Goal: Task Accomplishment & Management: Manage account settings

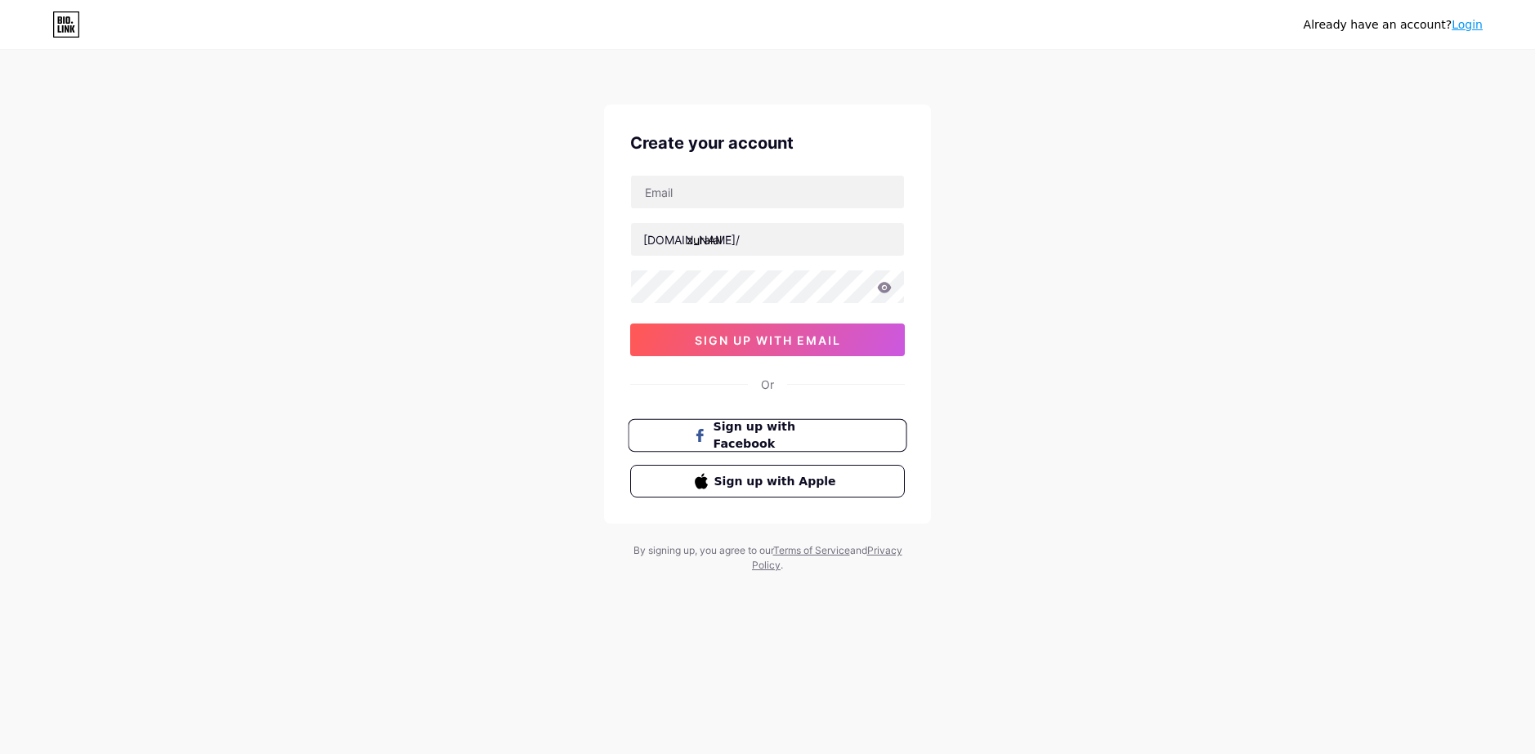
drag, startPoint x: 0, startPoint y: 0, endPoint x: 769, endPoint y: 431, distance: 881.3
click at [769, 430] on span "Sign up with Facebook" at bounding box center [777, 435] width 128 height 35
click at [739, 202] on input "text" at bounding box center [767, 192] width 273 height 33
click at [883, 286] on icon at bounding box center [884, 287] width 15 height 11
click at [888, 288] on icon at bounding box center [884, 288] width 14 height 11
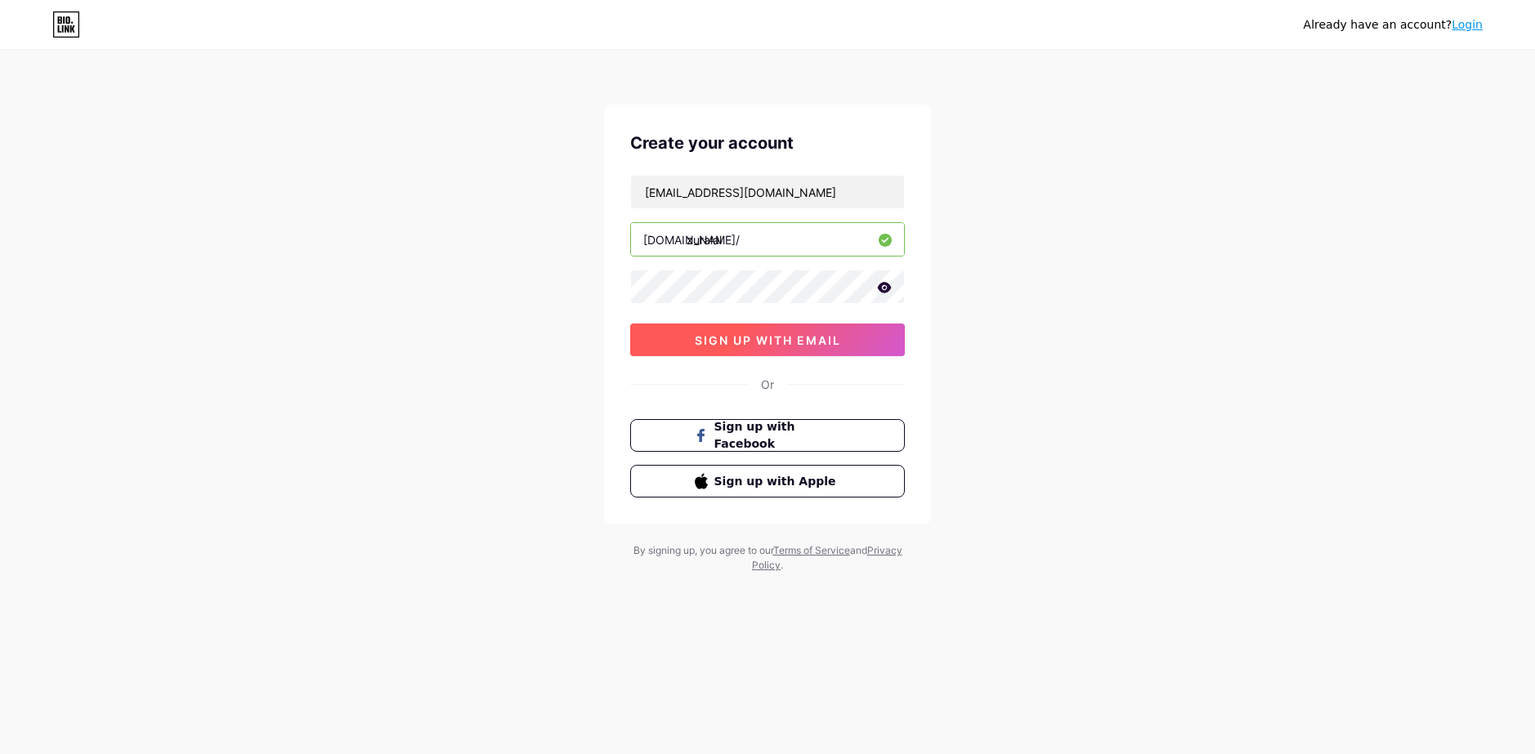
click at [822, 337] on span "sign up with email" at bounding box center [768, 340] width 146 height 14
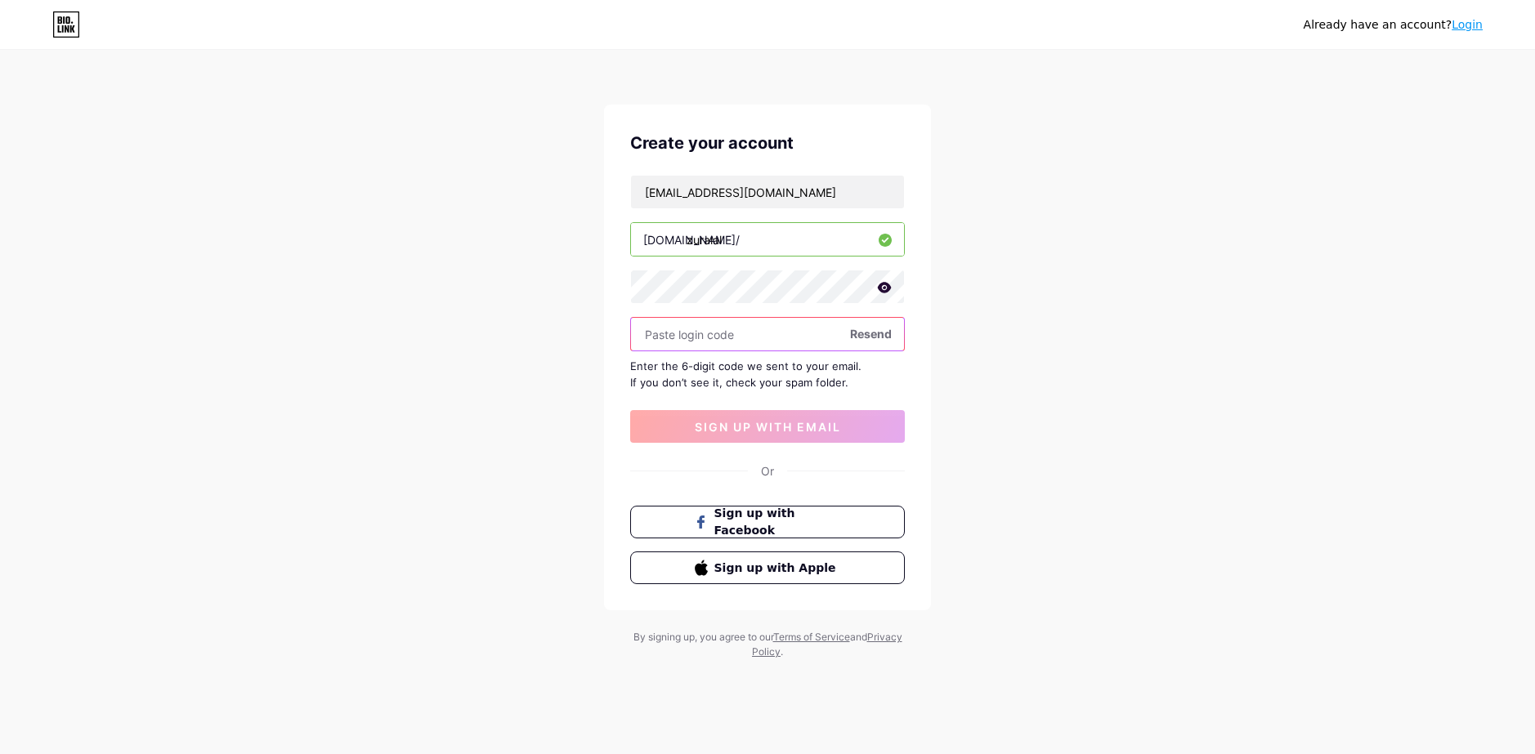
click at [862, 342] on input "text" at bounding box center [767, 334] width 273 height 33
click at [872, 333] on span "Resend" at bounding box center [871, 333] width 42 height 17
click at [798, 339] on input "text" at bounding box center [767, 334] width 273 height 33
click at [785, 212] on div "[EMAIL_ADDRESS][DOMAIN_NAME] [DOMAIN_NAME]/ zuralal Resend Enter the 6-digit co…" at bounding box center [767, 309] width 275 height 268
click at [815, 201] on input "[EMAIL_ADDRESS][DOMAIN_NAME]" at bounding box center [767, 192] width 273 height 33
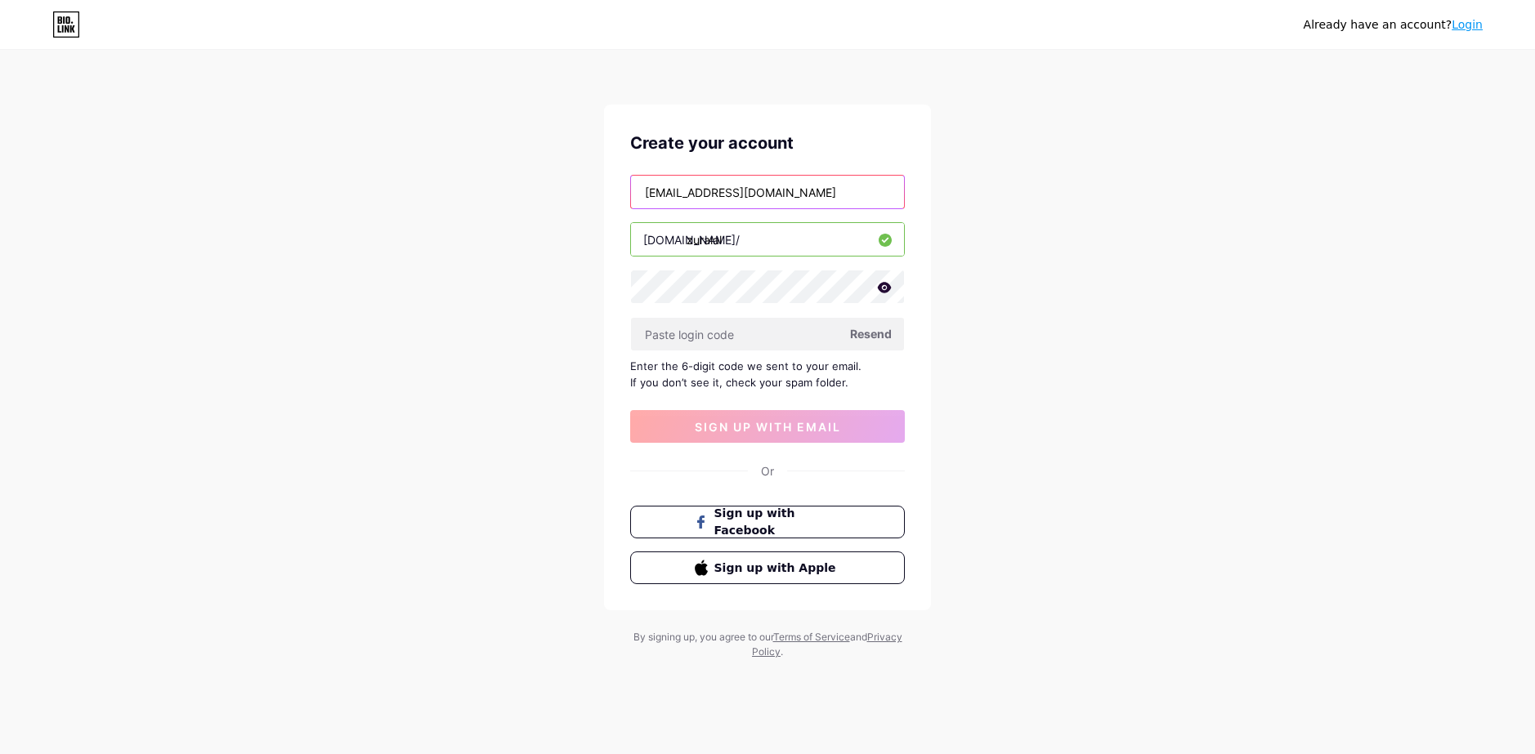
drag, startPoint x: 836, startPoint y: 183, endPoint x: 512, endPoint y: 193, distance: 324.6
click at [512, 193] on div "Already have an account? Login Create your account [EMAIL_ADDRESS][DOMAIN_NAME]…" at bounding box center [767, 356] width 1535 height 712
type input "merto"
type input "[EMAIL_ADDRESS][DOMAIN_NAME]"
click at [863, 336] on span "Resend" at bounding box center [871, 333] width 42 height 17
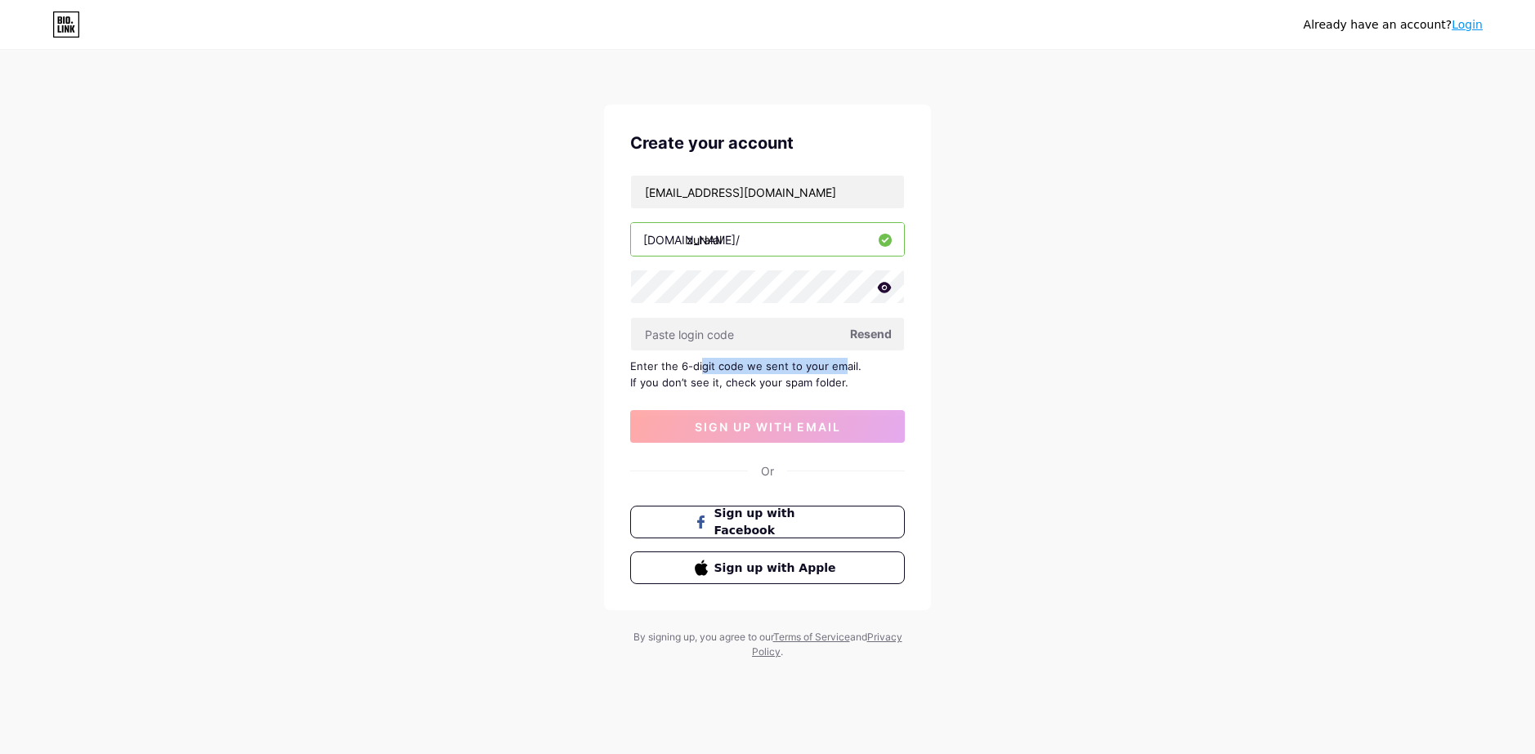
drag, startPoint x: 701, startPoint y: 364, endPoint x: 839, endPoint y: 364, distance: 138.1
click at [839, 364] on div "Enter the 6-digit code we sent to your email. If you don’t see it, check your s…" at bounding box center [767, 374] width 275 height 33
click at [936, 372] on div "Already have an account? Login Create your account [EMAIL_ADDRESS][DOMAIN_NAME]…" at bounding box center [767, 356] width 1535 height 712
click at [732, 324] on input "text" at bounding box center [767, 334] width 273 height 33
paste input "783366"
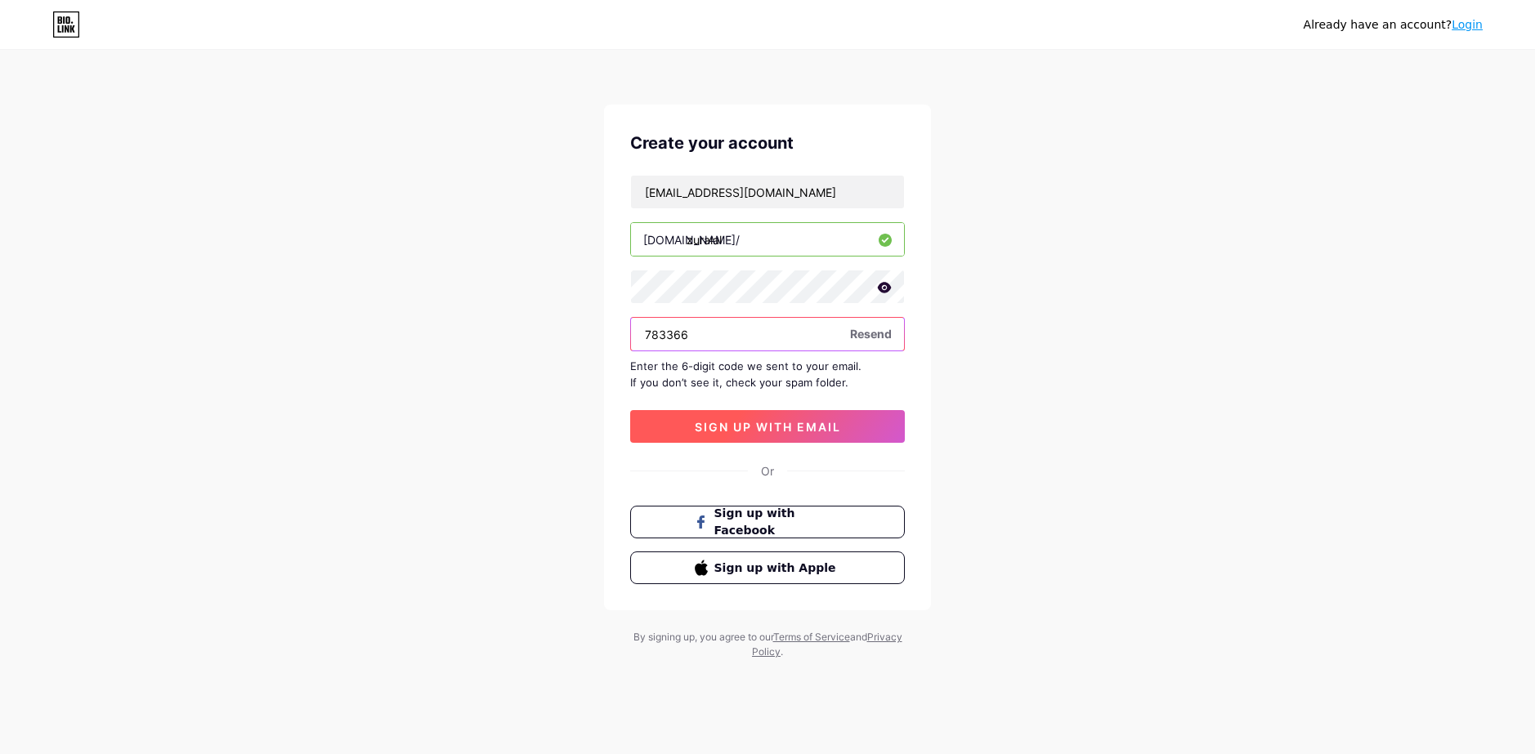
type input "783366"
click at [780, 430] on span "sign up with email" at bounding box center [768, 427] width 146 height 14
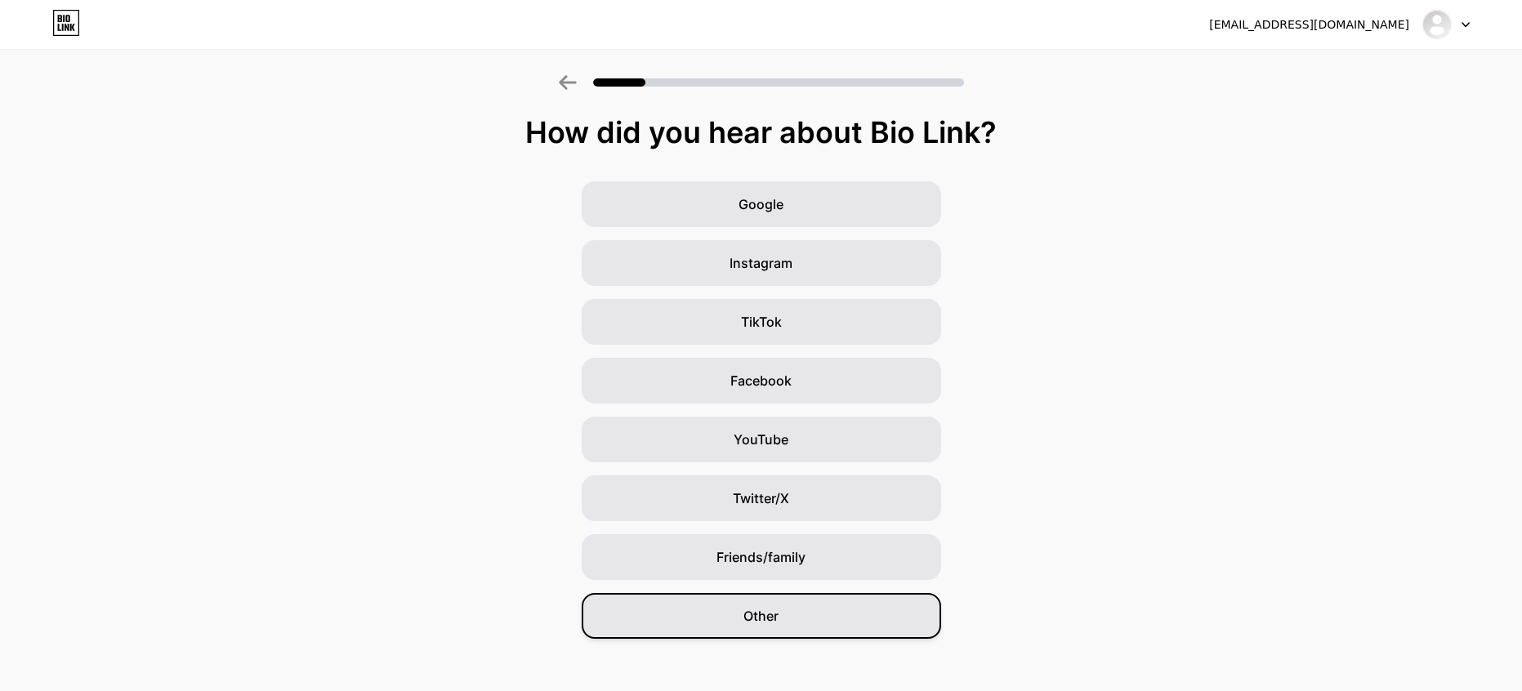
click at [778, 613] on span "Other" at bounding box center [761, 616] width 35 height 20
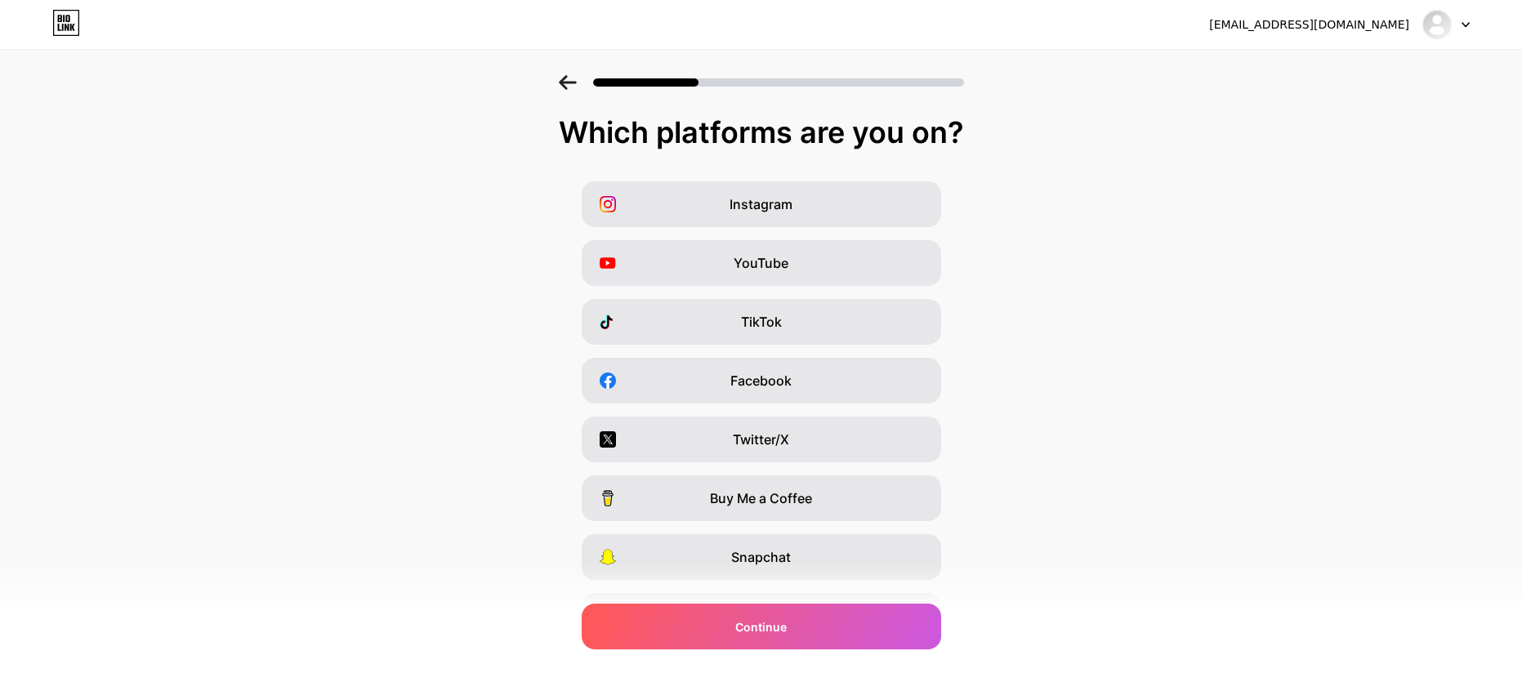
drag, startPoint x: 822, startPoint y: 315, endPoint x: 767, endPoint y: 411, distance: 110.2
click at [822, 316] on div "TikTok" at bounding box center [762, 322] width 360 height 46
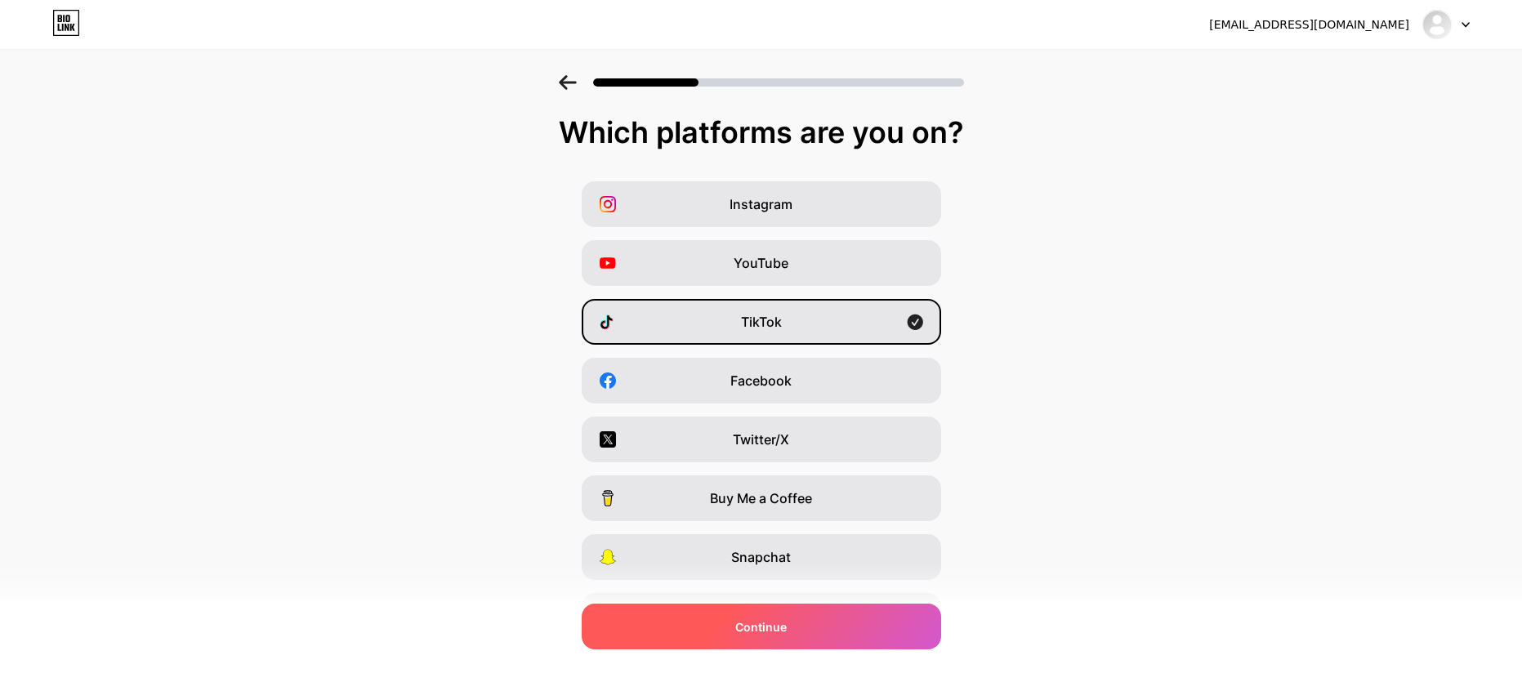
click at [748, 639] on div "Continue" at bounding box center [762, 627] width 360 height 46
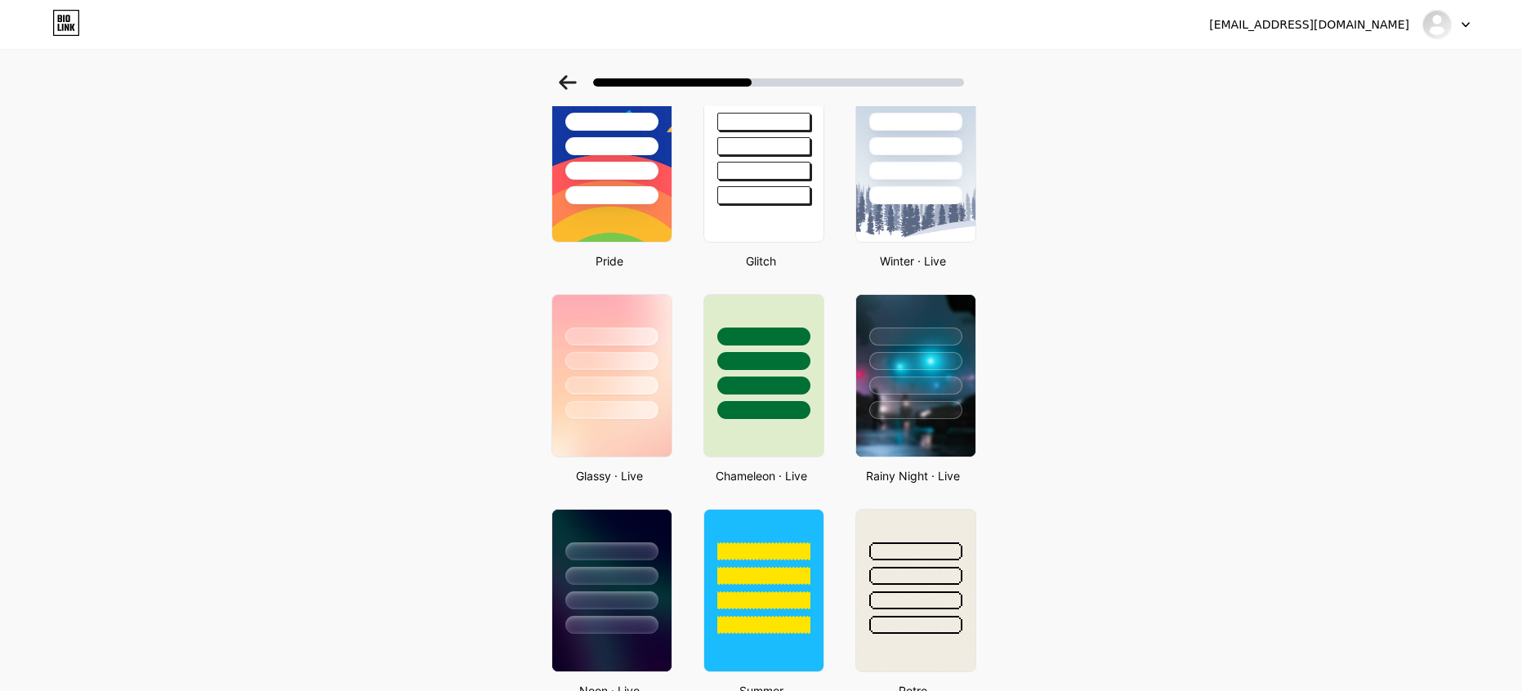
scroll to position [0, 12]
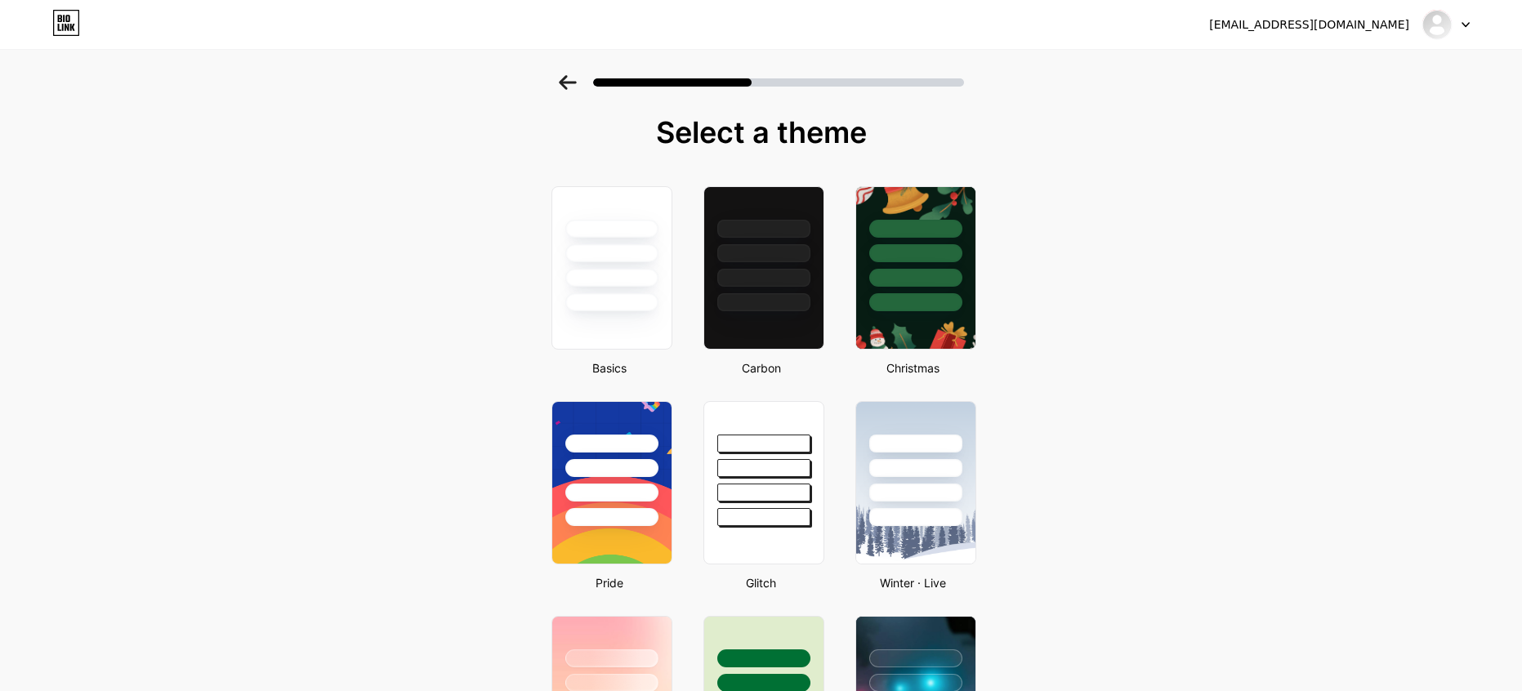
drag, startPoint x: 483, startPoint y: 462, endPoint x: 539, endPoint y: 172, distance: 295.5
click at [778, 288] on div at bounding box center [763, 249] width 123 height 128
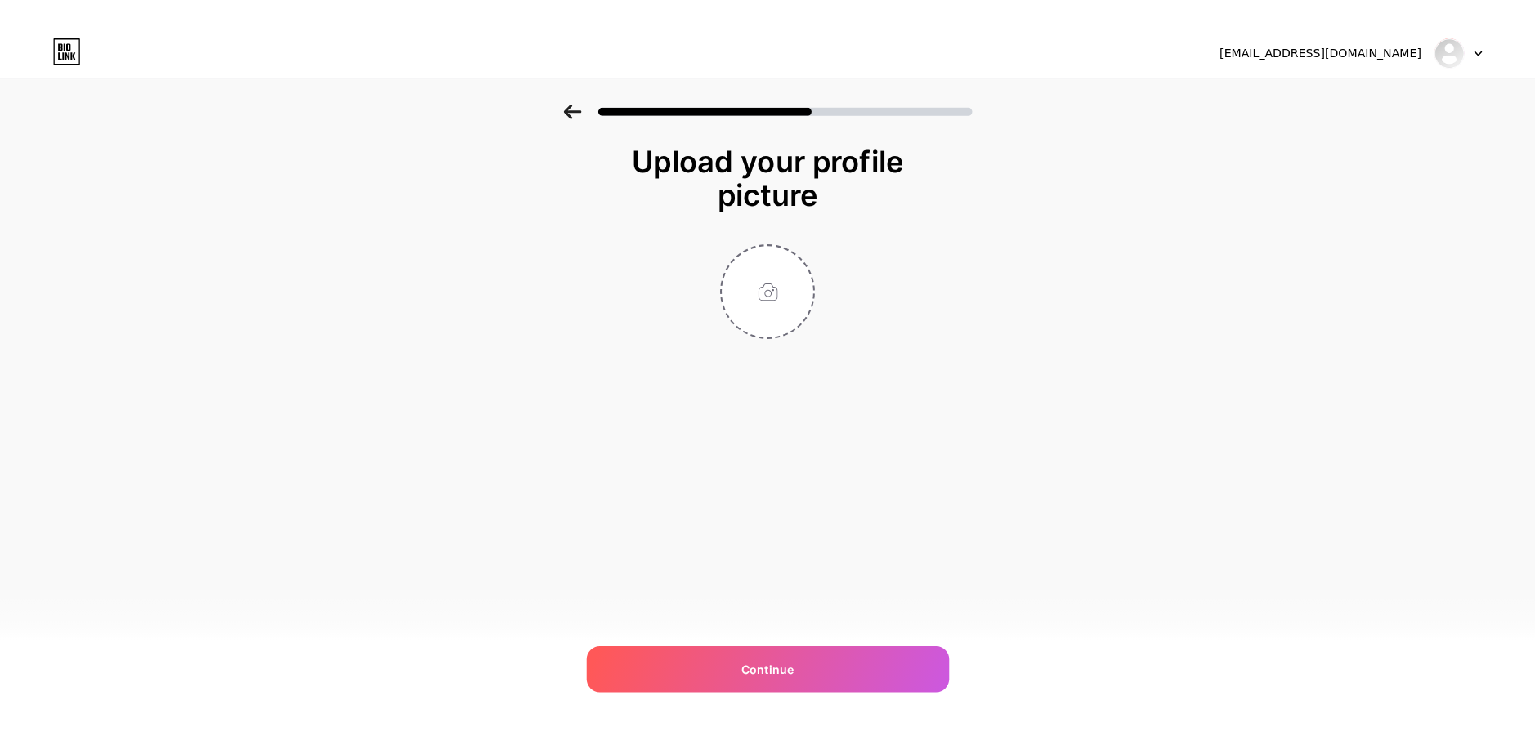
scroll to position [0, 0]
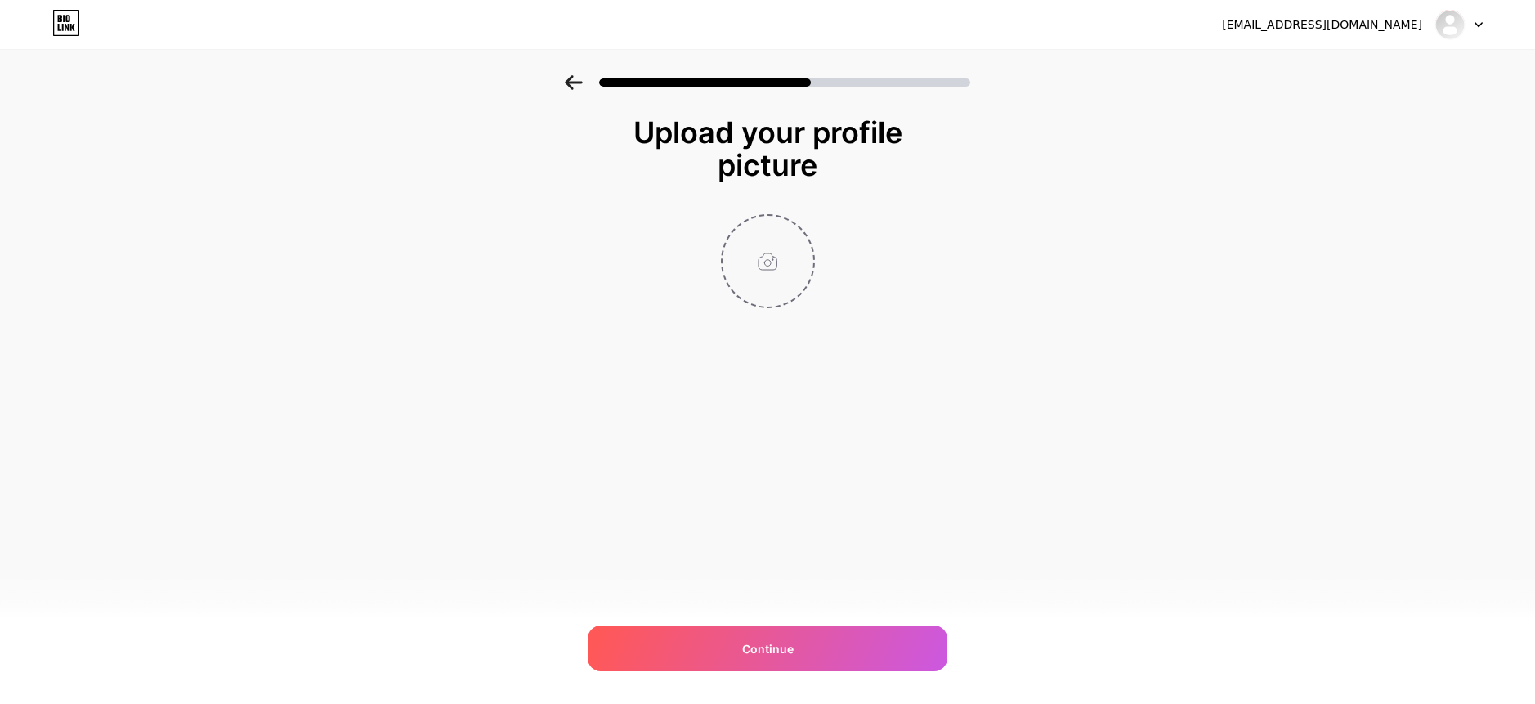
click at [786, 267] on input "file" at bounding box center [767, 261] width 91 height 91
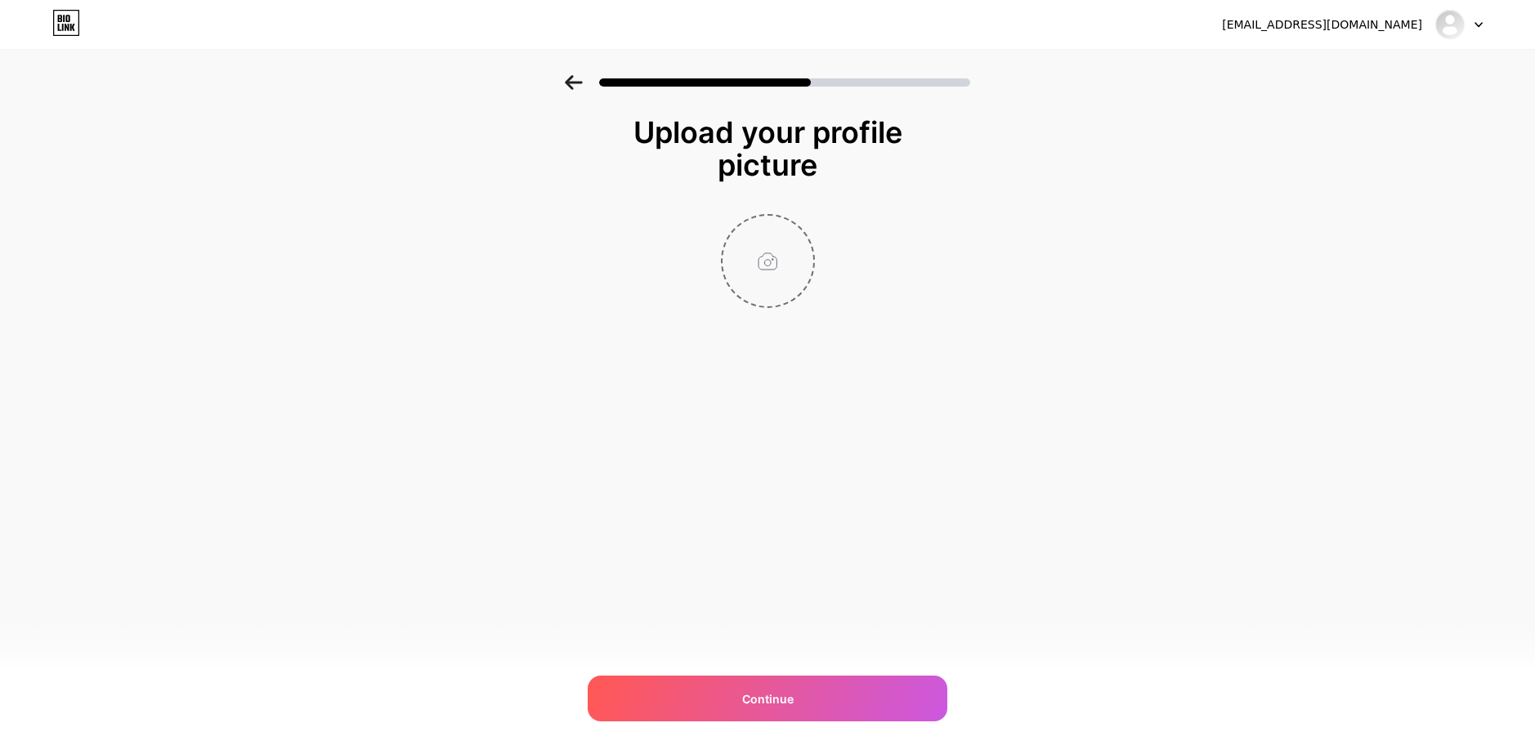
type input "C:\fakepath\indir (34).jpeg"
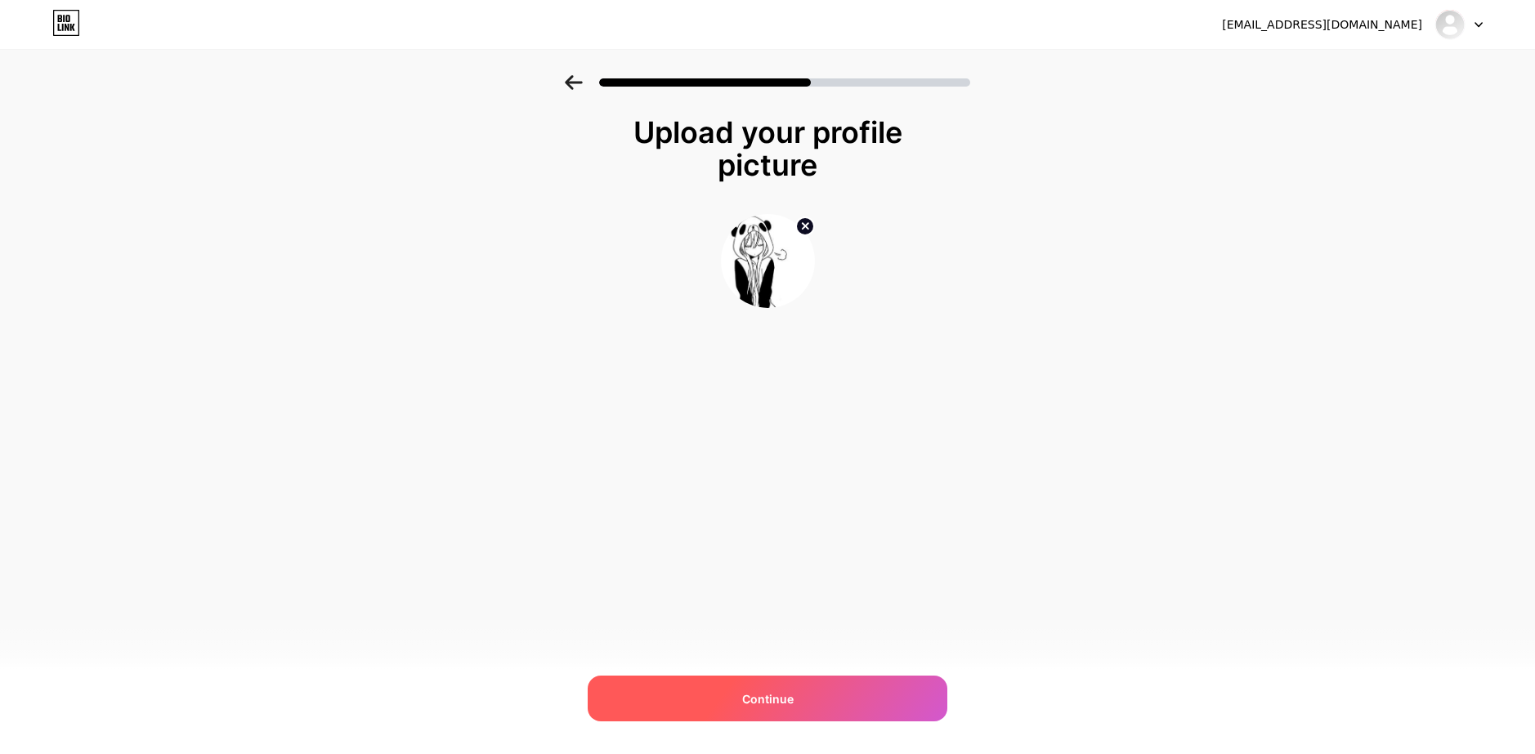
click at [820, 692] on div "Continue" at bounding box center [768, 699] width 360 height 46
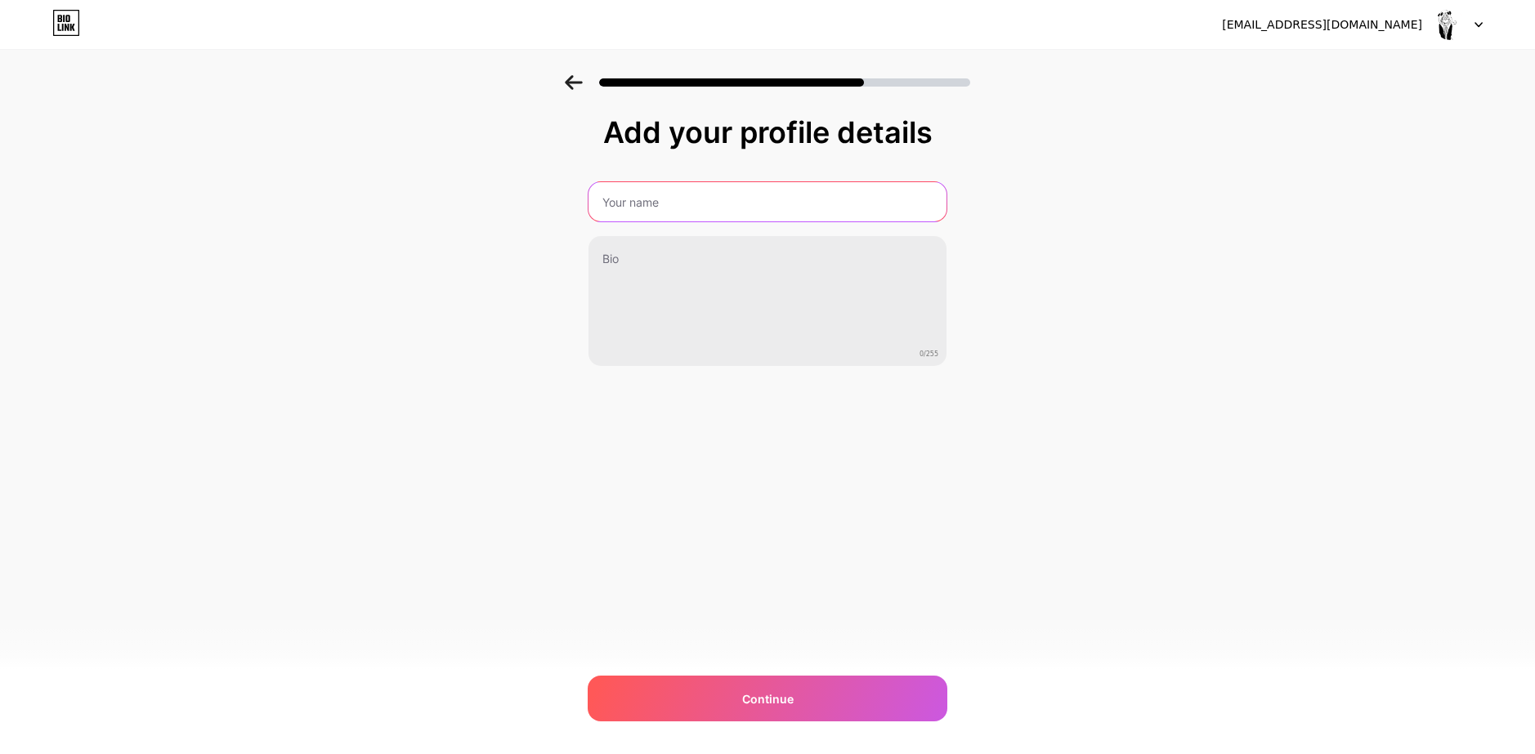
click at [747, 192] on input "text" at bounding box center [767, 201] width 358 height 39
type input "zuralal"
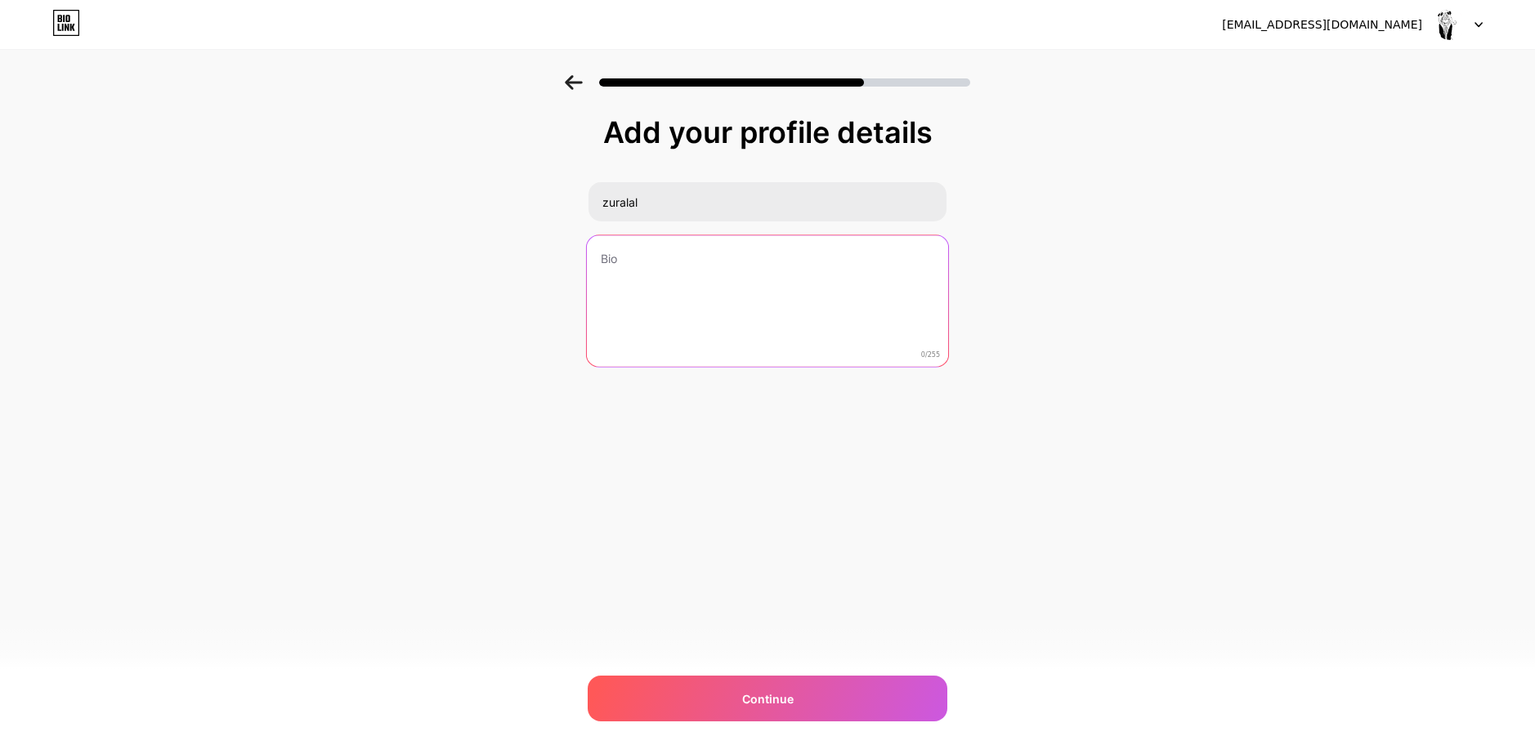
click at [646, 296] on textarea at bounding box center [767, 301] width 361 height 133
type textarea "jo"
type textarea "Add me on roblox! and Join my VIP server for free pets!"
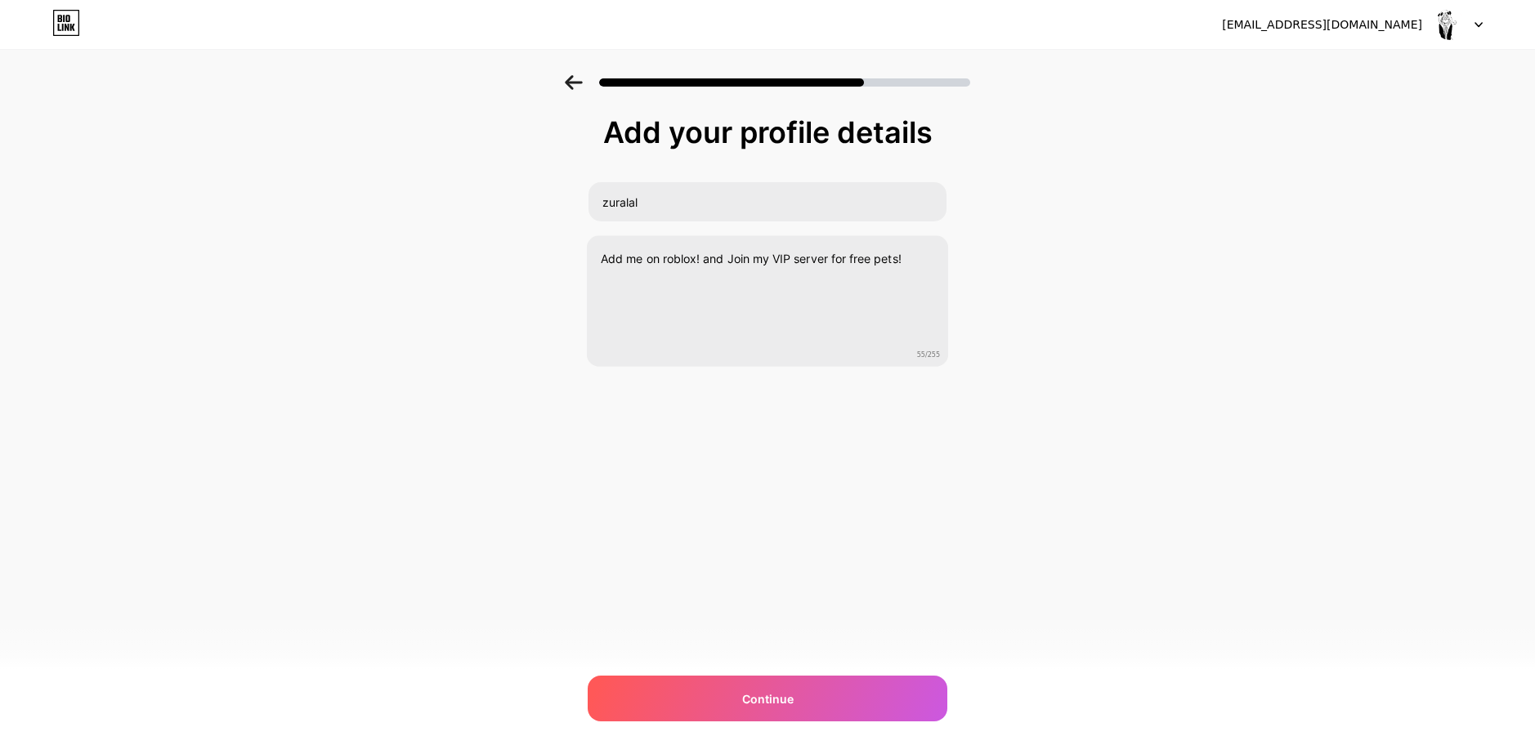
click at [885, 461] on div "[EMAIL_ADDRESS][DOMAIN_NAME] Logout Link Copied Add your profile details zurala…" at bounding box center [767, 377] width 1535 height 754
click at [816, 692] on div "Continue" at bounding box center [768, 699] width 360 height 46
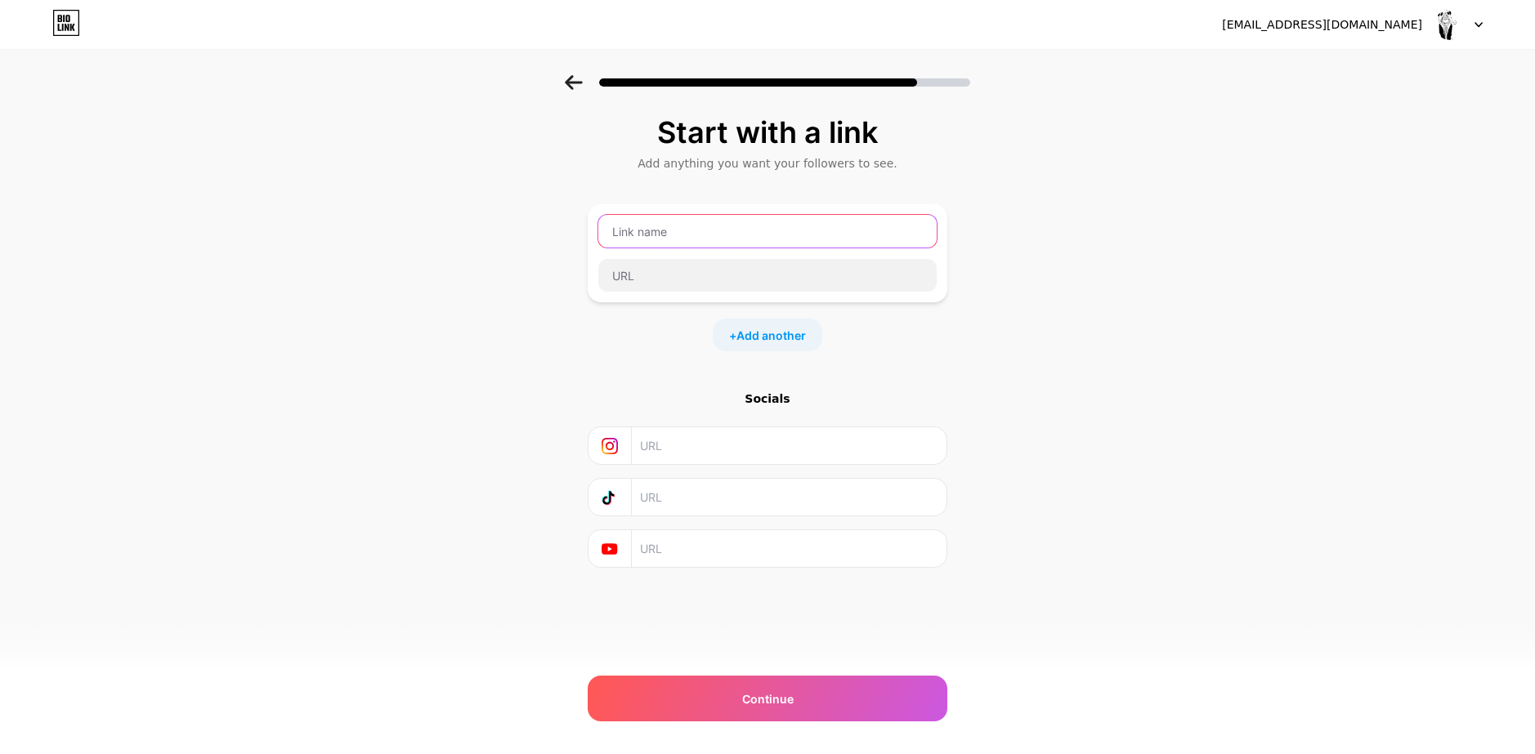
click at [710, 235] on input "text" at bounding box center [767, 231] width 338 height 33
click at [576, 338] on div "Start with a link Add anything you want your followers to see. + Add another So…" at bounding box center [767, 362] width 1535 height 574
click at [757, 235] on input "text" at bounding box center [767, 231] width 338 height 33
click at [686, 232] on input "text" at bounding box center [767, 231] width 338 height 33
type input "Roblox Profile"
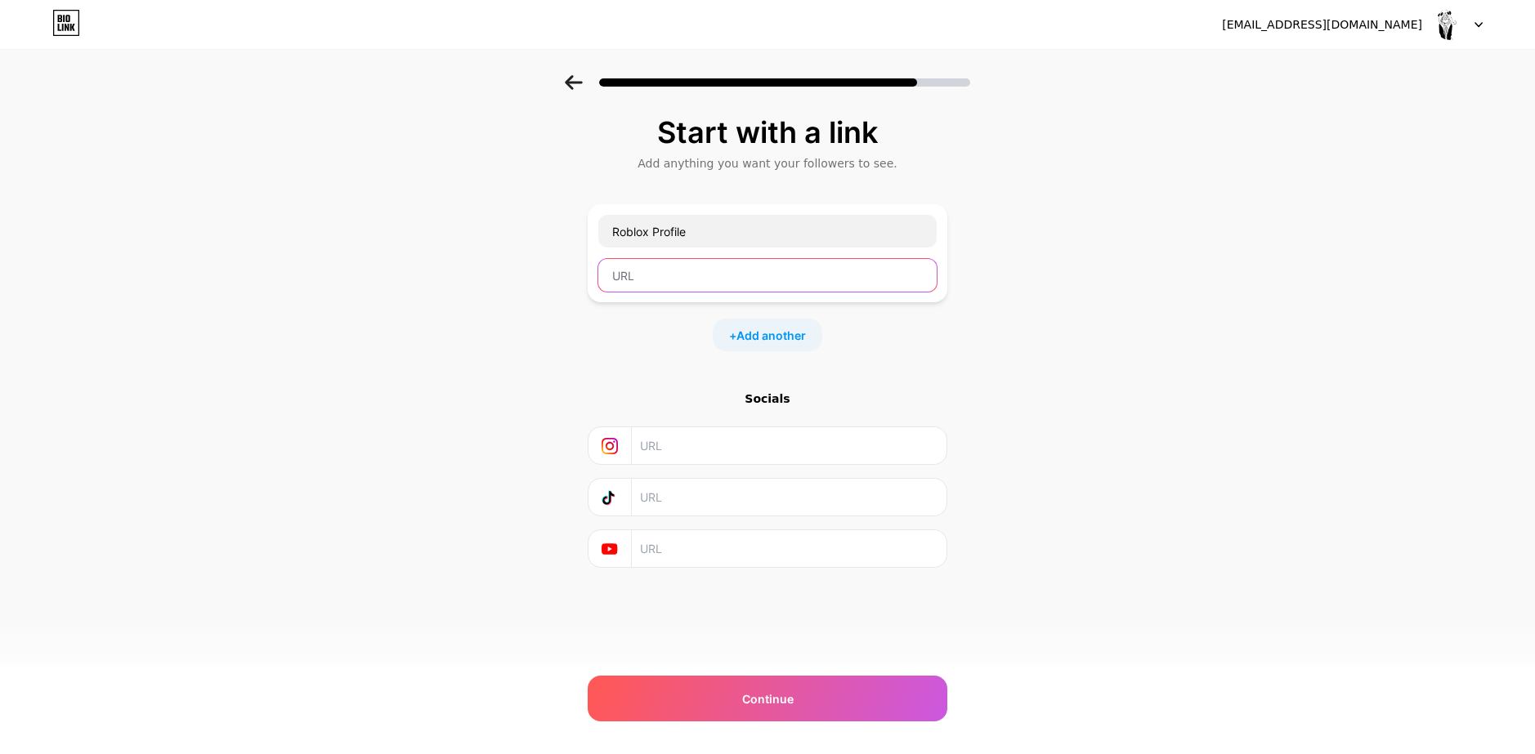
click at [763, 288] on input "text" at bounding box center [767, 275] width 338 height 33
paste input "[https*:*//[DOMAIN_NAME]/users/5024058359/profile](https://[DOMAIN_NAME]/wczcjH…"
type input "[https*:*//[DOMAIN_NAME]/users/5024058359/profile](https://[DOMAIN_NAME]/wczcjH…"
click at [801, 337] on span "Add another" at bounding box center [770, 335] width 69 height 17
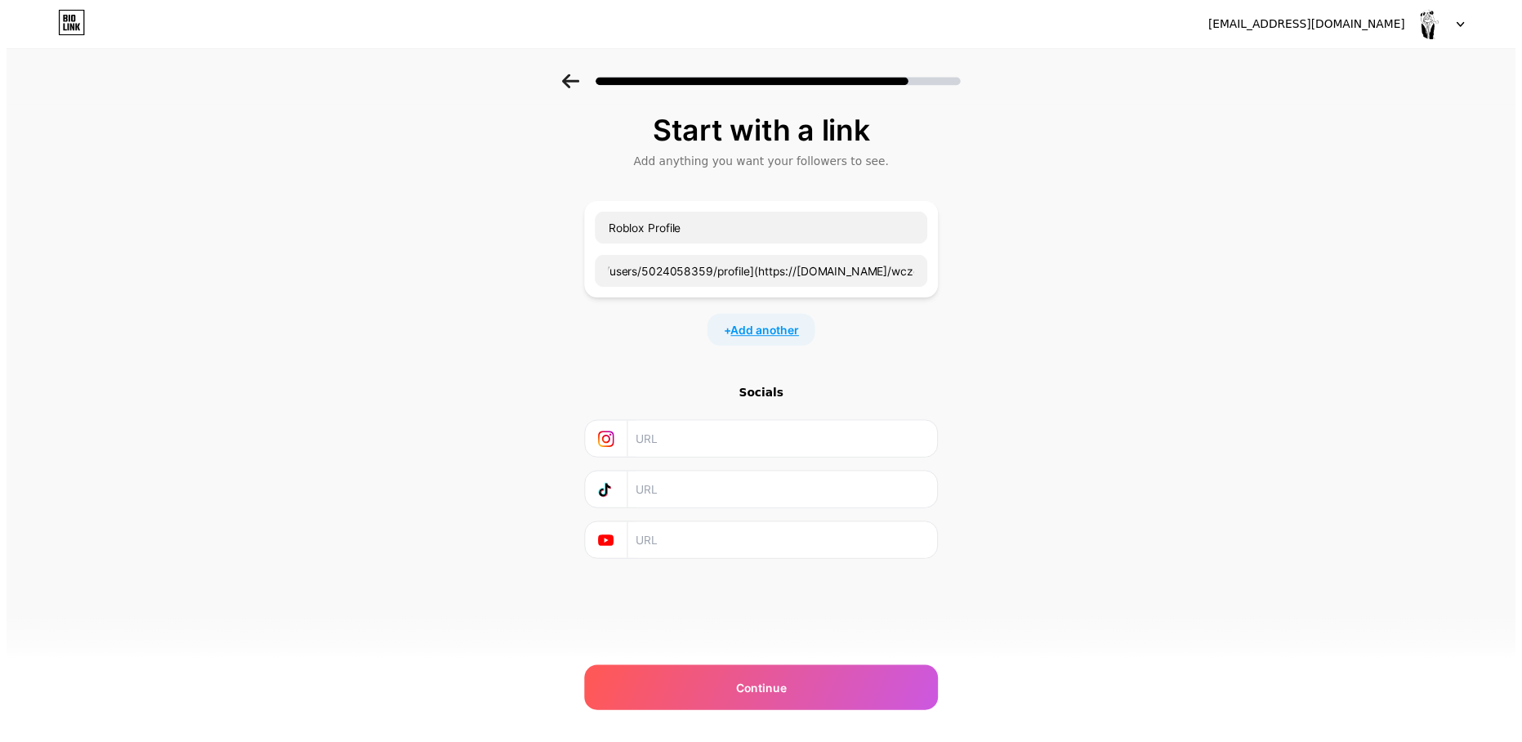
scroll to position [0, 0]
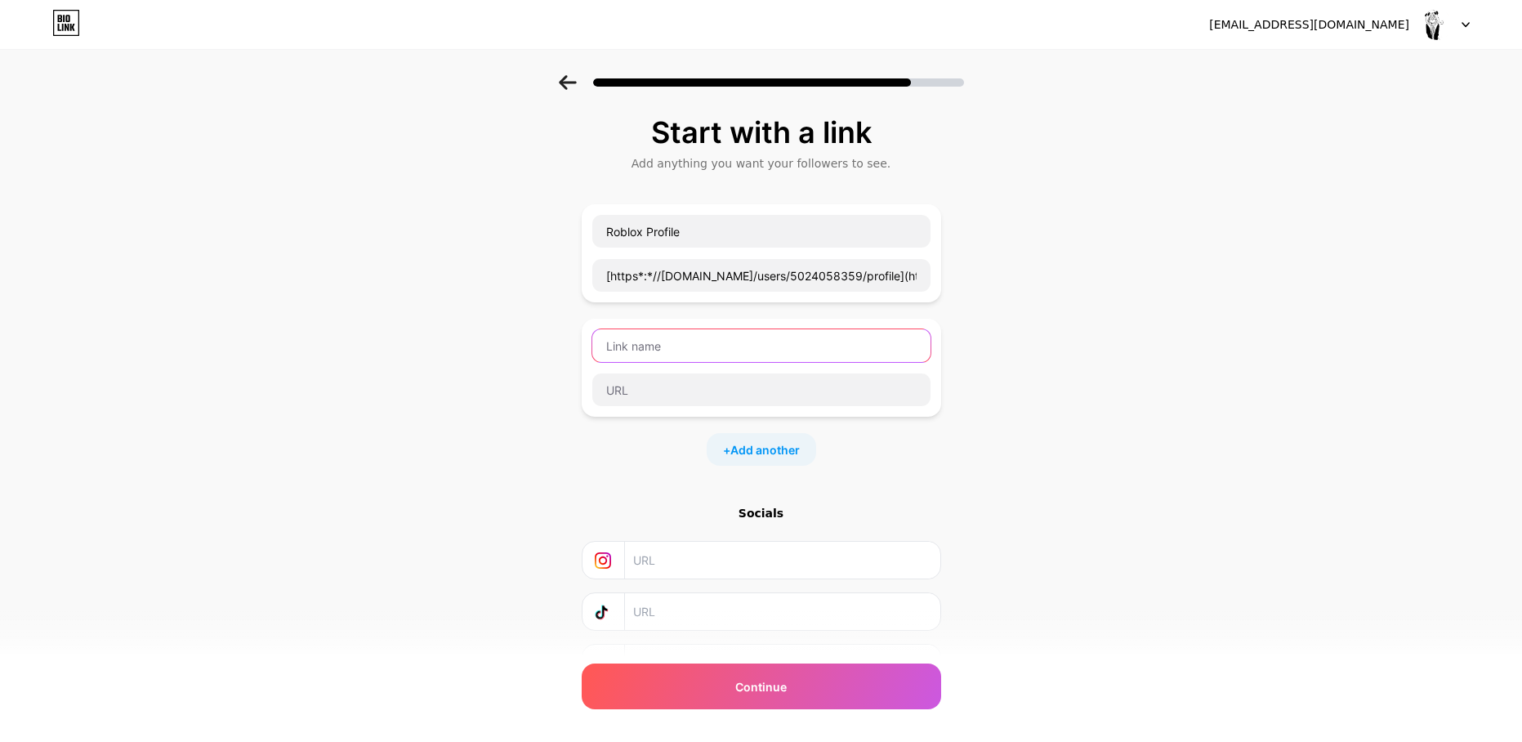
click at [722, 348] on input "text" at bounding box center [761, 345] width 338 height 33
type input "Private Server"
click at [780, 391] on input "text" at bounding box center [761, 389] width 338 height 33
paste input "[https*:*//[DOMAIN_NAME][URL][DOMAIN_NAME]"
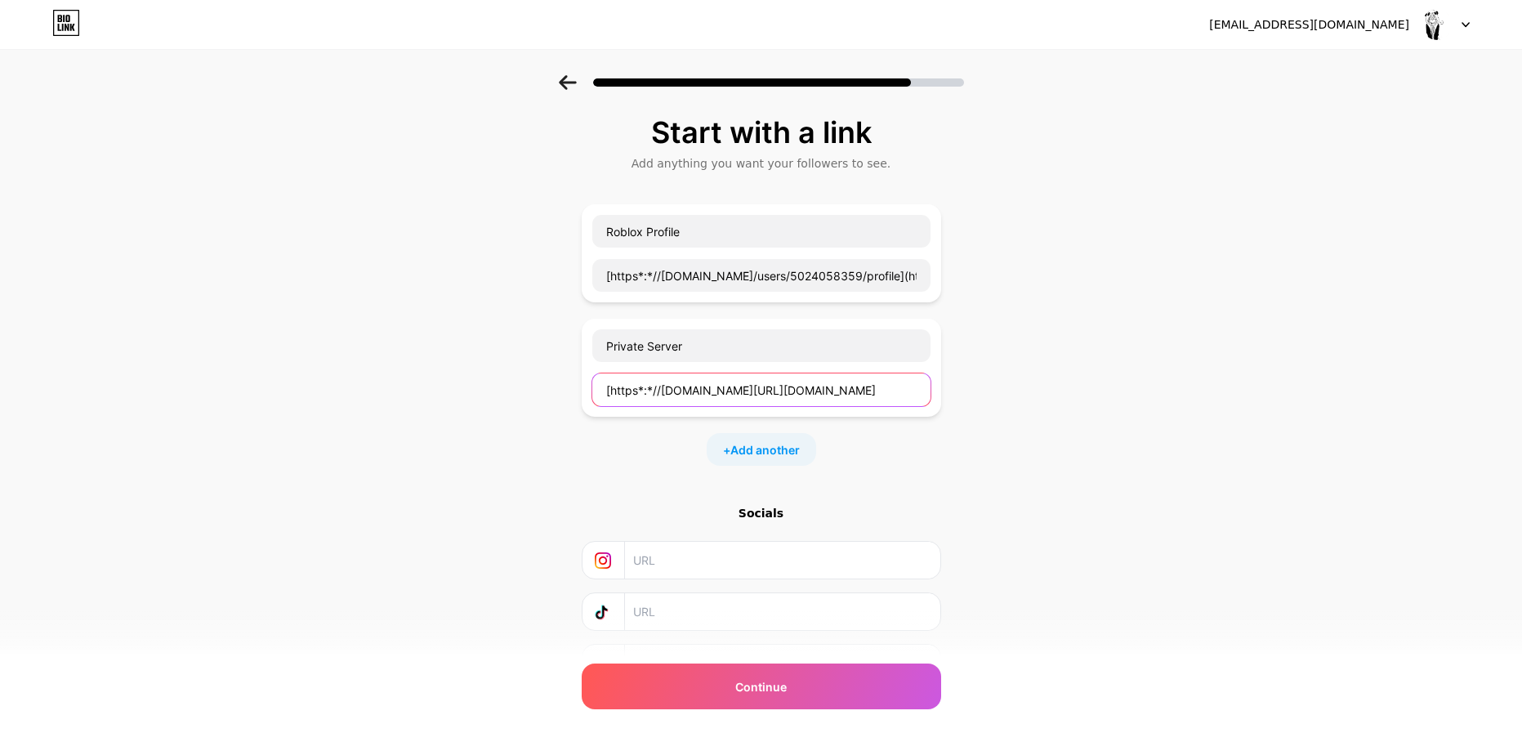
type input "[https*:*//[DOMAIN_NAME][URL][DOMAIN_NAME]"
click at [642, 449] on div "+ Add another" at bounding box center [762, 449] width 360 height 33
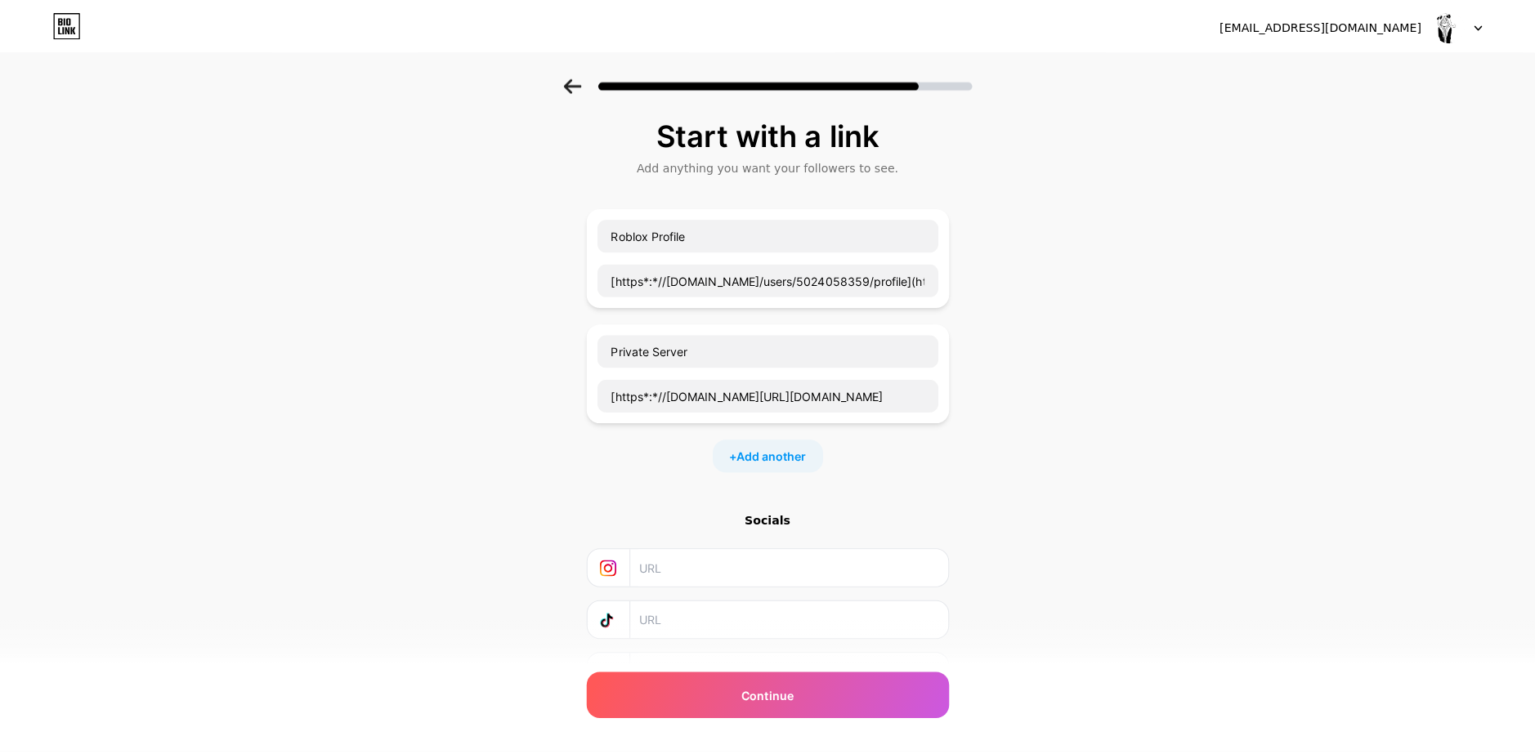
scroll to position [0, 0]
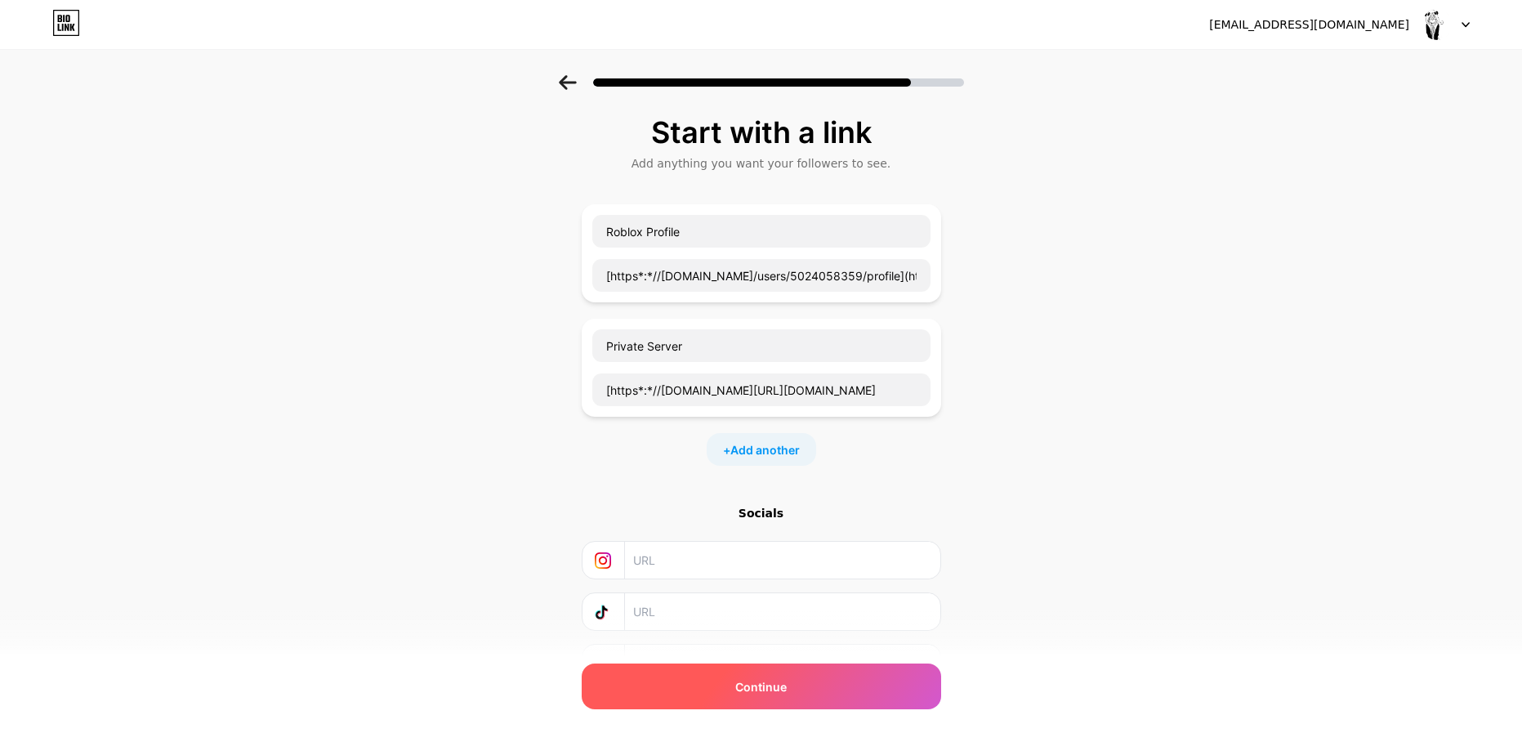
click at [727, 691] on div "Continue" at bounding box center [762, 687] width 360 height 46
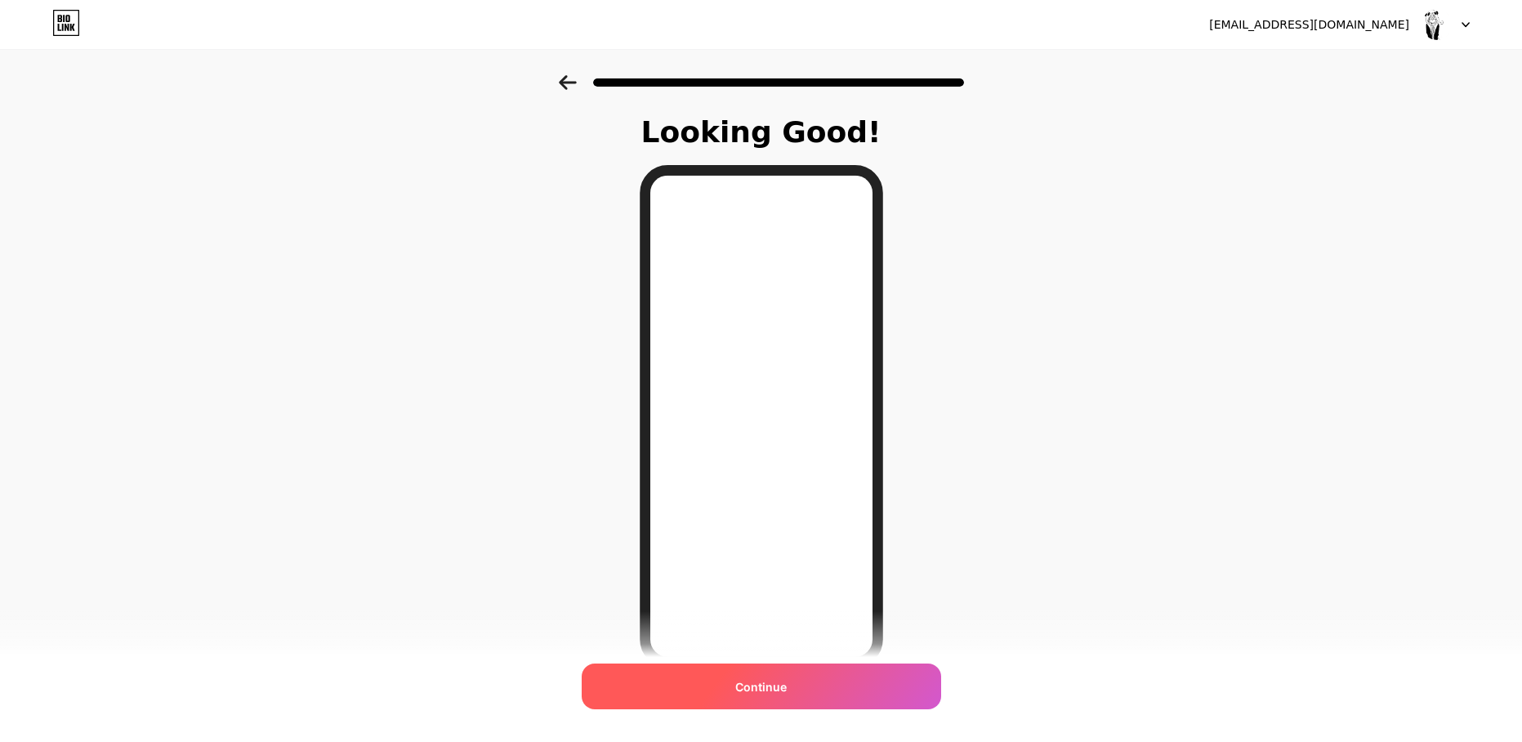
click at [782, 694] on span "Continue" at bounding box center [760, 686] width 51 height 17
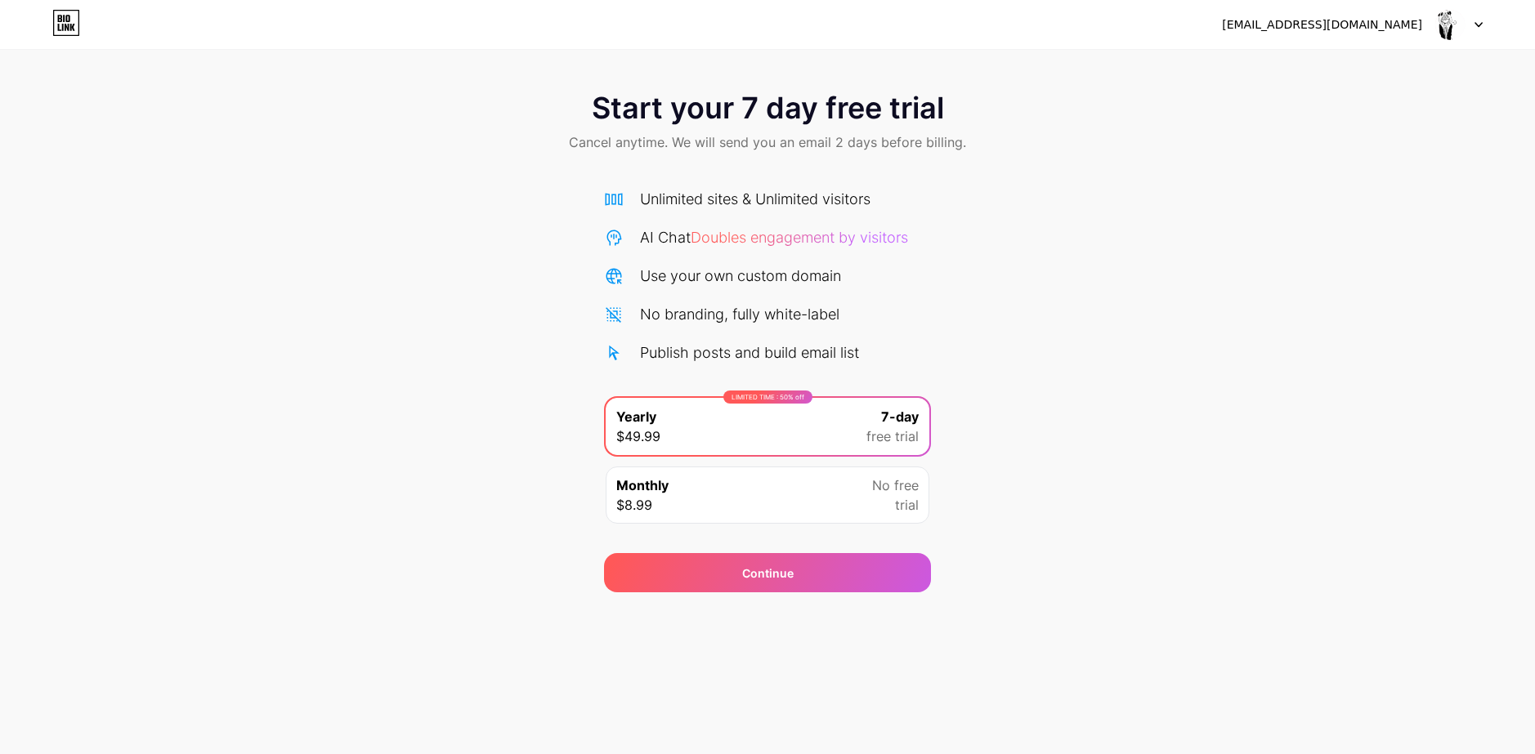
click at [912, 502] on span "trial" at bounding box center [907, 505] width 24 height 20
click at [913, 424] on span "7-day" at bounding box center [900, 417] width 38 height 20
click at [884, 495] on div "No free trial" at bounding box center [895, 495] width 47 height 39
click at [899, 417] on span "7-day" at bounding box center [900, 417] width 38 height 20
drag, startPoint x: 745, startPoint y: 272, endPoint x: 848, endPoint y: 260, distance: 103.7
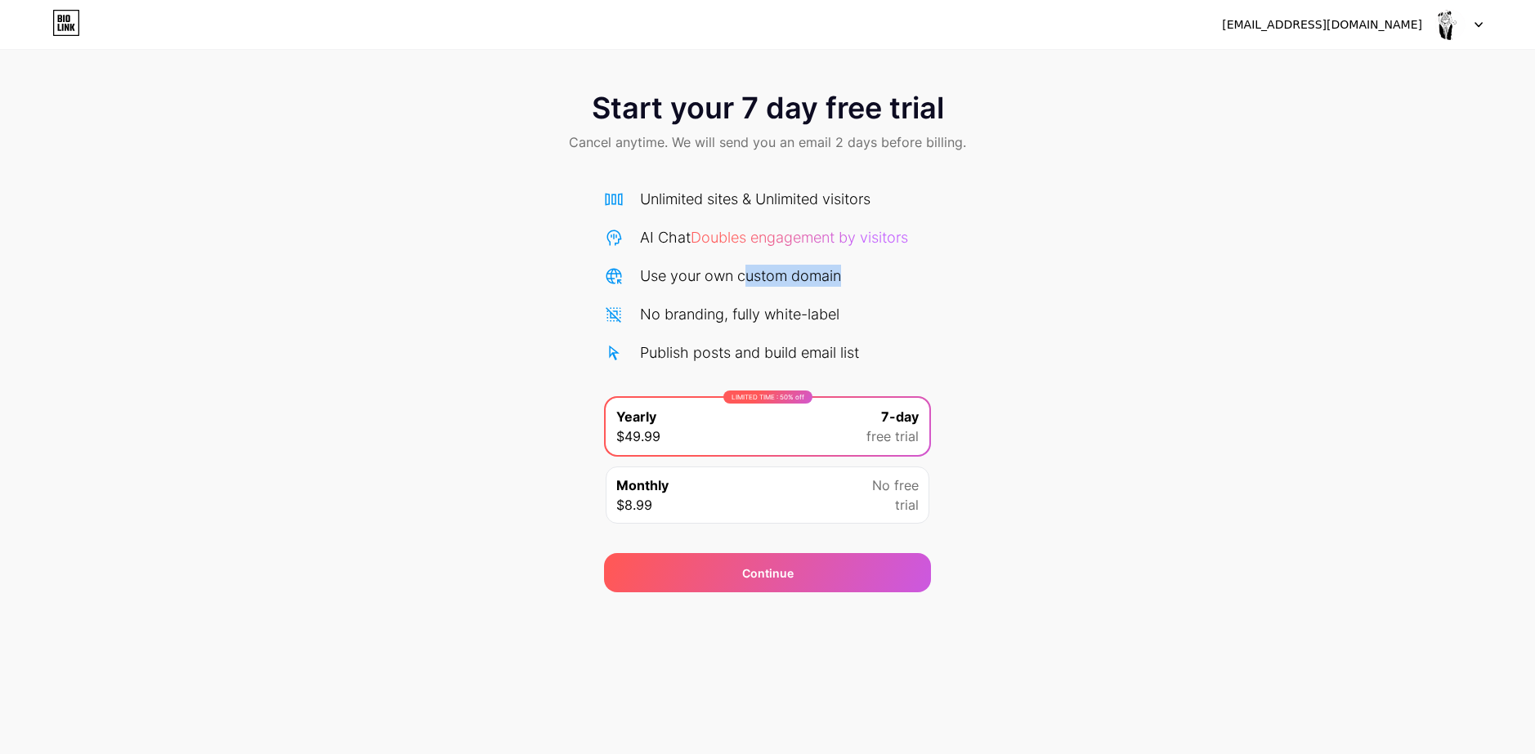
click at [848, 260] on div "Unlimited sites & Unlimited visitors AI Chat Doubles engagement by visitors Use…" at bounding box center [767, 276] width 327 height 176
click at [903, 311] on div "No branding, fully white-label" at bounding box center [767, 314] width 327 height 22
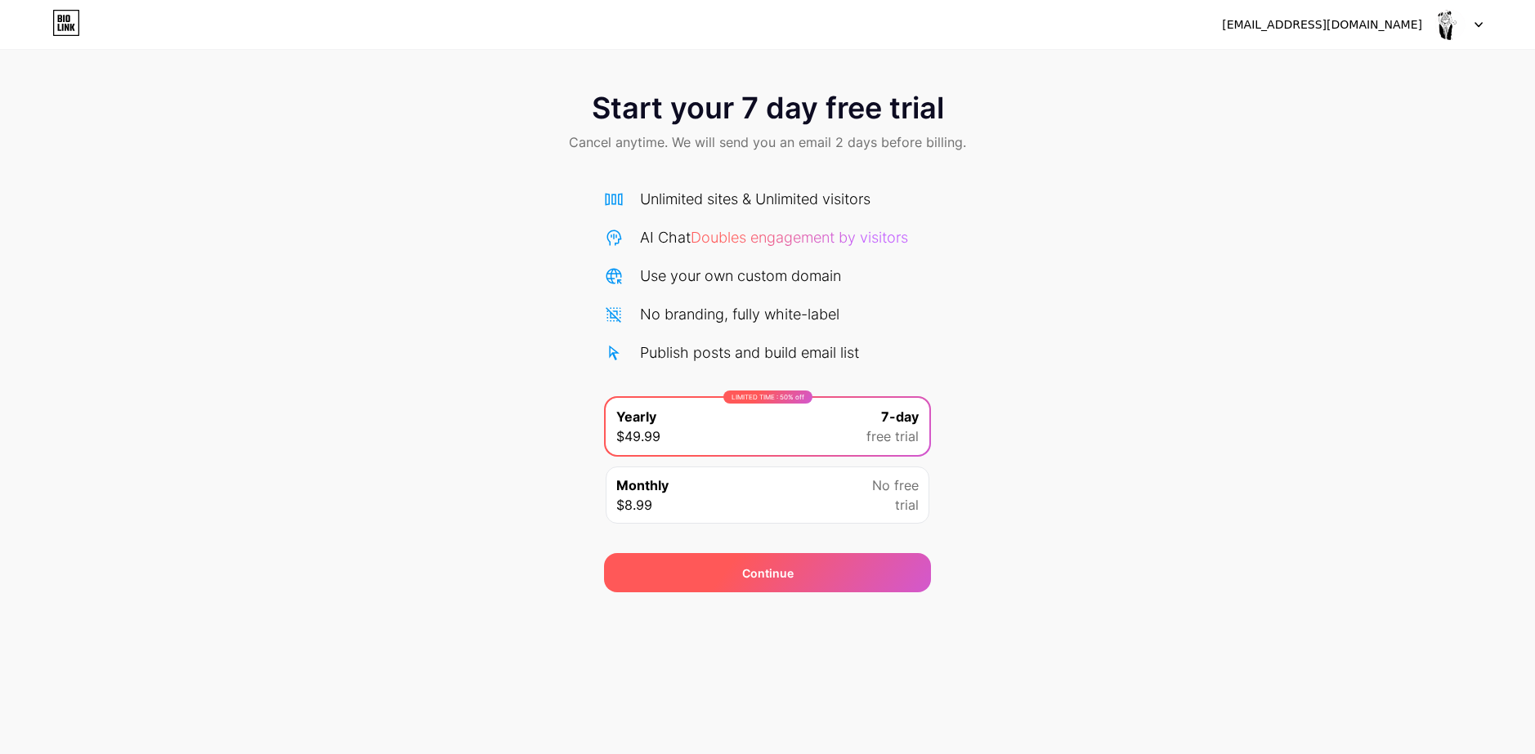
click at [776, 579] on div "Continue" at bounding box center [767, 573] width 51 height 17
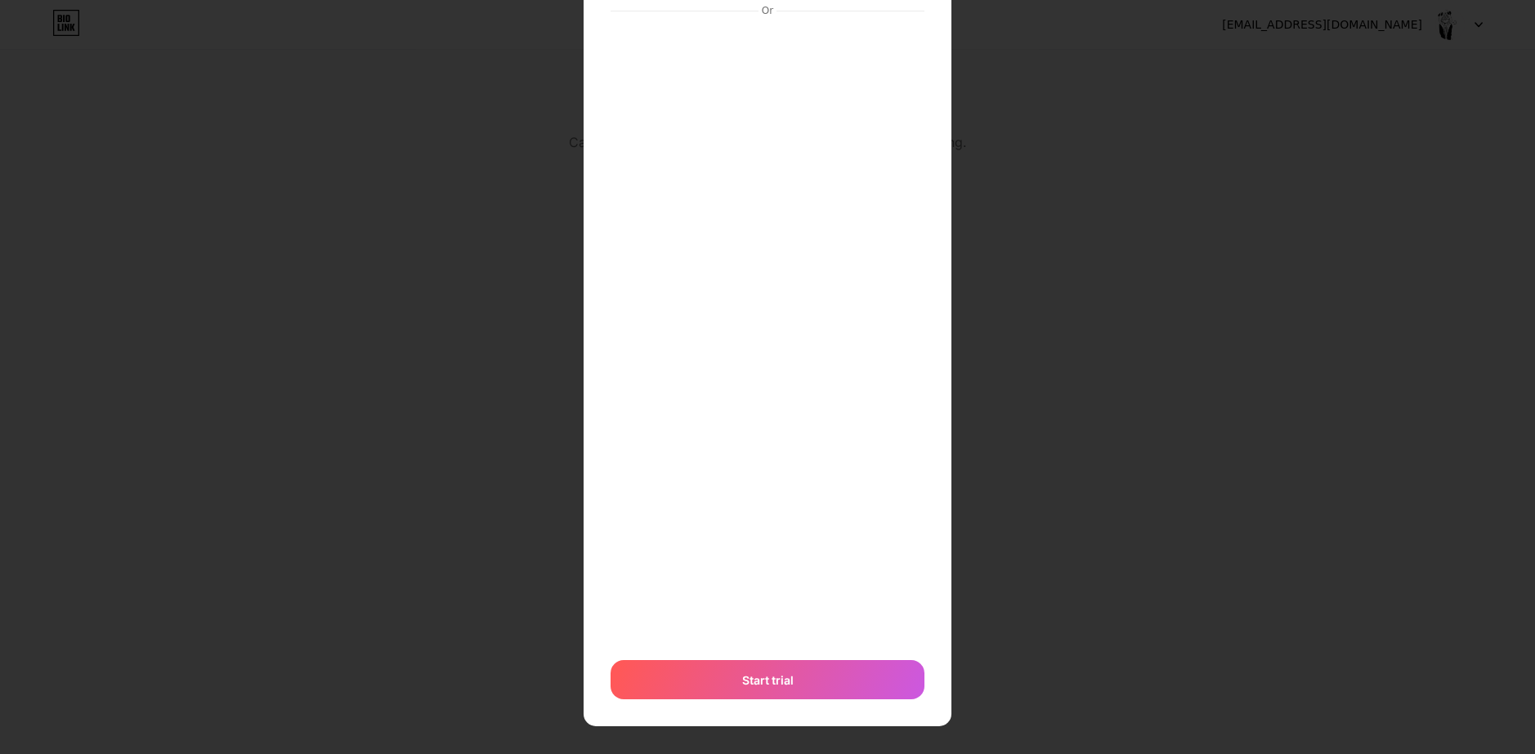
scroll to position [171, 0]
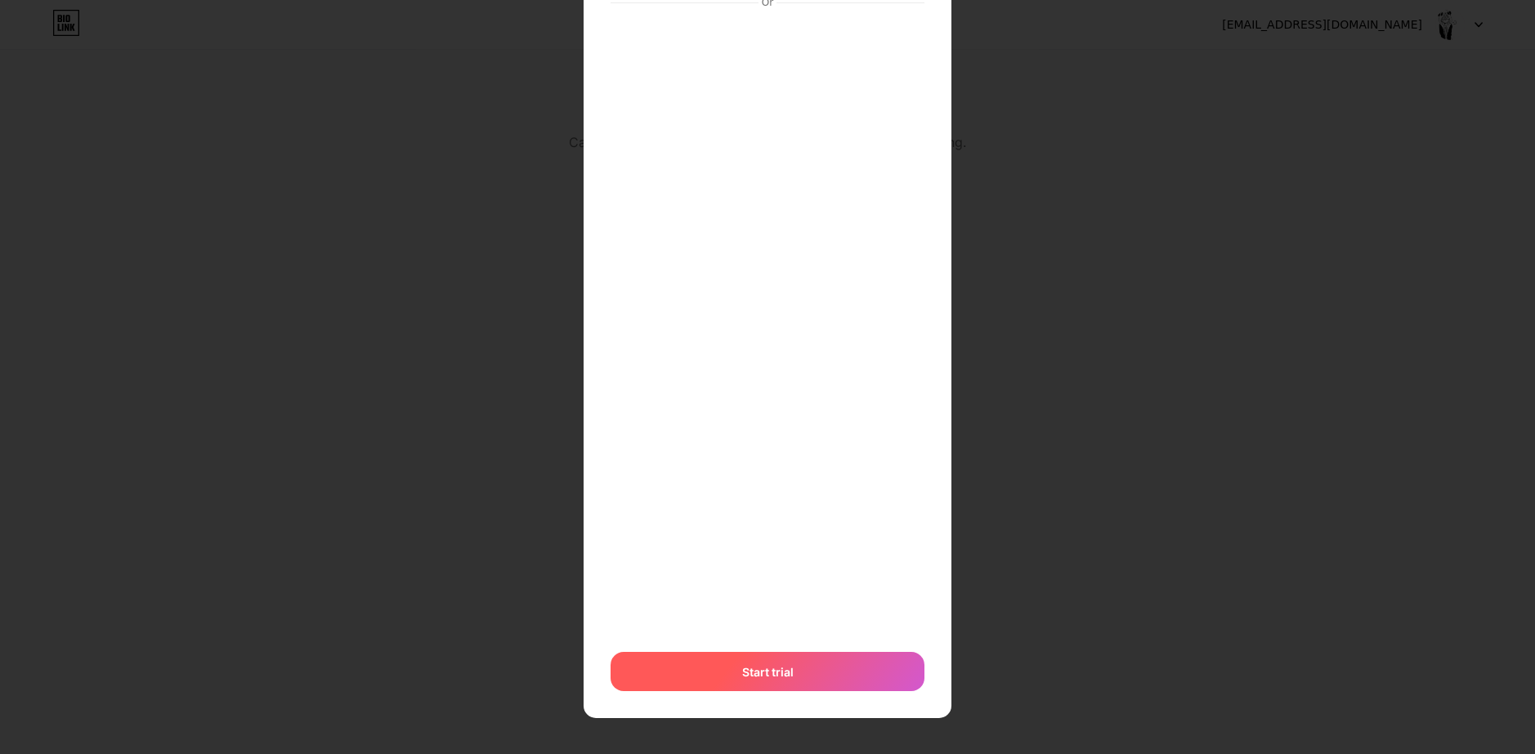
click at [708, 670] on div "Start trial" at bounding box center [767, 671] width 314 height 39
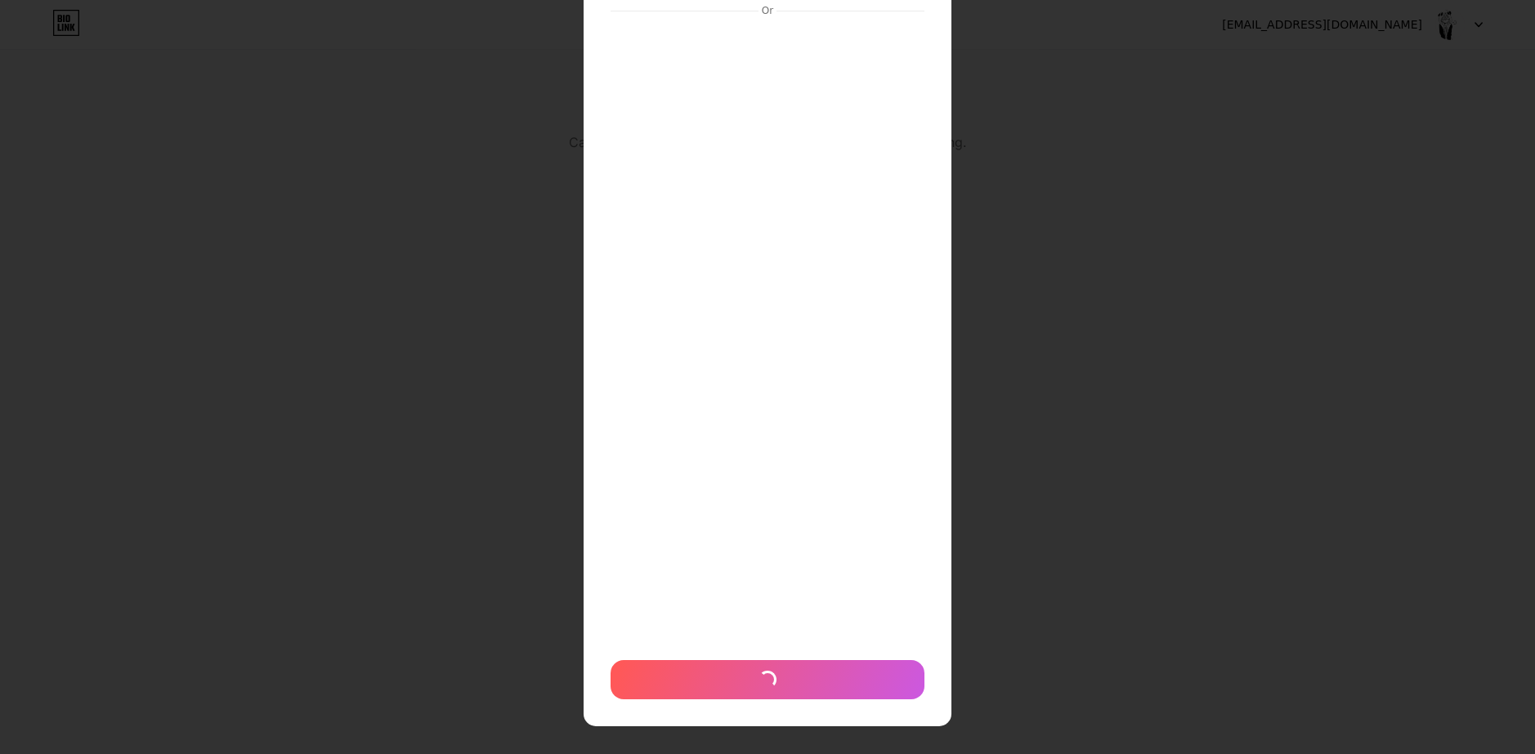
scroll to position [163, 0]
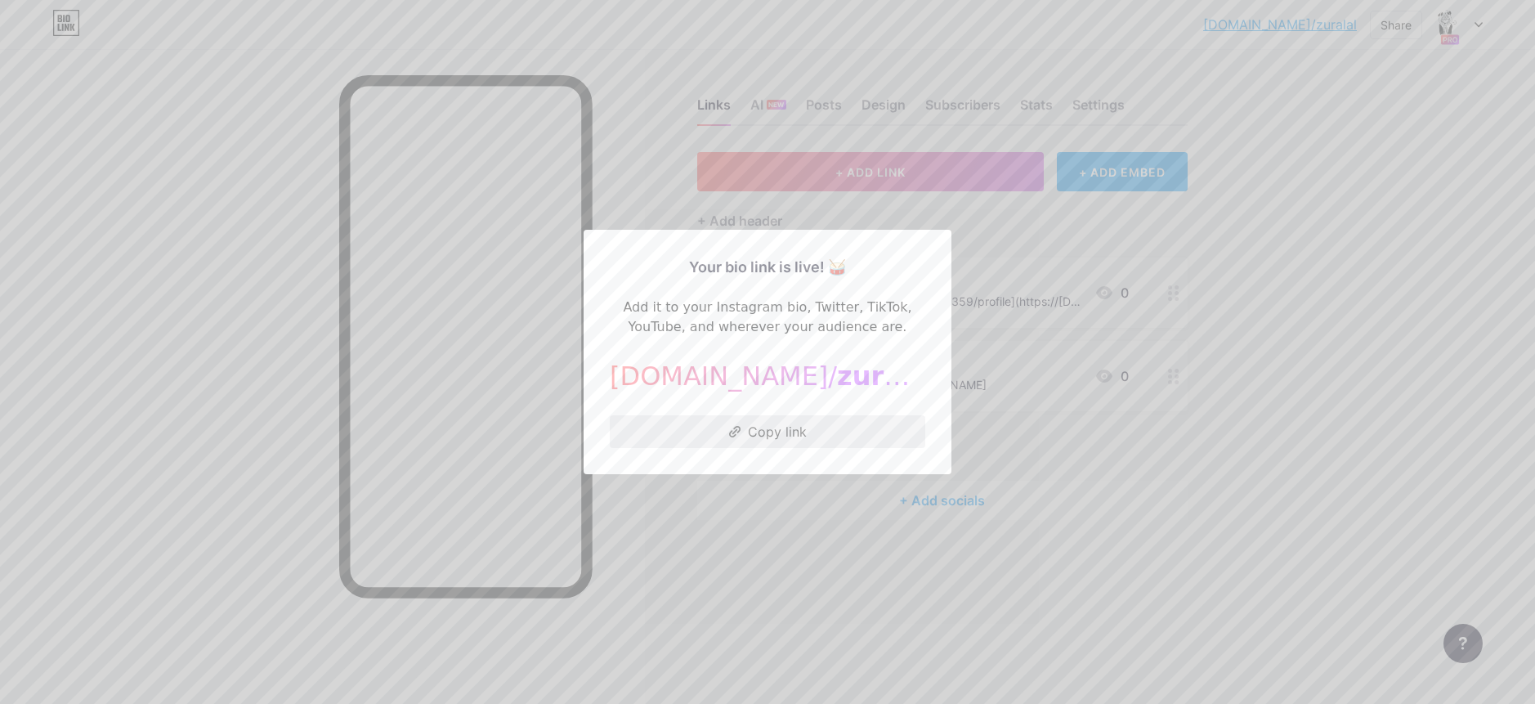
click at [798, 432] on button "Copy link" at bounding box center [767, 431] width 315 height 33
click at [931, 602] on div at bounding box center [767, 352] width 1535 height 704
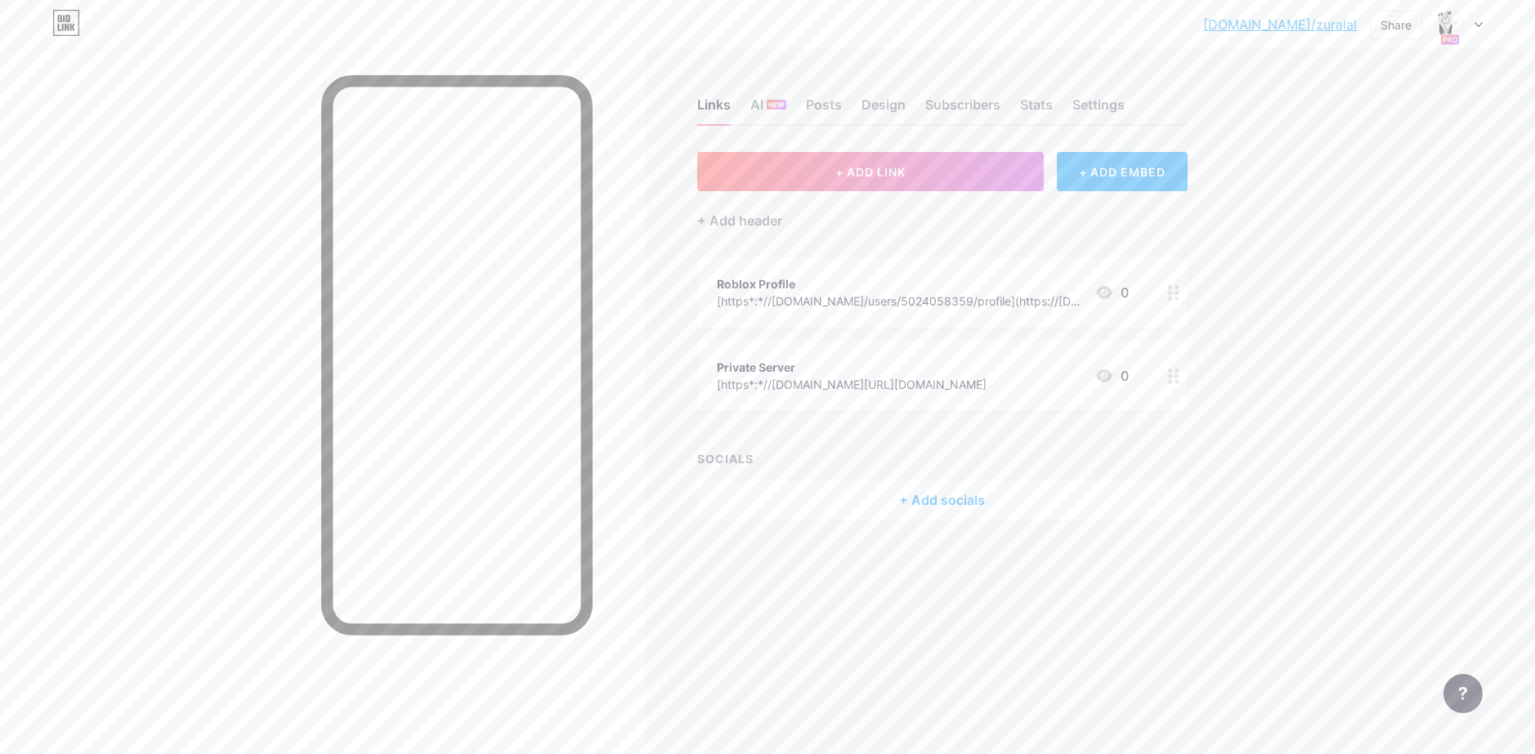
click at [1052, 284] on div "Roblox Profile" at bounding box center [899, 283] width 364 height 17
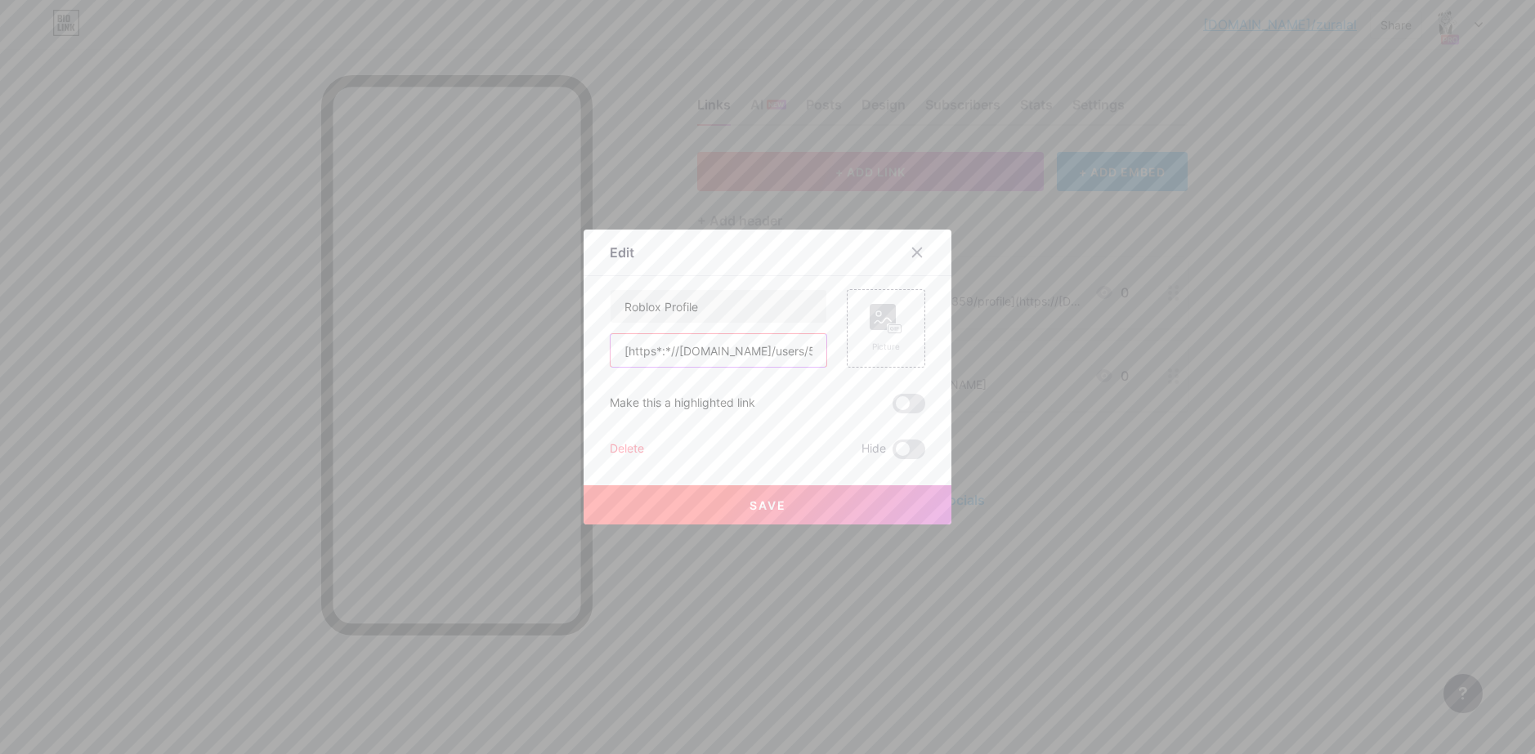
click at [775, 349] on input "[https*:*//[DOMAIN_NAME]/users/5024058359/profile](https://[DOMAIN_NAME]/wczcjH…" at bounding box center [718, 350] width 216 height 33
drag, startPoint x: 753, startPoint y: 346, endPoint x: 1076, endPoint y: 365, distance: 323.4
click at [1076, 365] on div "Edit Content YouTube Play YouTube video without leaving your page. ADD Vimeo Pl…" at bounding box center [767, 377] width 1535 height 754
click at [688, 355] on input "[https*:*//[DOMAIN_NAME]/users/5024058359/profile](https://[DOMAIN_NAME]/wczcjH…" at bounding box center [718, 350] width 216 height 33
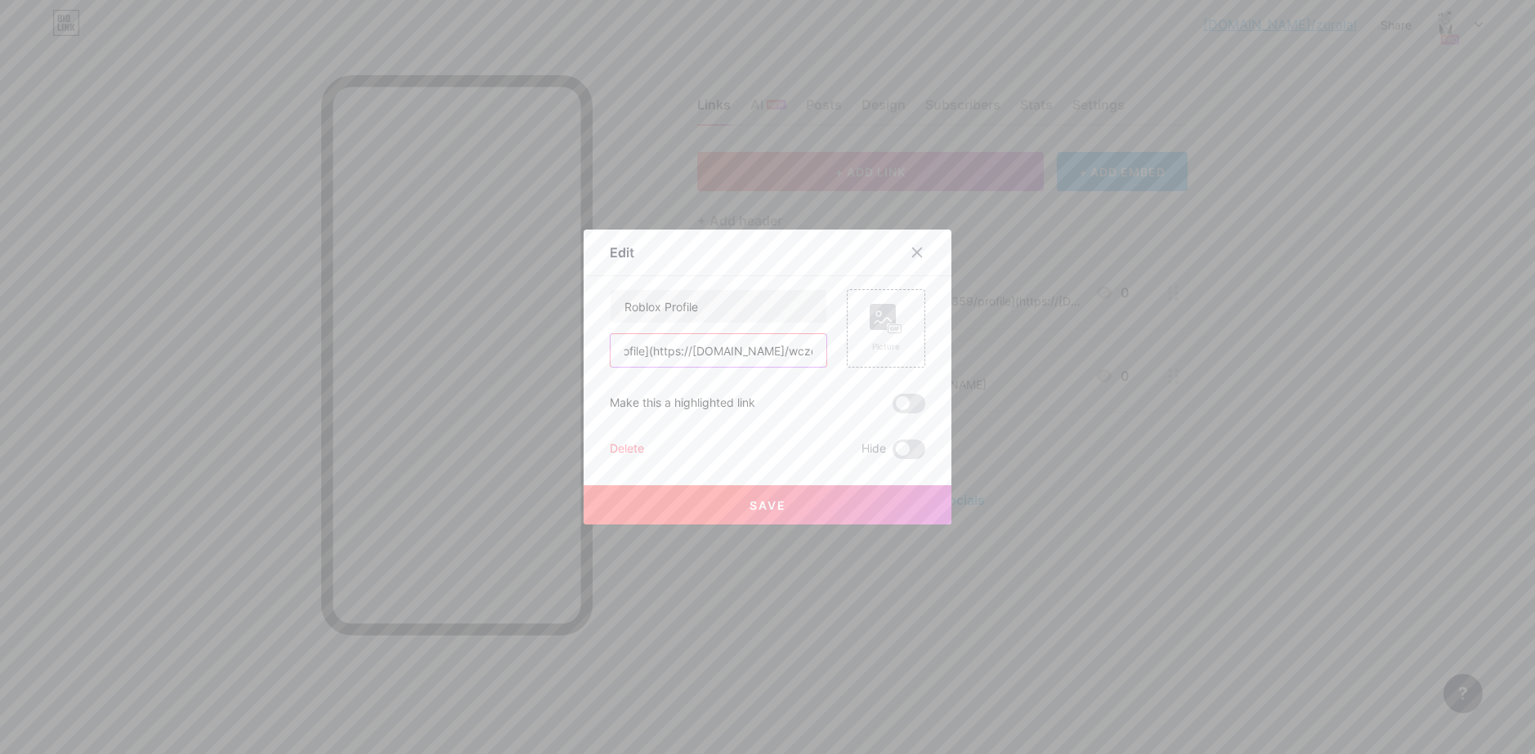
drag, startPoint x: 651, startPoint y: 353, endPoint x: 807, endPoint y: 351, distance: 155.3
click at [807, 351] on input "[https*:*//[DOMAIN_NAME]/users/5024058359/profile](https://[DOMAIN_NAME]/wczcjH…" at bounding box center [718, 350] width 216 height 33
click at [815, 351] on input "[https*:*//[DOMAIN_NAME]/users/5024058359/profile](https://[DOMAIN_NAME]/wczcjH…" at bounding box center [718, 350] width 216 height 33
paste input "[URL][DOMAIN_NAME]"
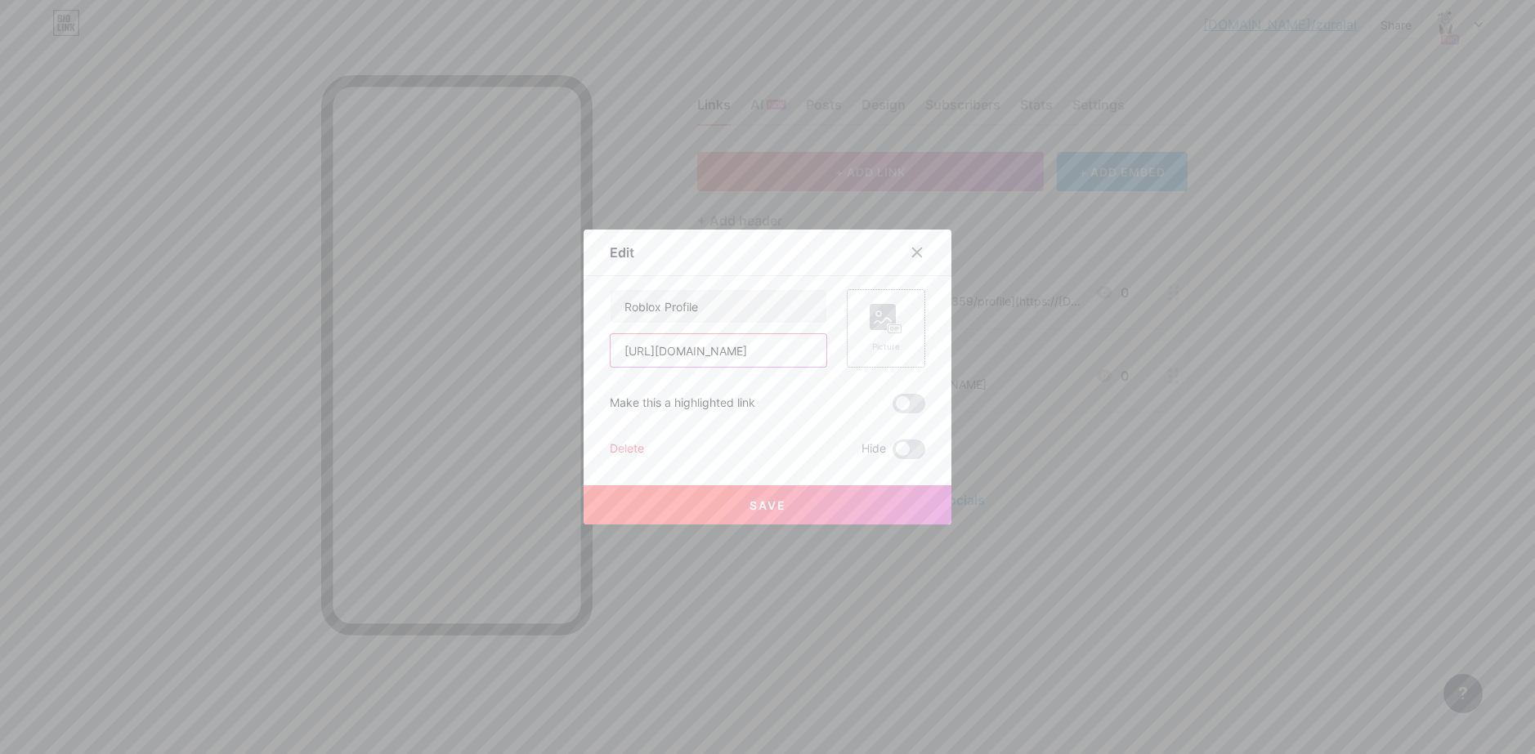
type input "[URL][DOMAIN_NAME]"
click at [892, 345] on div "Picture" at bounding box center [885, 347] width 33 height 12
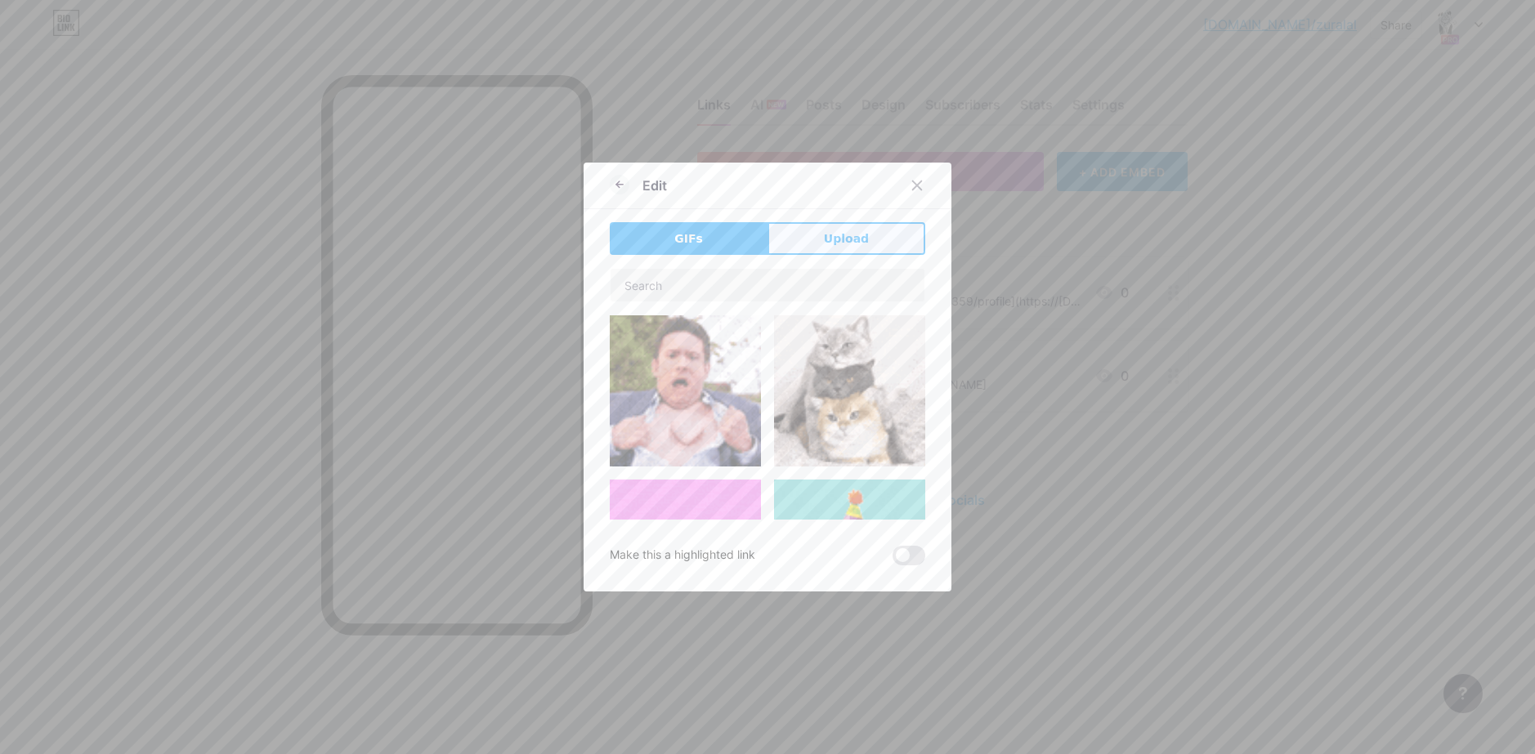
click at [868, 246] on button "Upload" at bounding box center [846, 238] width 158 height 33
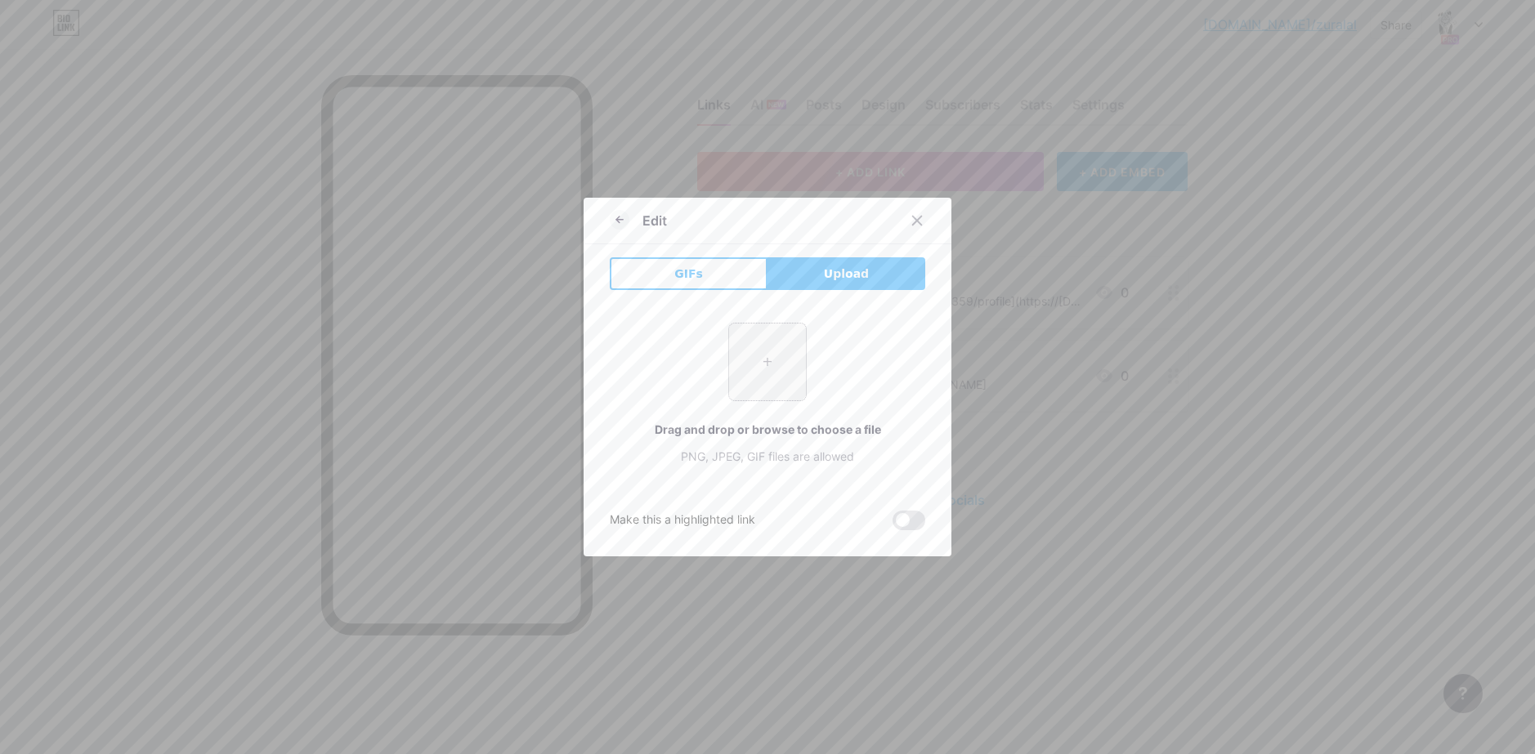
click at [780, 370] on input "file" at bounding box center [767, 362] width 77 height 77
type input "C:\fakepath\indir (34).jpeg"
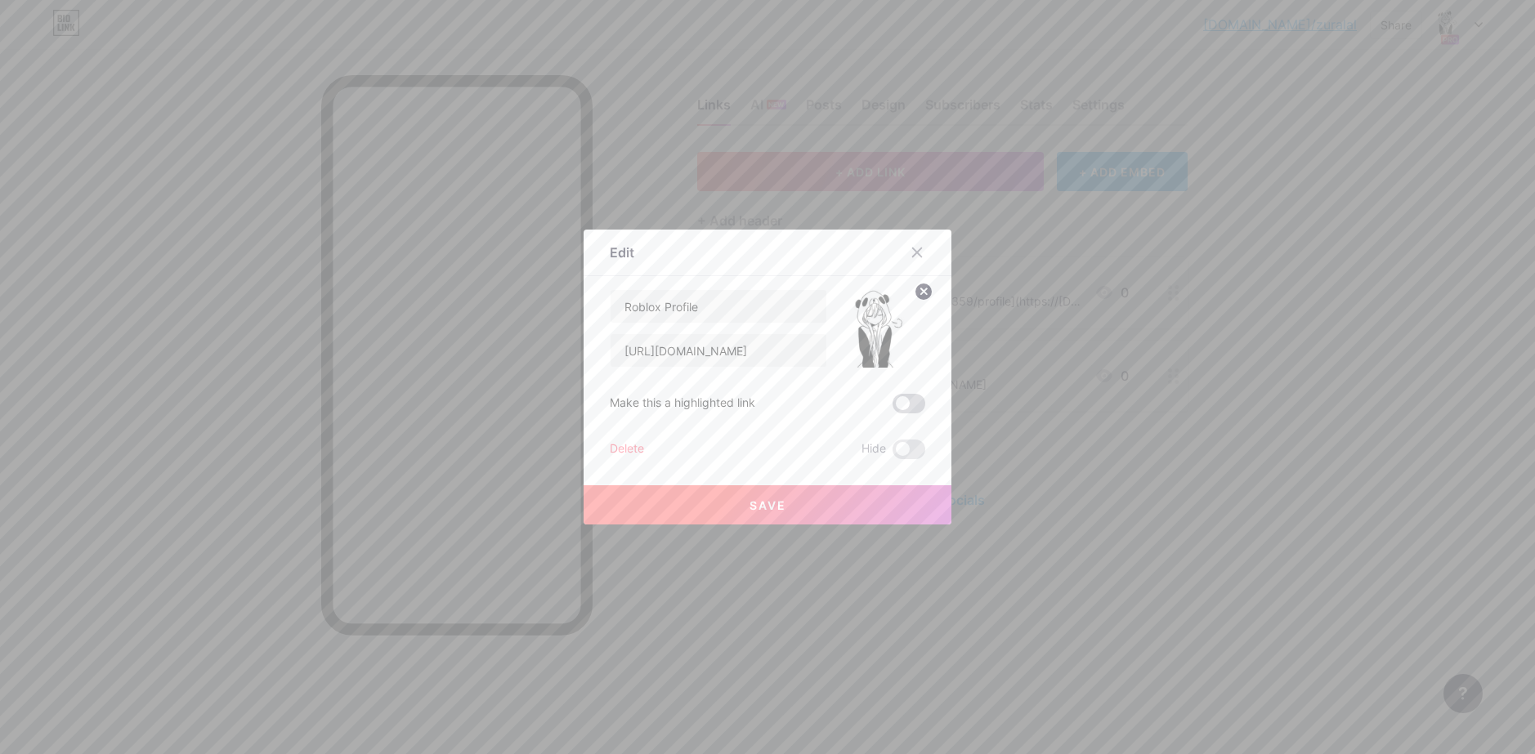
click at [902, 410] on span at bounding box center [908, 404] width 33 height 20
click at [892, 408] on input "checkbox" at bounding box center [892, 408] width 0 height 0
click at [844, 508] on button "Save" at bounding box center [767, 504] width 368 height 39
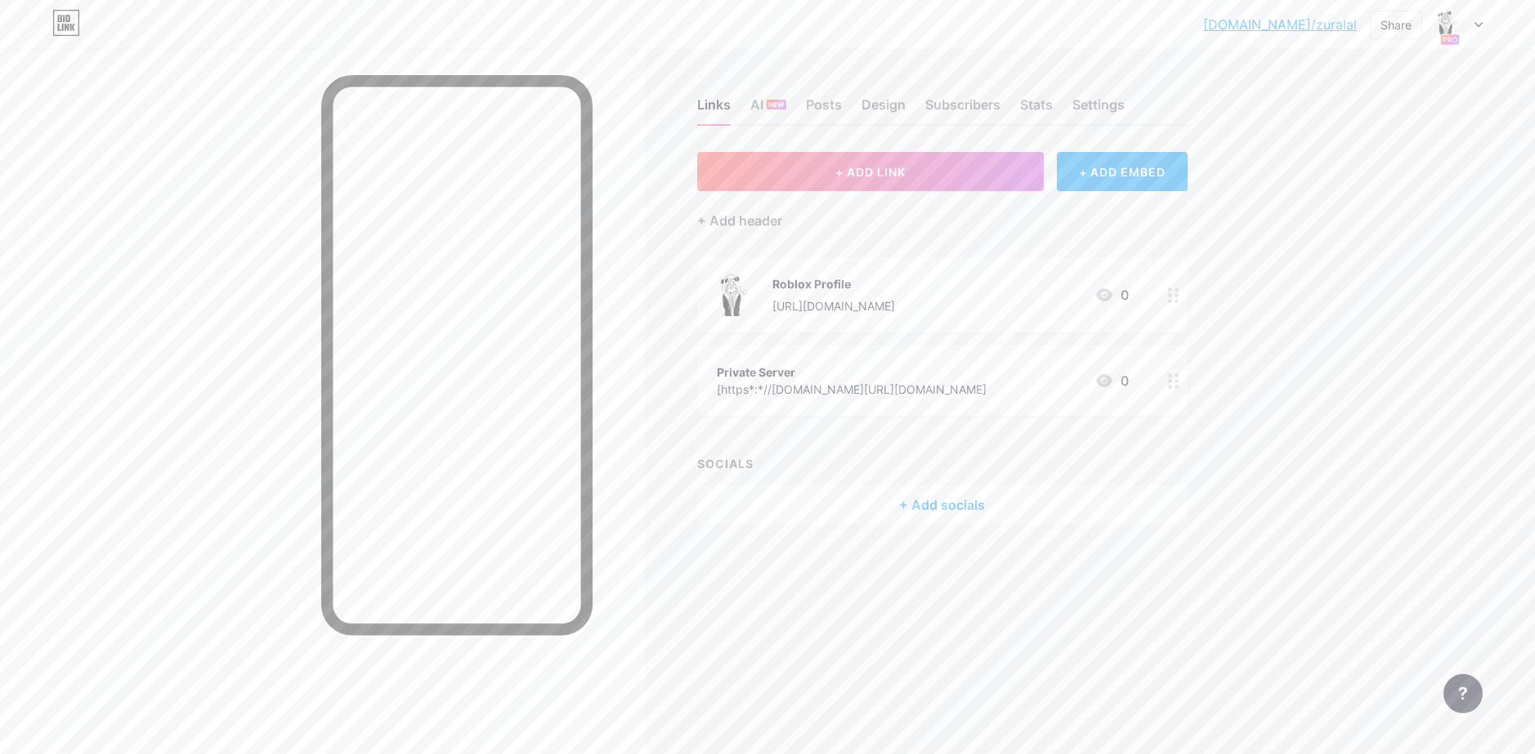
click at [968, 394] on div "[https*:*//[DOMAIN_NAME][URL][DOMAIN_NAME]" at bounding box center [852, 389] width 270 height 17
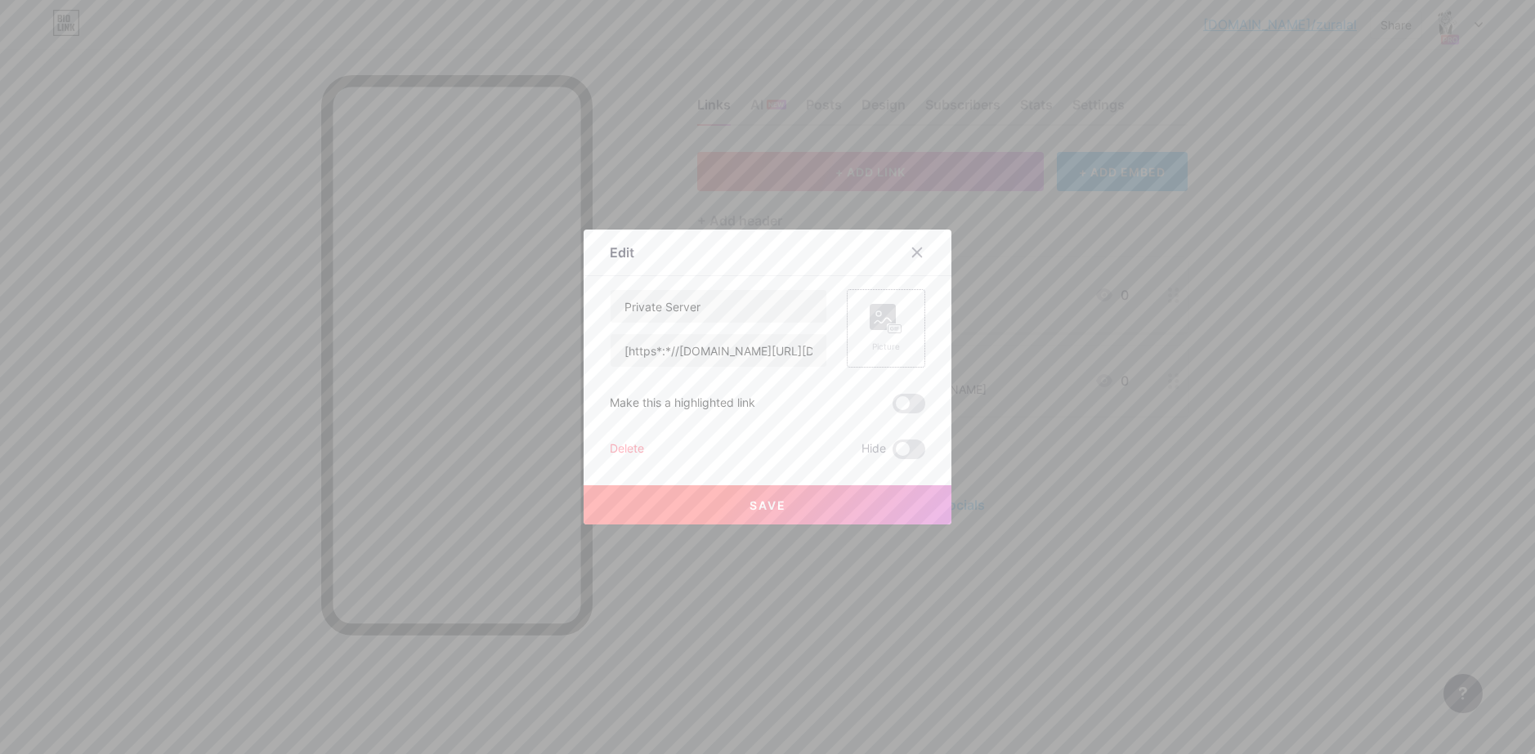
click at [878, 331] on icon at bounding box center [885, 319] width 33 height 30
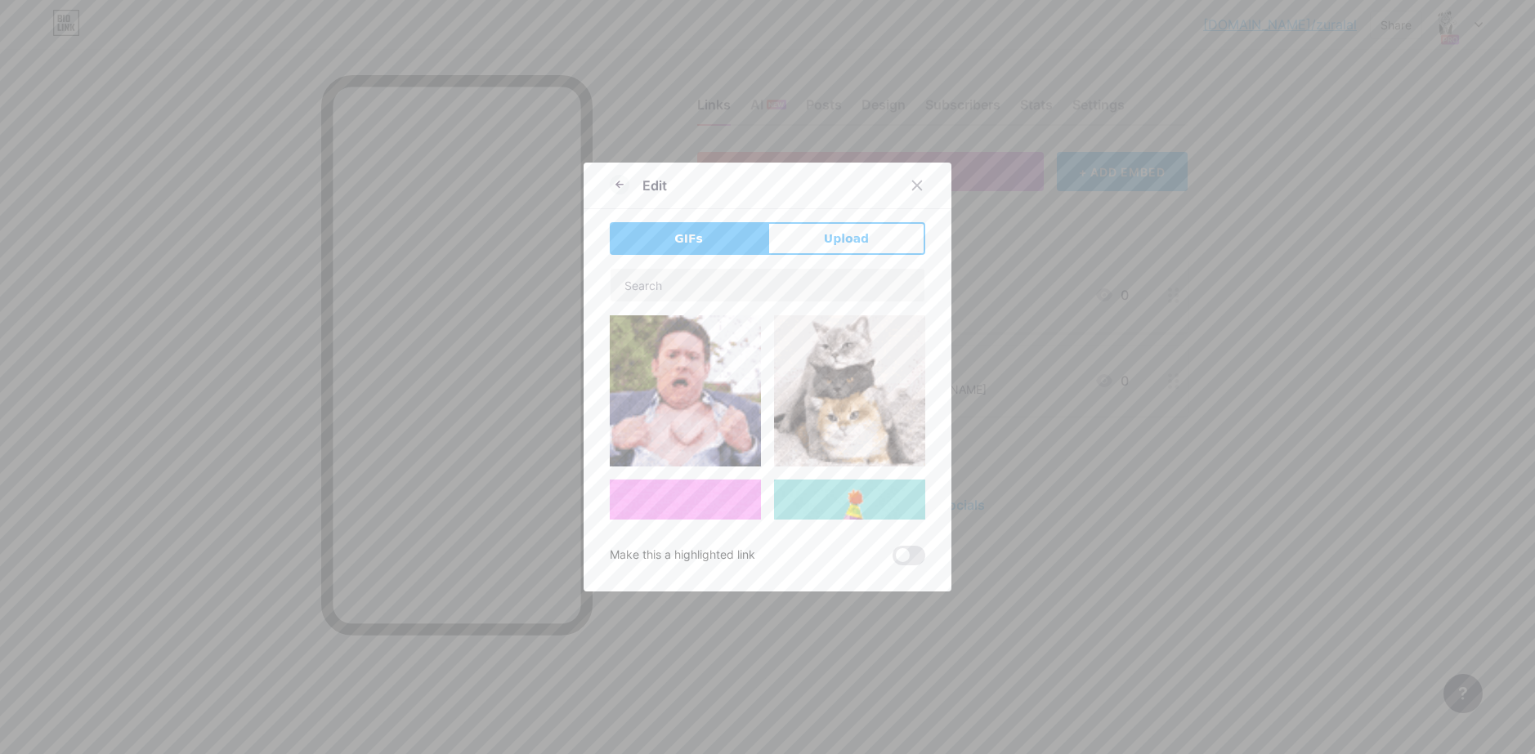
click at [861, 257] on div "GIFs Upload Content YouTube Play YouTube video without leaving your page. ADD V…" at bounding box center [767, 393] width 315 height 343
click at [869, 247] on button "Upload" at bounding box center [846, 238] width 158 height 33
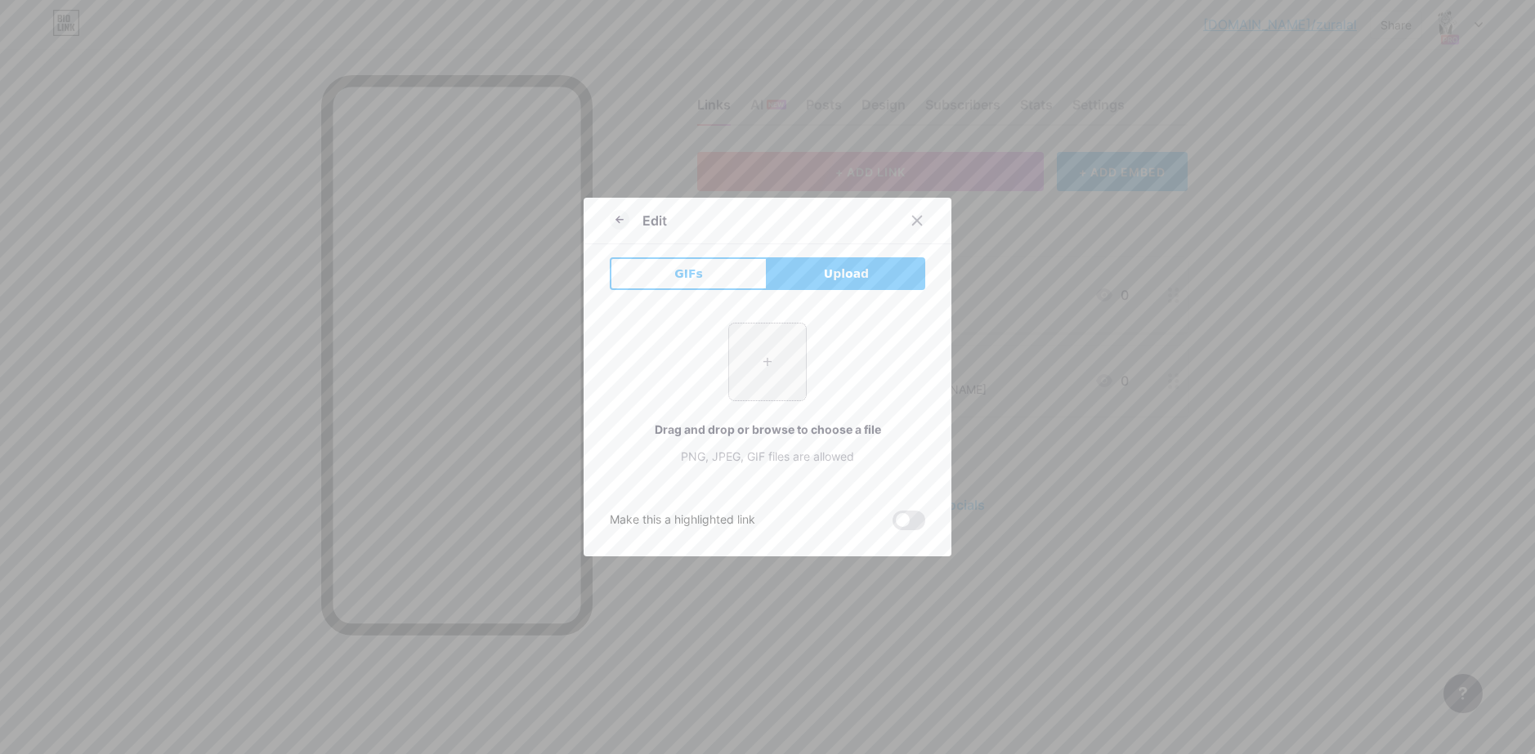
click at [761, 373] on input "file" at bounding box center [767, 362] width 77 height 77
type input "C:\fakepath\indir (34).jpeg"
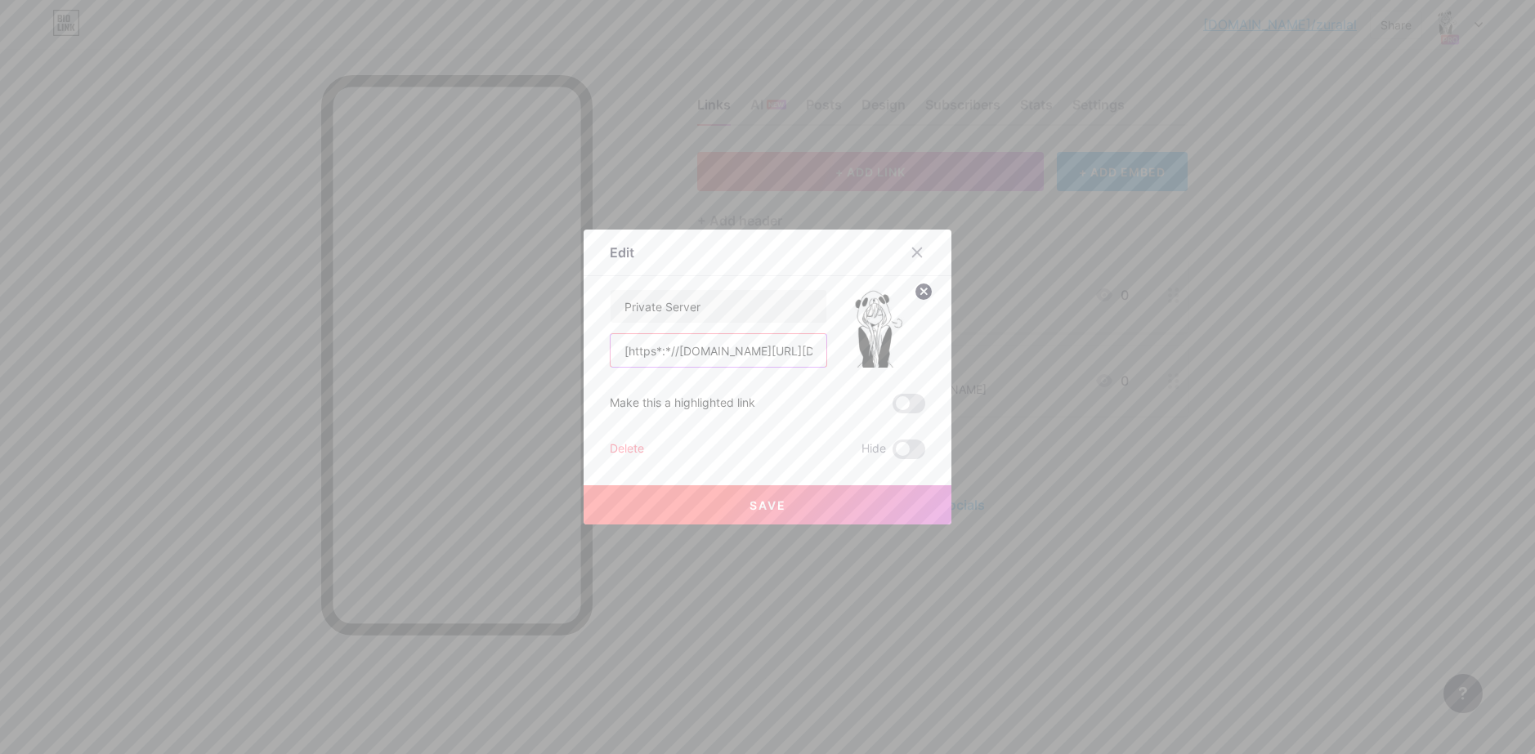
click at [790, 359] on input "[https*:*//[DOMAIN_NAME][URL][DOMAIN_NAME]" at bounding box center [718, 350] width 216 height 33
drag, startPoint x: 790, startPoint y: 359, endPoint x: 1110, endPoint y: 369, distance: 320.5
click at [1111, 366] on div "Edit Content YouTube Play YouTube video without leaving your page. ADD Vimeo Pl…" at bounding box center [767, 377] width 1535 height 754
click at [752, 356] on input "[https*:*//[DOMAIN_NAME][URL][DOMAIN_NAME]" at bounding box center [718, 350] width 216 height 33
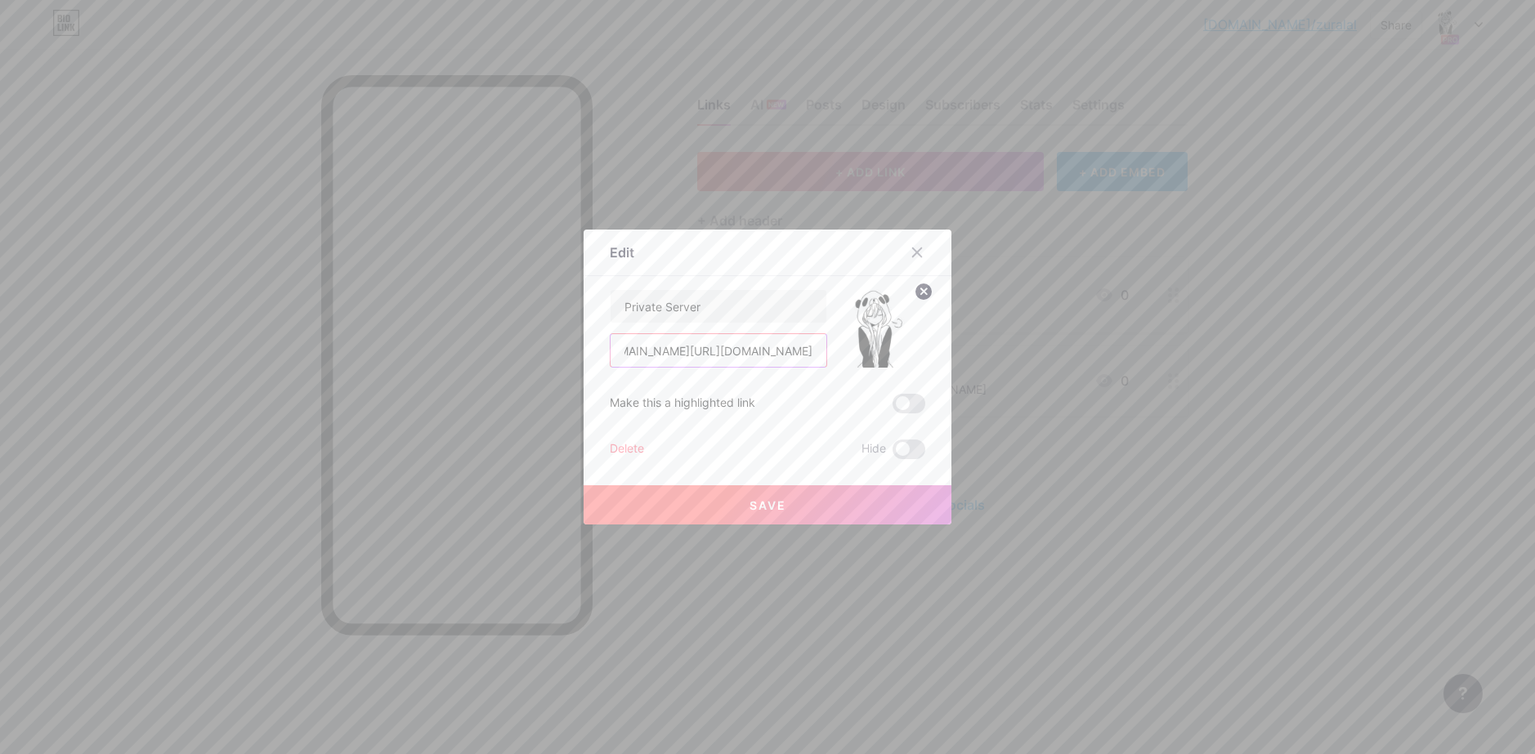
click at [752, 356] on input "[https*:*//[DOMAIN_NAME][URL][DOMAIN_NAME]" at bounding box center [718, 350] width 216 height 33
click at [662, 357] on input "[https*:*//[DOMAIN_NAME][URL][DOMAIN_NAME]" at bounding box center [718, 350] width 216 height 33
click at [650, 355] on input "[https*:*//[DOMAIN_NAME][URL][DOMAIN_NAME]" at bounding box center [718, 350] width 216 height 33
click at [649, 355] on input "[https*:*//[DOMAIN_NAME][URL][DOMAIN_NAME]" at bounding box center [718, 350] width 216 height 33
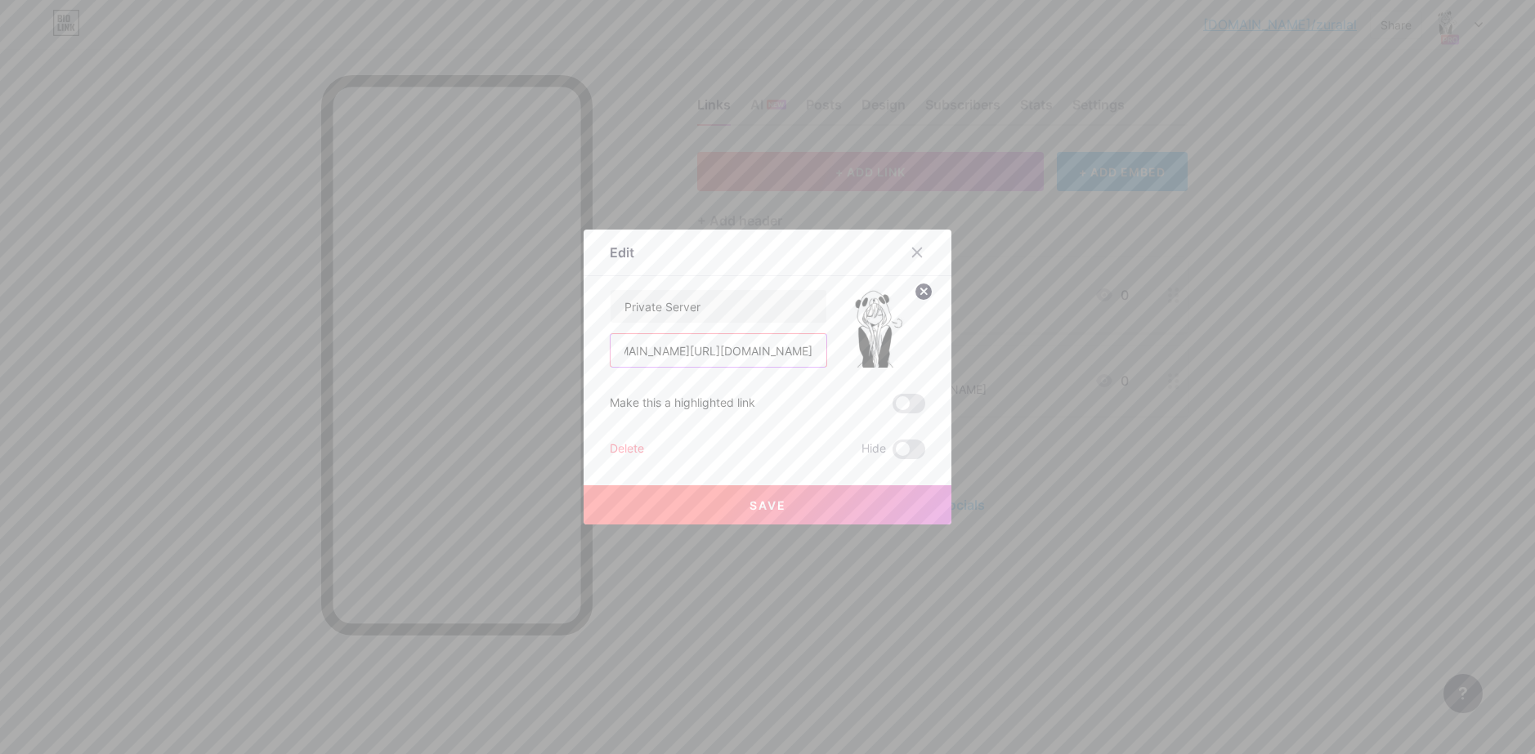
click at [656, 355] on input "[https*:*//[DOMAIN_NAME][URL][DOMAIN_NAME]" at bounding box center [718, 350] width 216 height 33
click at [704, 351] on input "[https*:*//[DOMAIN_NAME][URL][DOMAIN_NAME]" at bounding box center [718, 350] width 216 height 33
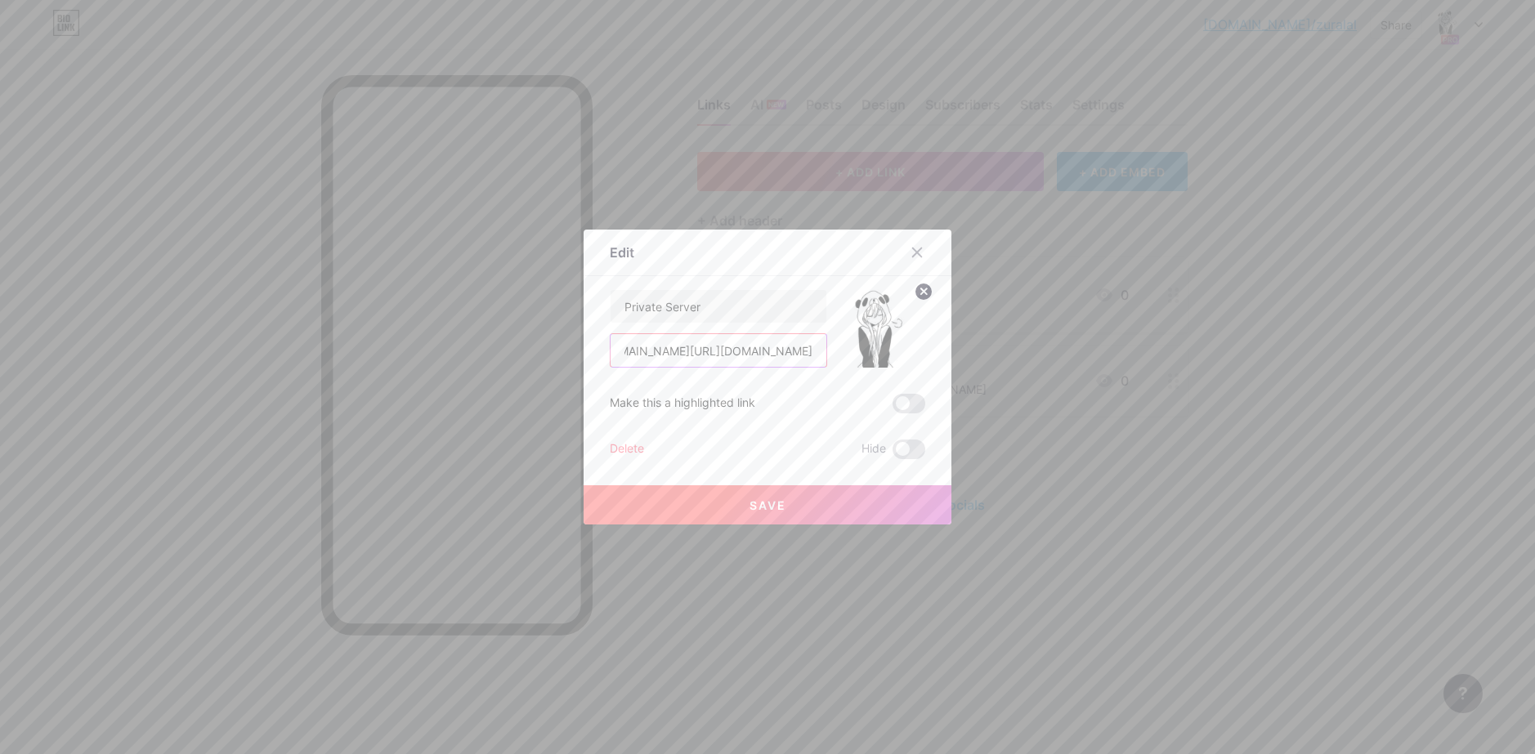
click at [695, 356] on input "[https*:*//[DOMAIN_NAME][URL][DOMAIN_NAME]" at bounding box center [718, 350] width 216 height 33
click at [658, 360] on input "[https*:*//[DOMAIN_NAME][URL][DOMAIN_NAME]" at bounding box center [718, 350] width 216 height 33
drag, startPoint x: 646, startPoint y: 357, endPoint x: 806, endPoint y: 356, distance: 159.3
click at [806, 356] on input "[https*:*//[DOMAIN_NAME][URL][DOMAIN_NAME]" at bounding box center [718, 350] width 216 height 33
click at [817, 351] on input "[https*:*//[DOMAIN_NAME][URL][DOMAIN_NAME]" at bounding box center [718, 350] width 216 height 33
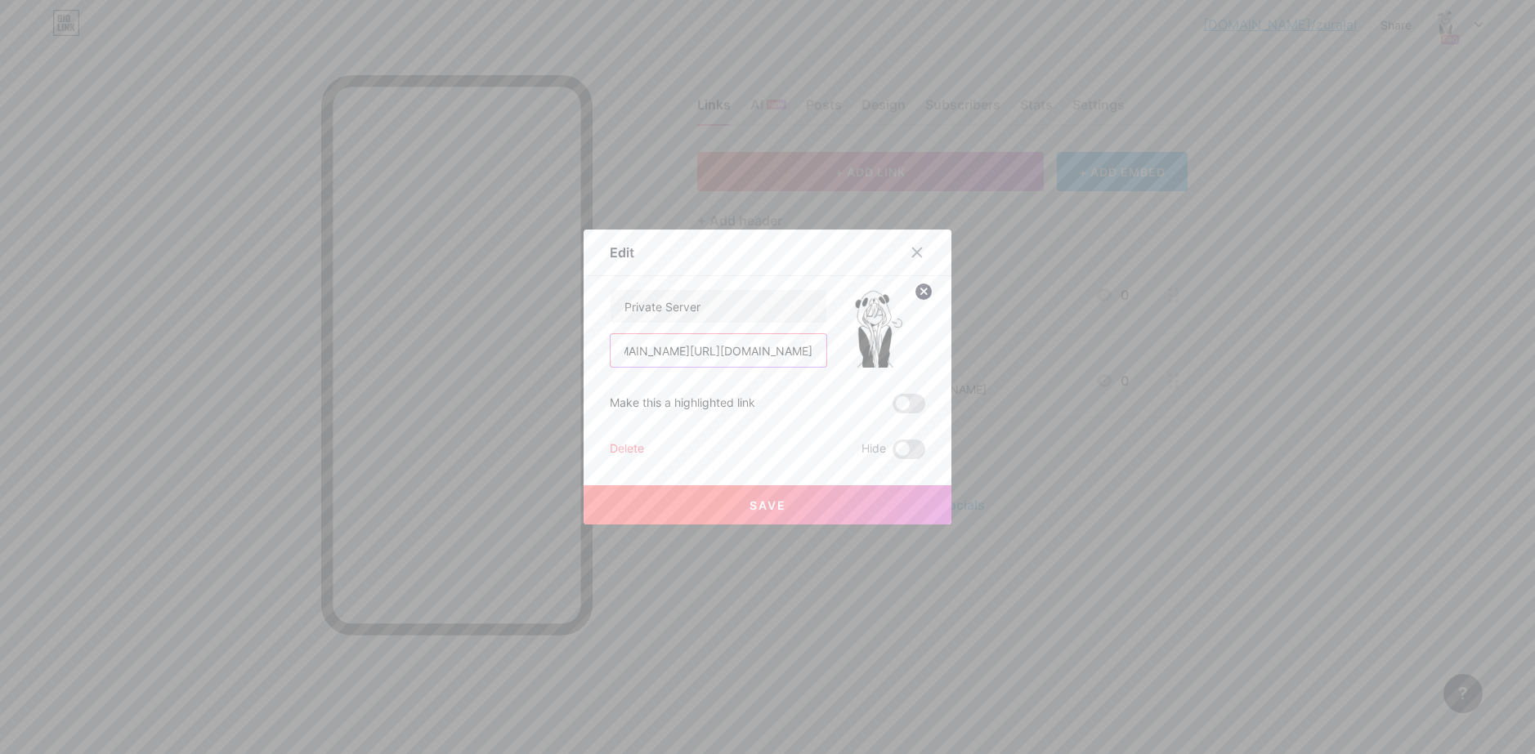
click at [817, 351] on input "[https*:*//[DOMAIN_NAME][URL][DOMAIN_NAME]" at bounding box center [718, 350] width 216 height 33
paste input "[URL][DOMAIN_NAME]"
type input "[URL][DOMAIN_NAME]"
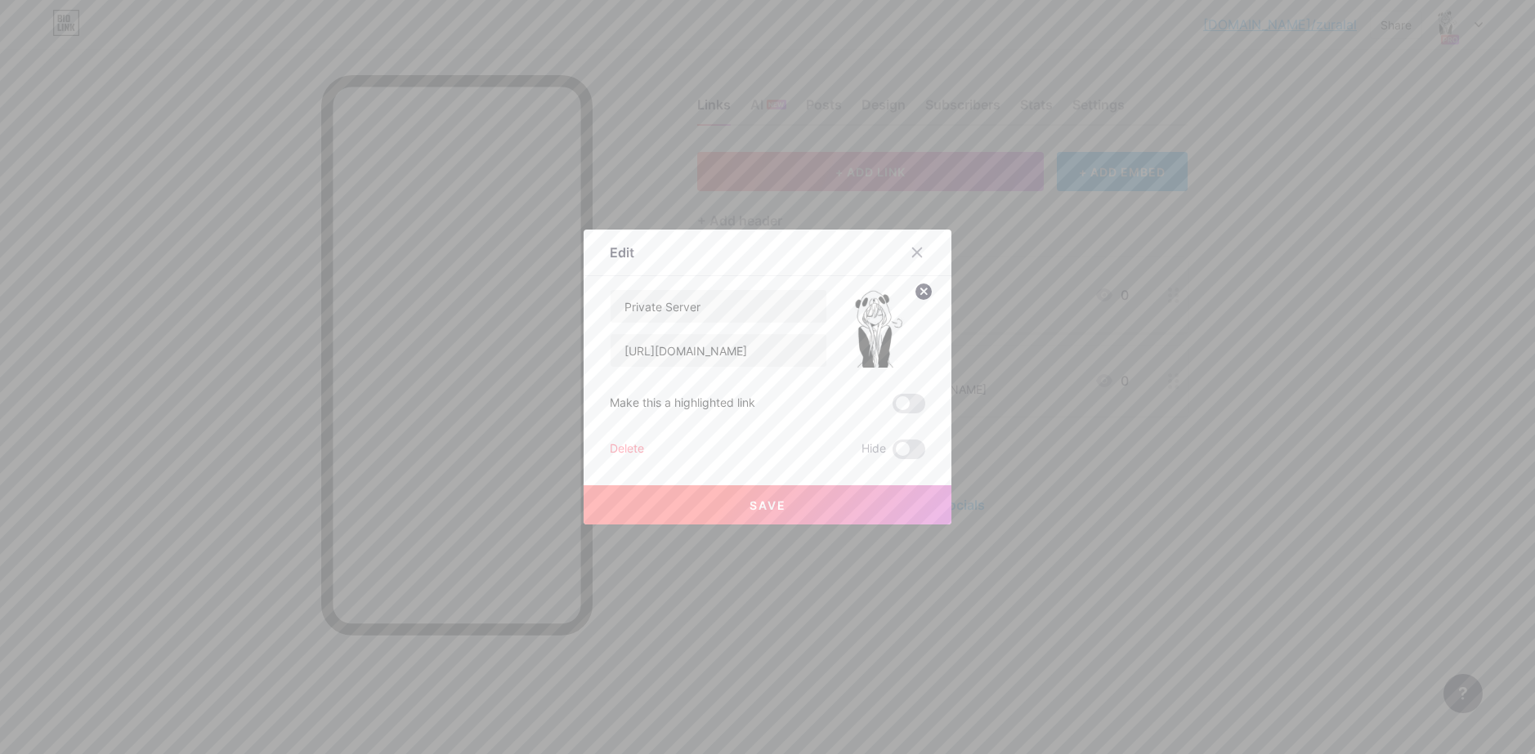
click at [760, 507] on span "Save" at bounding box center [767, 505] width 37 height 14
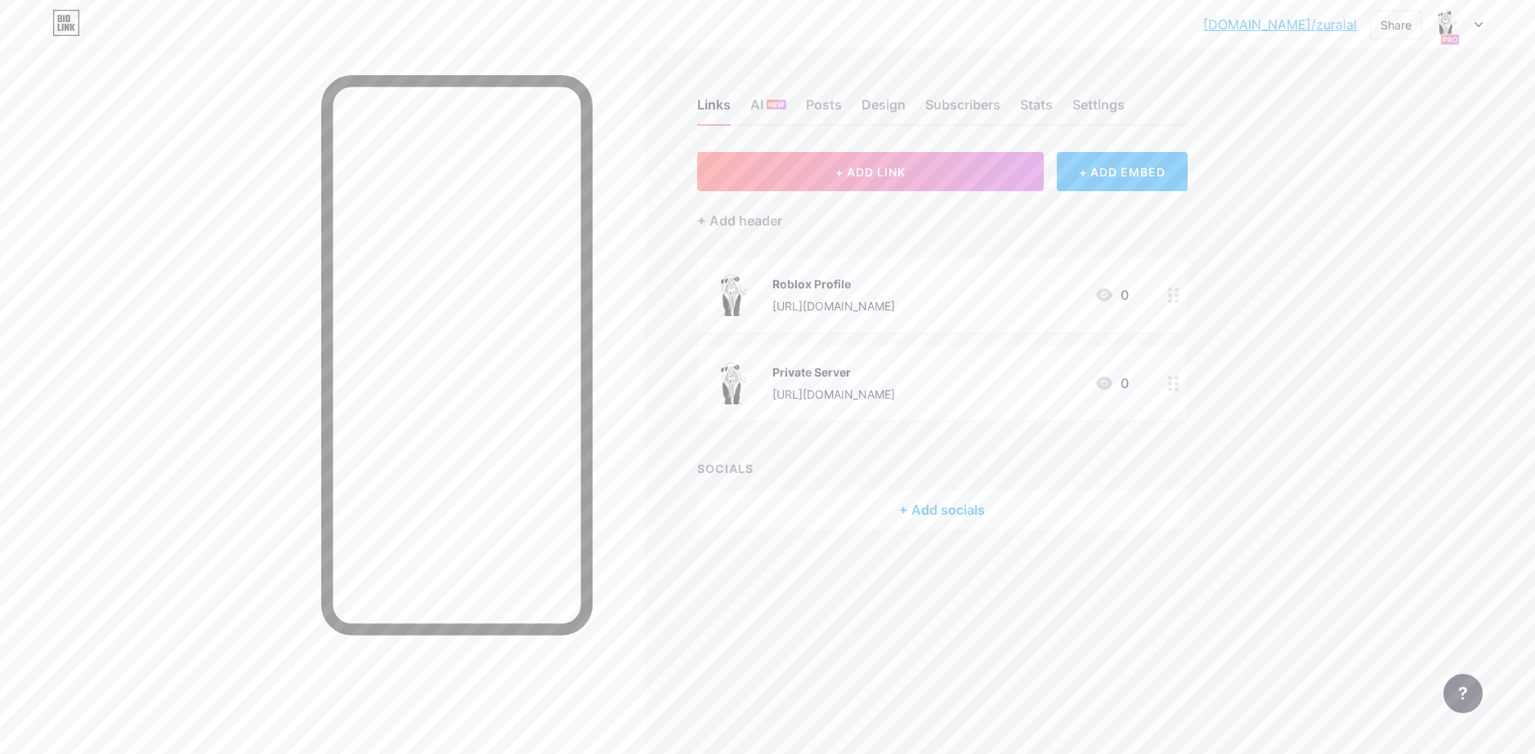
click at [1028, 387] on div "Private Server [URL][DOMAIN_NAME] 0" at bounding box center [923, 383] width 412 height 42
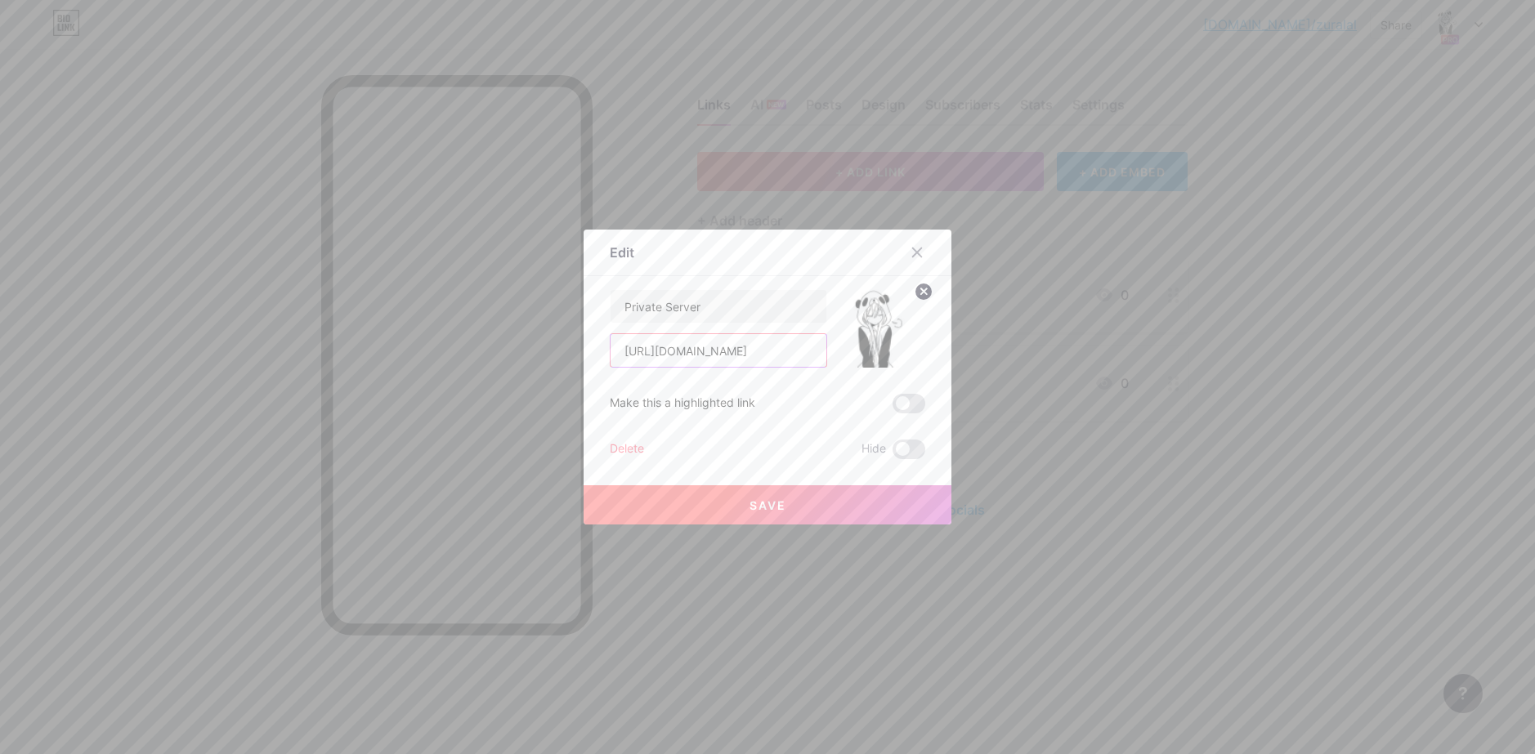
click at [731, 352] on input "[URL][DOMAIN_NAME]" at bounding box center [718, 350] width 216 height 33
click at [730, 352] on input "[URL][DOMAIN_NAME]" at bounding box center [718, 350] width 216 height 33
paste input "[DOMAIN_NAME][URL]"
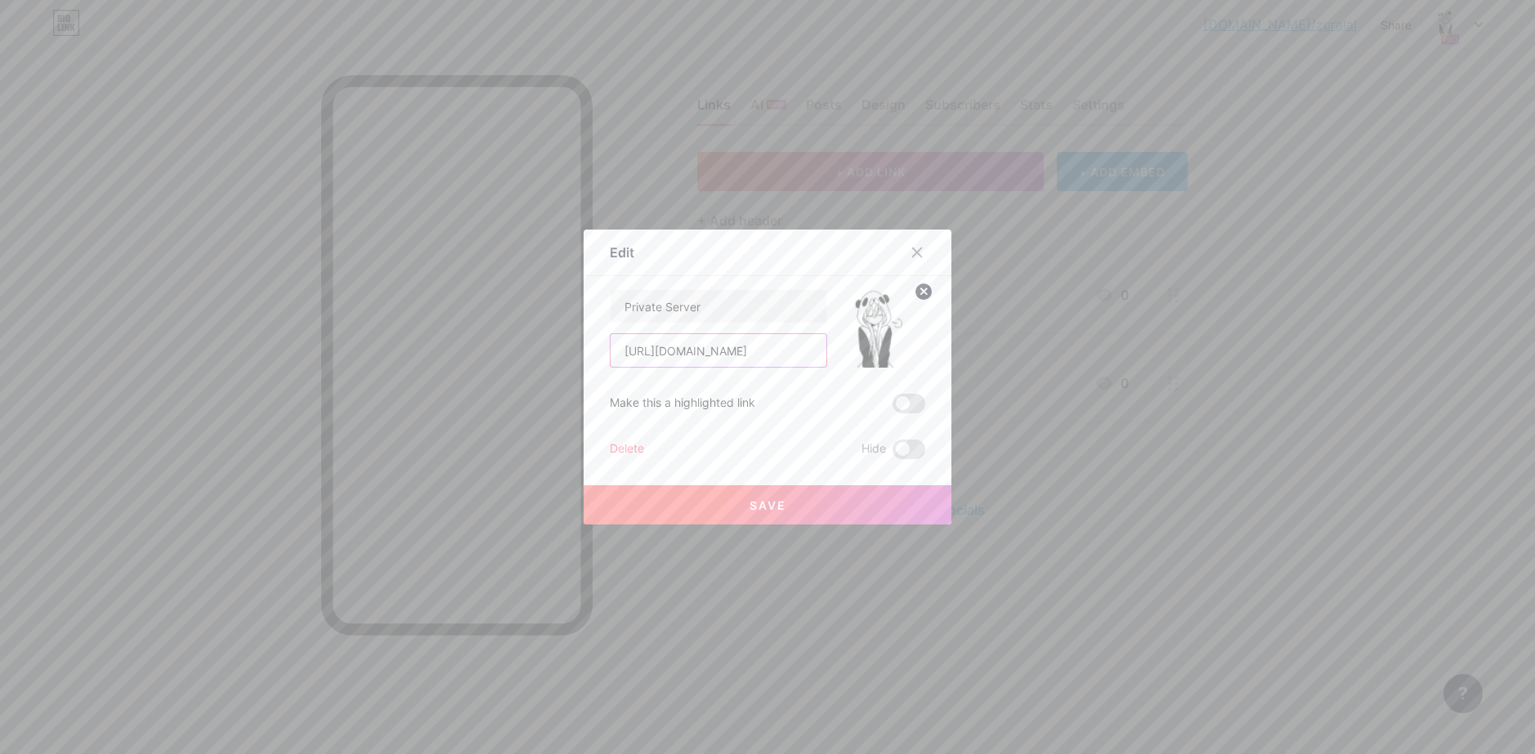
type input "[URL][DOMAIN_NAME]"
click at [833, 491] on button "Save" at bounding box center [767, 504] width 368 height 39
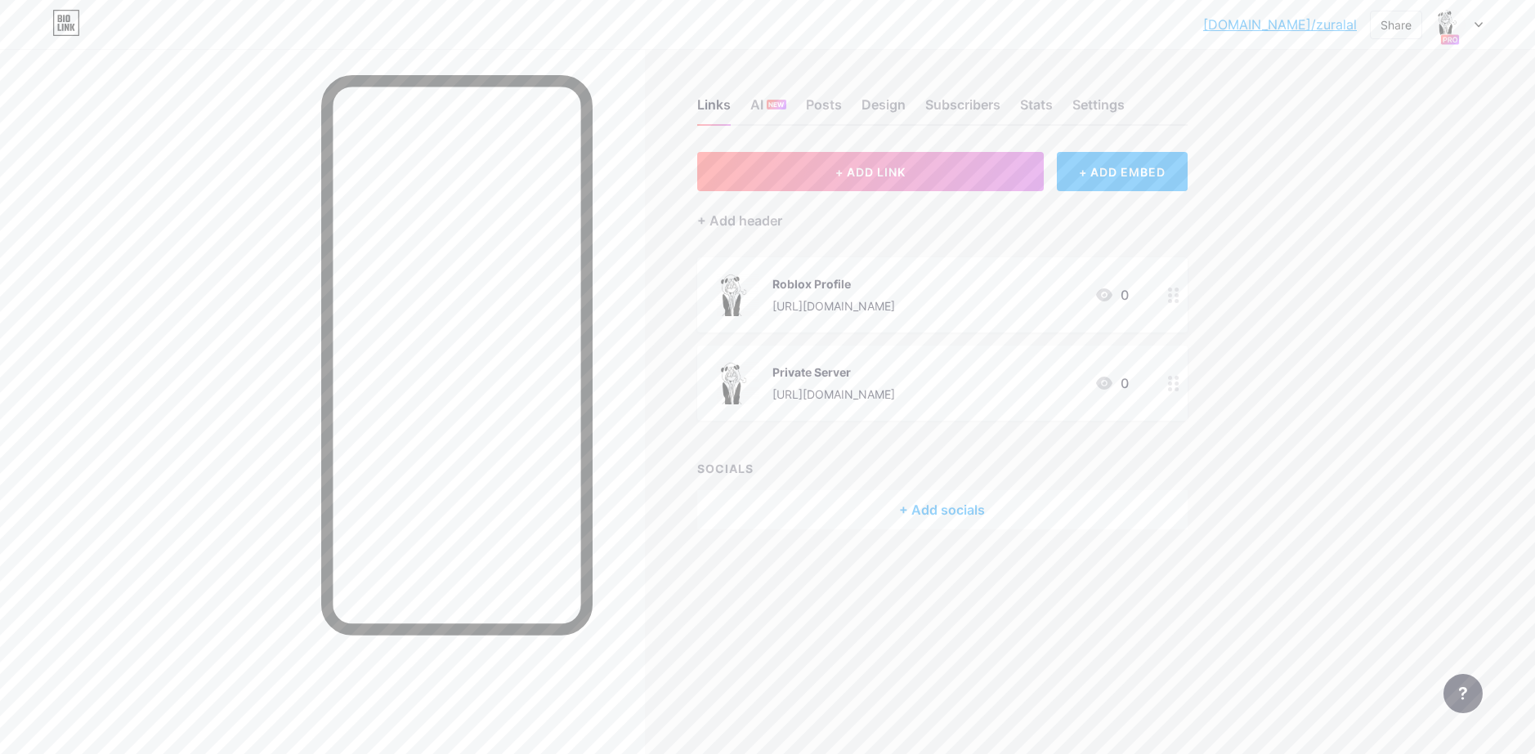
click at [807, 379] on div "Private Server" at bounding box center [833, 372] width 123 height 17
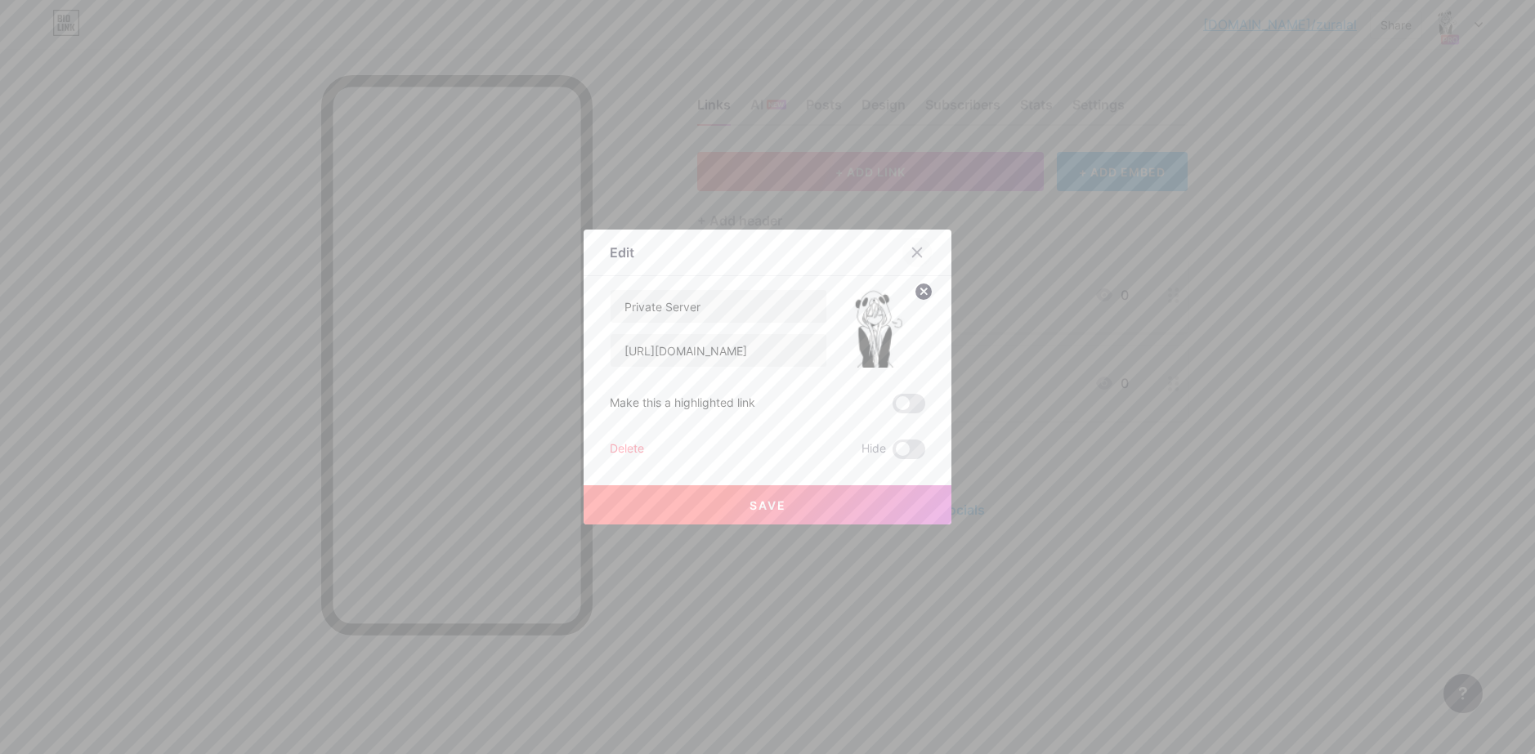
click at [912, 252] on icon at bounding box center [916, 252] width 13 height 13
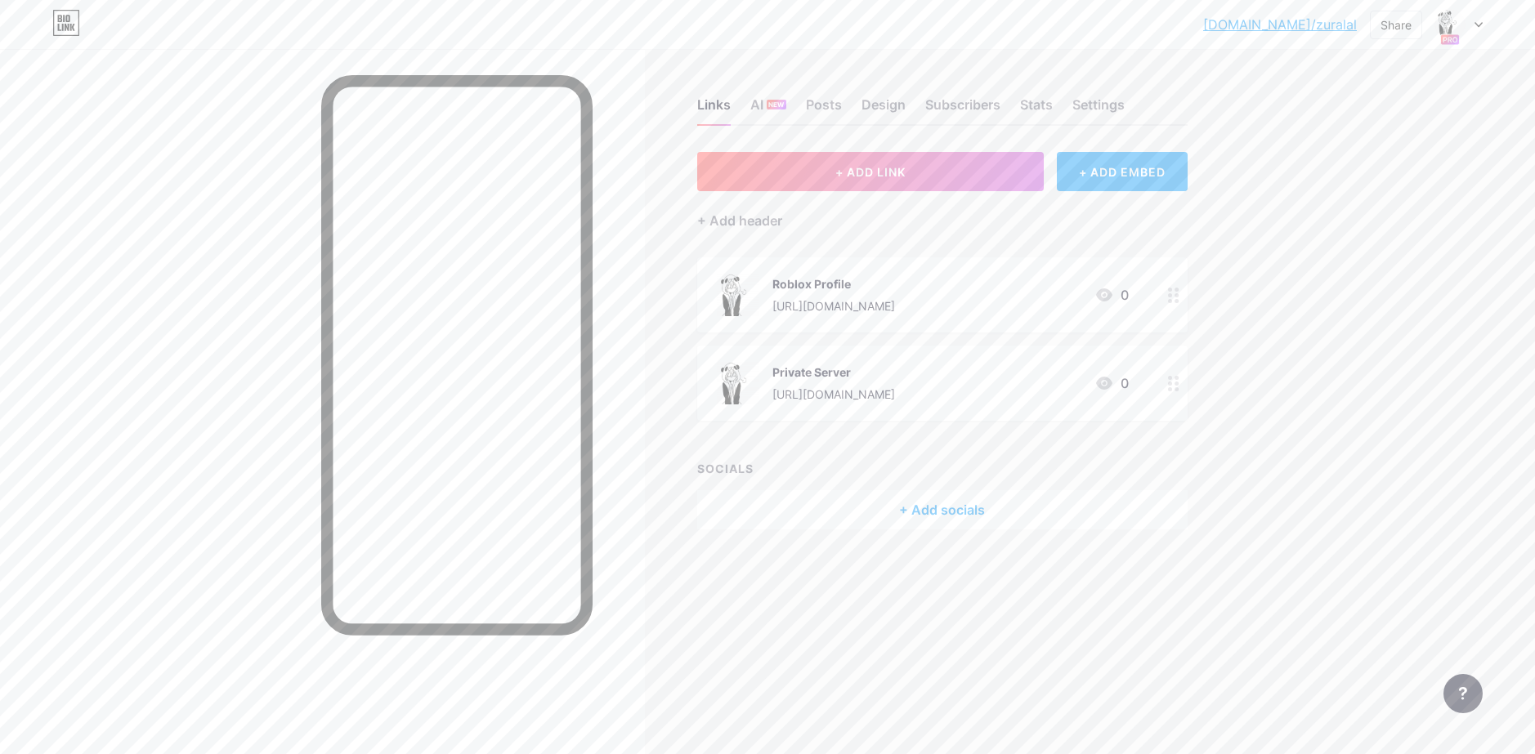
click at [1022, 304] on div "Roblox Profile [URL][DOMAIN_NAME] 0" at bounding box center [923, 295] width 412 height 42
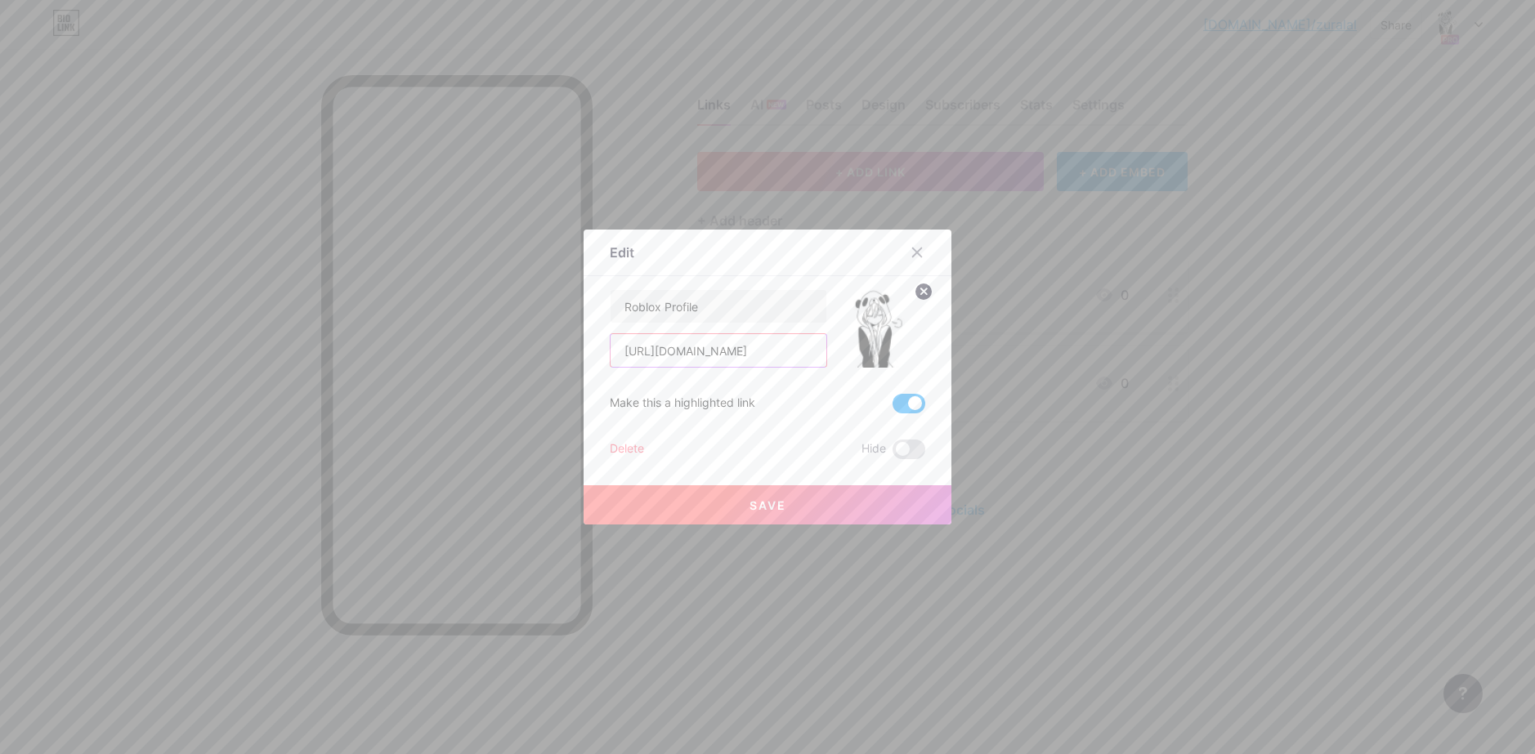
click at [743, 354] on input "[URL][DOMAIN_NAME]" at bounding box center [718, 350] width 216 height 33
click at [744, 355] on input "[URL][DOMAIN_NAME]" at bounding box center [718, 350] width 216 height 33
click at [745, 355] on input "[URL][DOMAIN_NAME]" at bounding box center [718, 350] width 216 height 33
paste input "[DOMAIN_NAME][URL]"
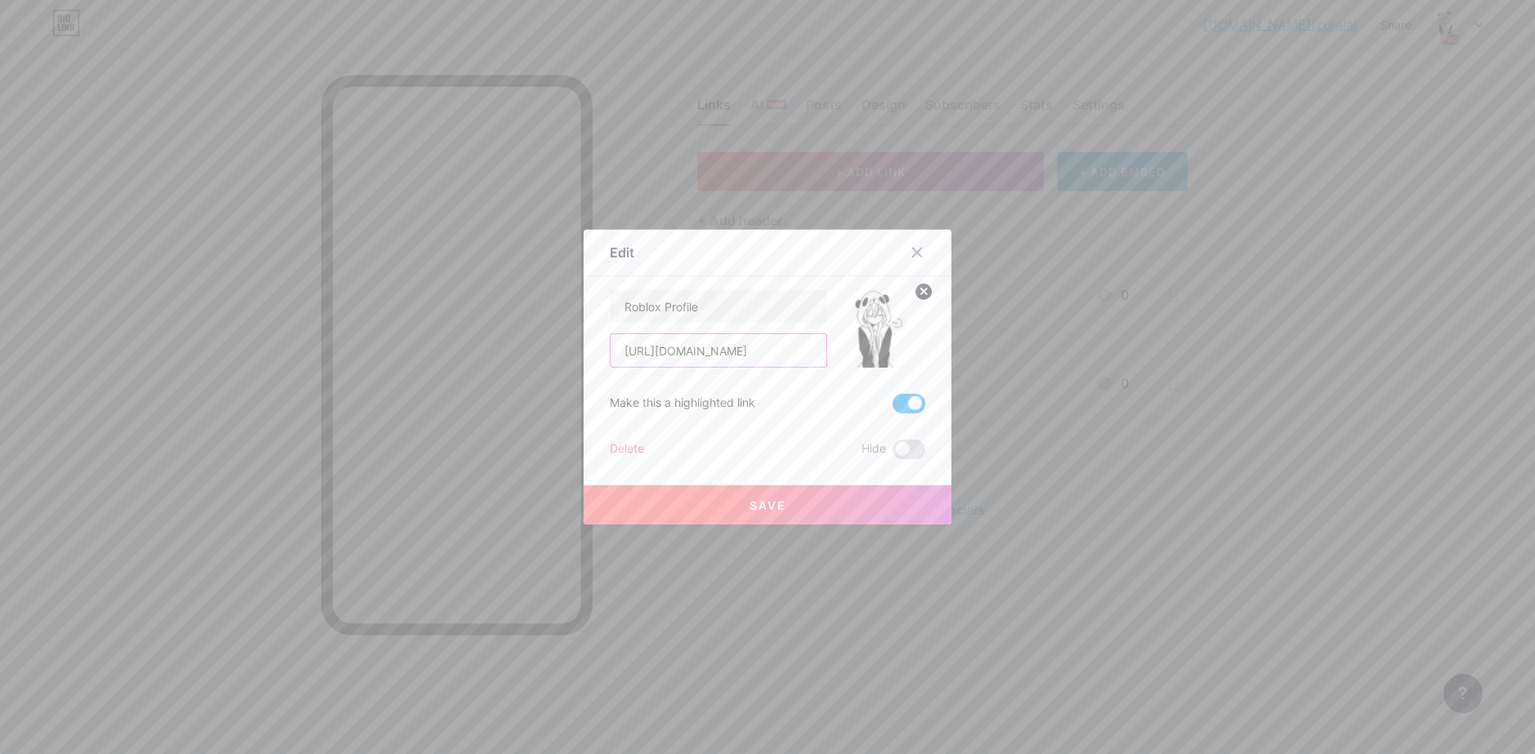
type input "[URL][DOMAIN_NAME]"
click at [787, 503] on button "Save" at bounding box center [767, 504] width 368 height 39
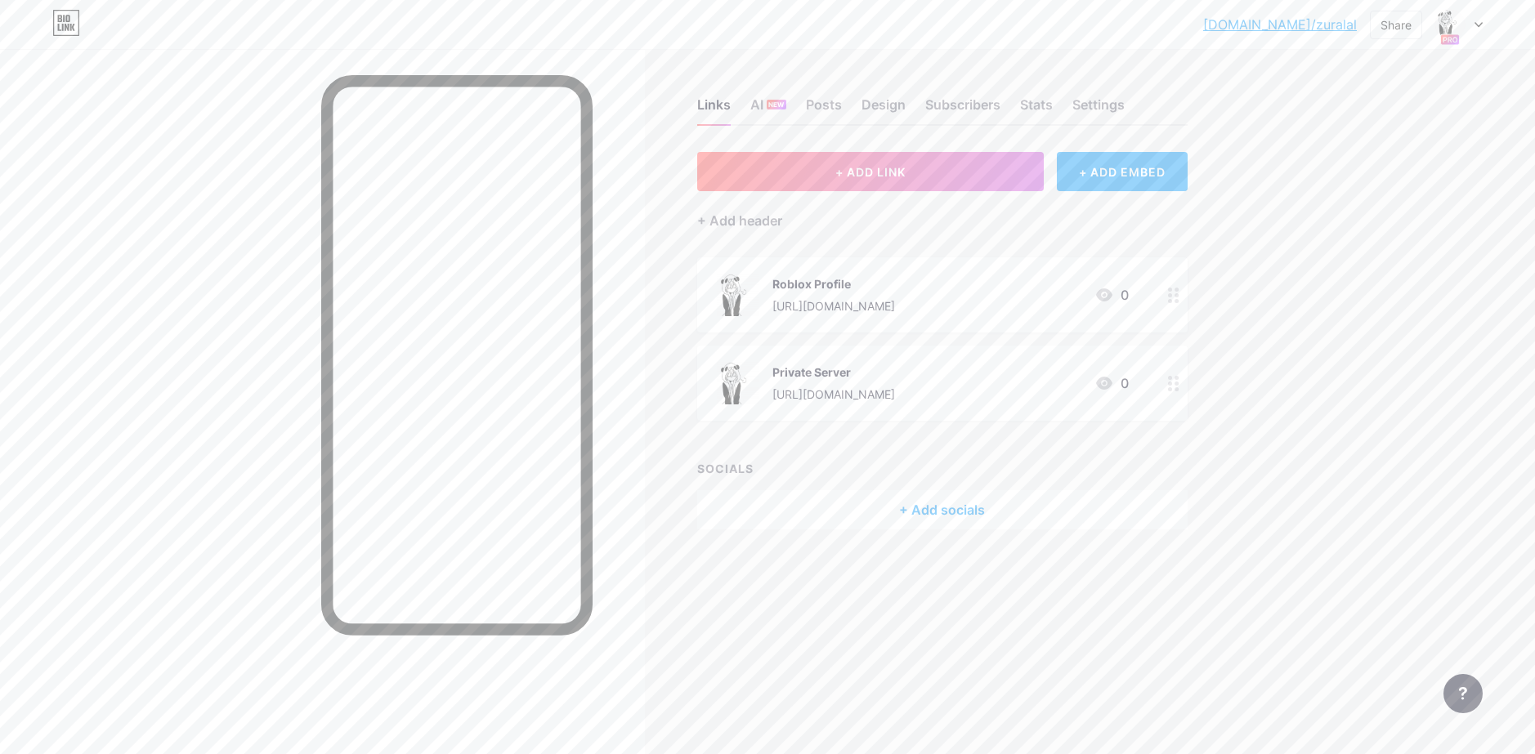
click at [1067, 309] on div "Roblox Profile [URL][DOMAIN_NAME] 0" at bounding box center [923, 295] width 412 height 42
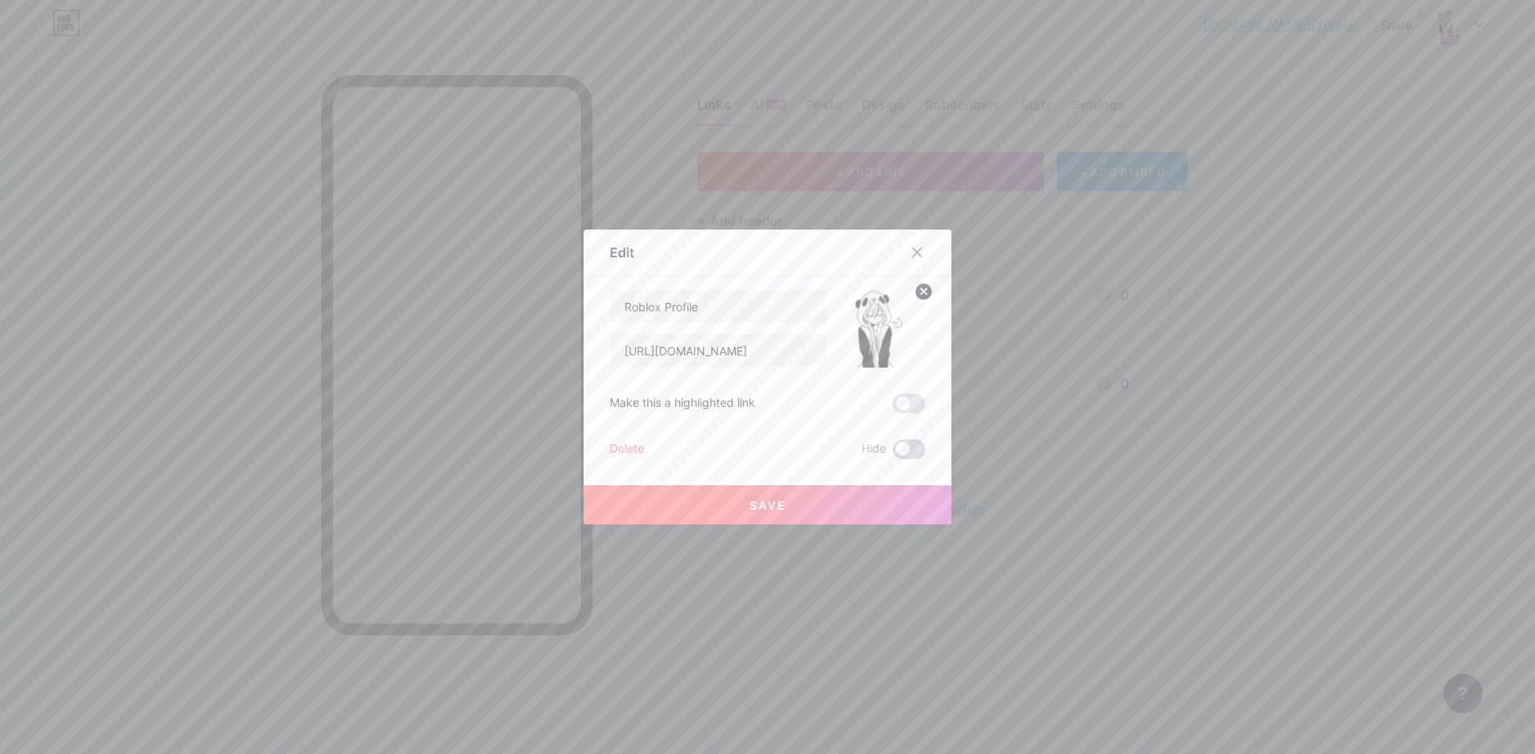
click at [904, 447] on span at bounding box center [908, 450] width 33 height 20
click at [892, 454] on input "checkbox" at bounding box center [892, 454] width 0 height 0
click at [865, 502] on button "Save" at bounding box center [767, 504] width 368 height 39
